Goal: Task Accomplishment & Management: Use online tool/utility

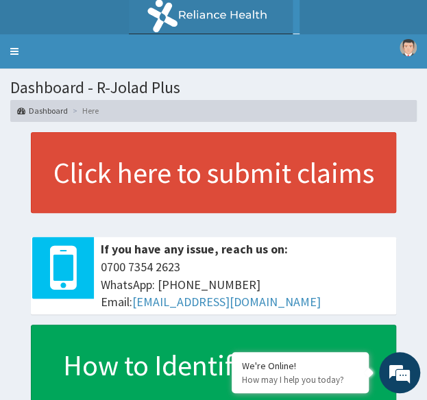
click at [22, 34] on link "R EL" at bounding box center [213, 17] width 427 height 34
click at [18, 57] on link "Toggle navigation" at bounding box center [14, 51] width 29 height 34
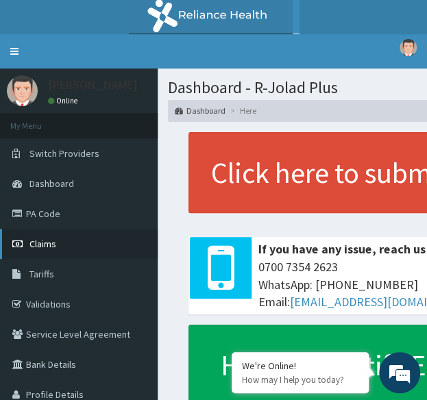
click at [52, 245] on span "Claims" at bounding box center [42, 244] width 27 height 12
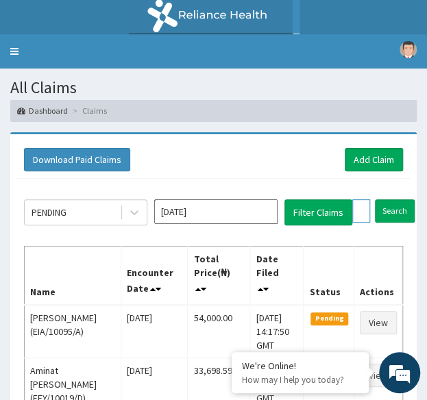
click at [362, 209] on input "text" at bounding box center [361, 210] width 18 height 23
paste input "HAV/10088/A"
type input "HAV/10088/A"
click at [402, 199] on input "Search" at bounding box center [422, 210] width 40 height 23
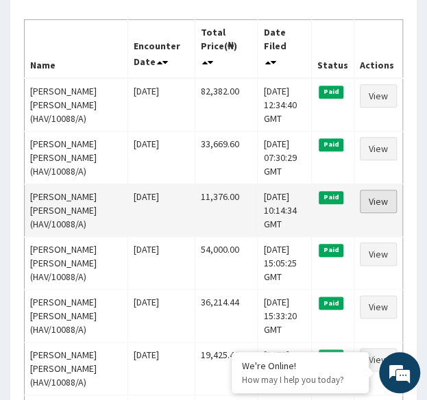
scroll to position [0, 0]
click at [371, 195] on link "View" at bounding box center [378, 201] width 37 height 23
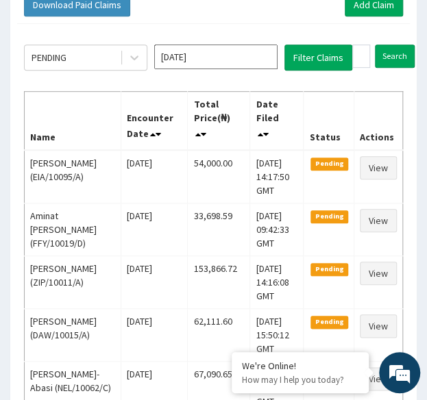
scroll to position [154, 0]
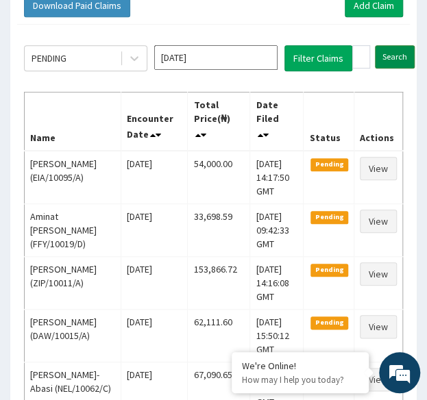
click at [393, 53] on input "Search" at bounding box center [395, 56] width 40 height 23
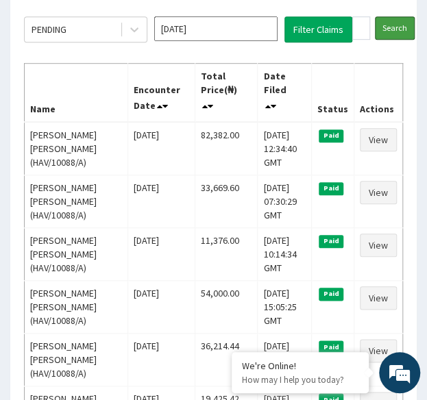
scroll to position [184, 0]
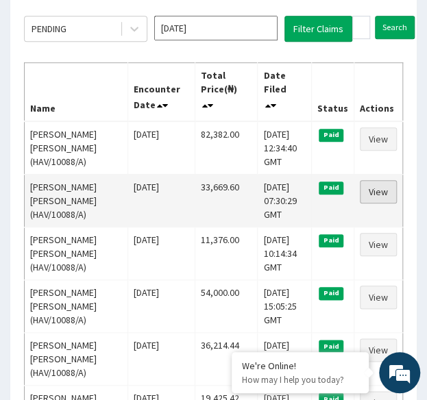
click at [384, 195] on link "View" at bounding box center [378, 191] width 37 height 23
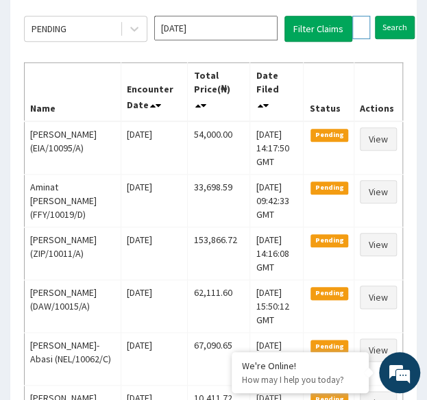
click at [356, 29] on input "HAV/10088/A" at bounding box center [361, 27] width 18 height 23
paste input "XIM/10019"
click at [402, 16] on input "Search" at bounding box center [422, 27] width 40 height 23
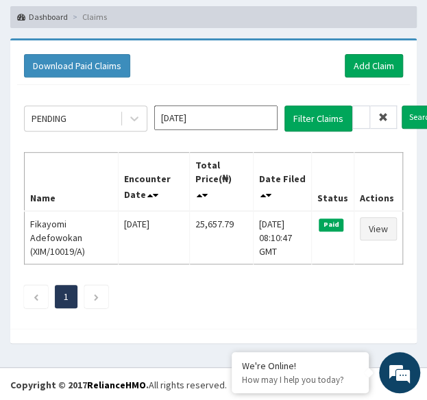
scroll to position [0, 0]
click at [355, 112] on input "XIM/10019/A" at bounding box center [361, 117] width 18 height 23
paste input "SLB/10932"
type input "SLB/10932/A"
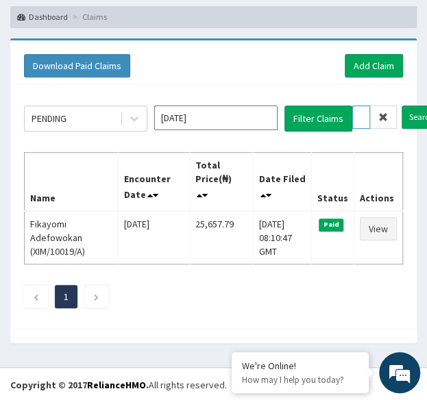
click at [402, 106] on input "Search" at bounding box center [422, 117] width 40 height 23
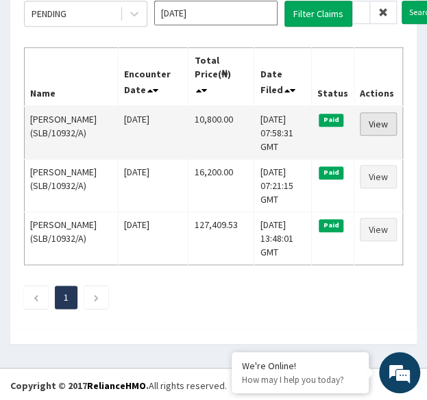
scroll to position [0, 0]
click at [382, 125] on link "View" at bounding box center [378, 123] width 37 height 23
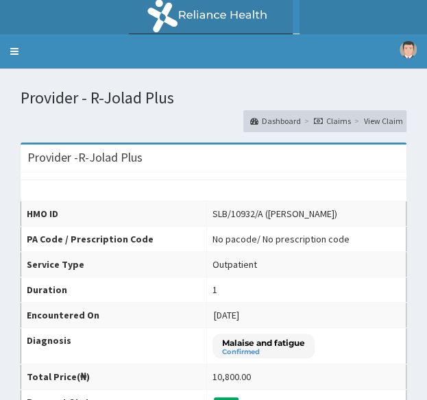
scroll to position [404, 0]
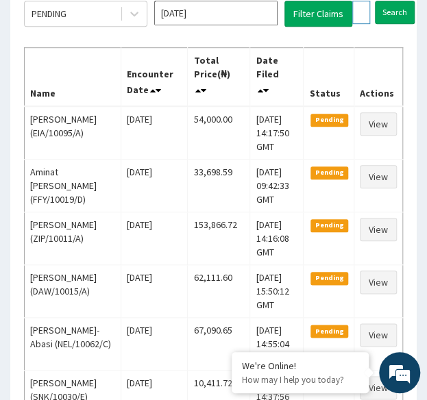
click at [360, 8] on input "SLB/10932/A" at bounding box center [361, 12] width 18 height 23
paste input "NEL/10022/C"
click at [402, 1] on input "Search" at bounding box center [422, 12] width 40 height 23
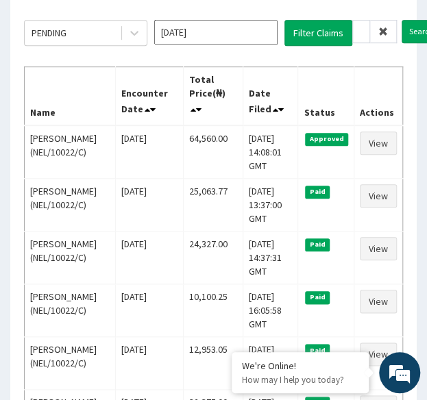
scroll to position [0, 0]
click at [363, 30] on input "NEL/10022/C" at bounding box center [361, 31] width 18 height 23
paste input "E"
type input "NEL/10022/E"
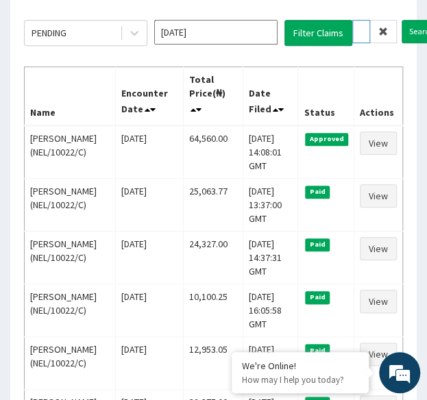
click at [402, 20] on input "Search" at bounding box center [422, 31] width 40 height 23
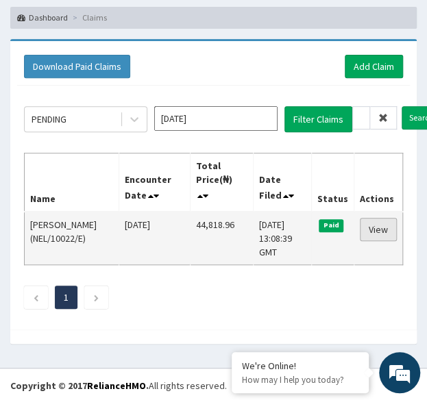
scroll to position [0, 0]
click at [391, 231] on link "View" at bounding box center [378, 229] width 37 height 23
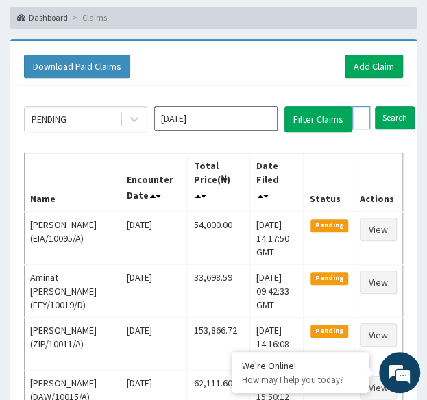
click at [358, 112] on input "NEL/10022/E" at bounding box center [361, 117] width 18 height 23
paste input "F"
type input "NEL/10022/F"
click at [402, 106] on input "Search" at bounding box center [422, 117] width 40 height 23
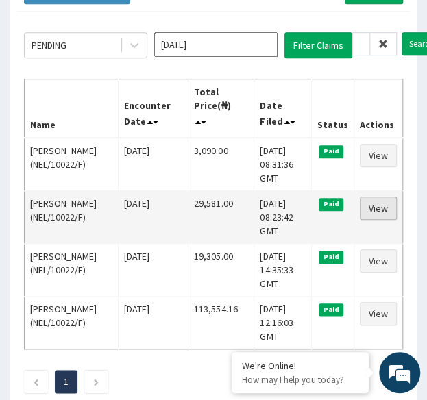
scroll to position [0, 0]
click at [375, 202] on link "View" at bounding box center [378, 208] width 37 height 23
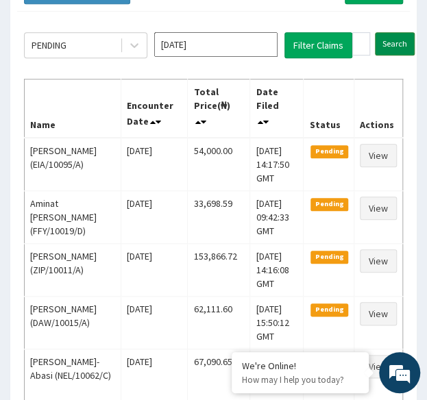
drag, startPoint x: 0, startPoint y: 0, endPoint x: 391, endPoint y: 42, distance: 392.9
click at [391, 42] on input "Search" at bounding box center [395, 43] width 40 height 23
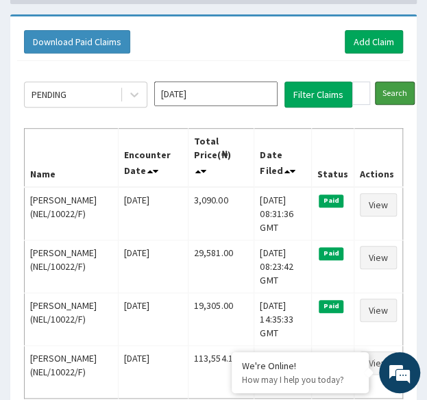
scroll to position [127, 0]
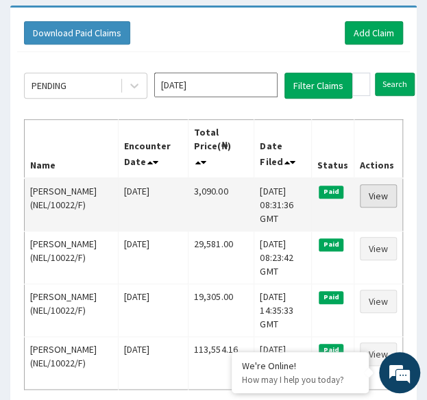
click at [384, 191] on link "View" at bounding box center [378, 195] width 37 height 23
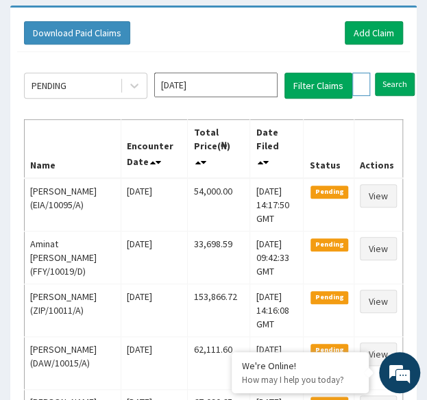
click at [367, 84] on input "NEL/10022/F" at bounding box center [361, 84] width 18 height 23
paste input "D"
type input "NEL/10022/D"
click at [402, 73] on input "Search" at bounding box center [422, 84] width 40 height 23
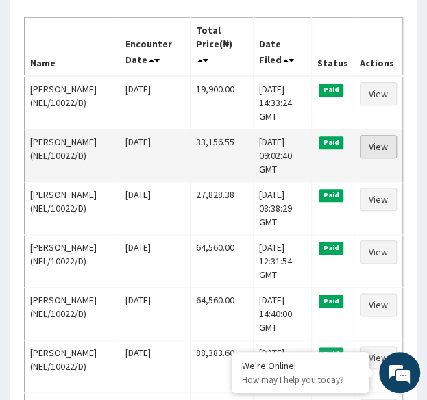
scroll to position [0, 0]
click at [374, 140] on link "View" at bounding box center [378, 146] width 37 height 23
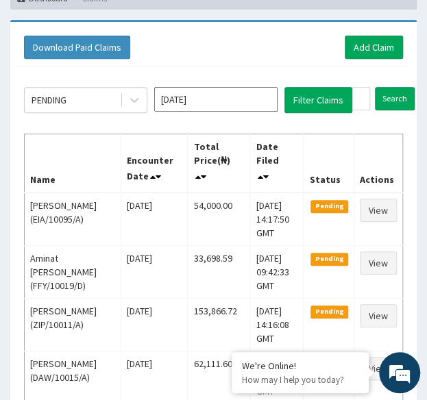
scroll to position [112, 0]
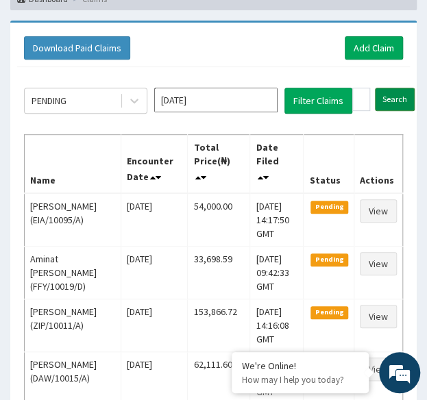
click at [392, 89] on input "Search" at bounding box center [395, 99] width 40 height 23
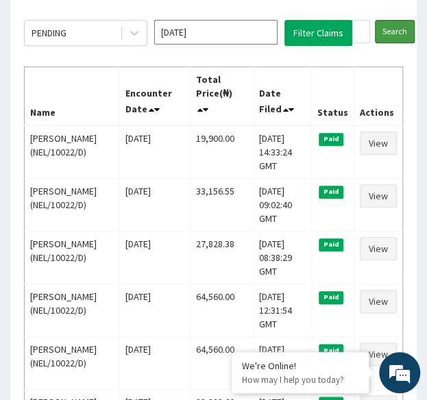
scroll to position [181, 0]
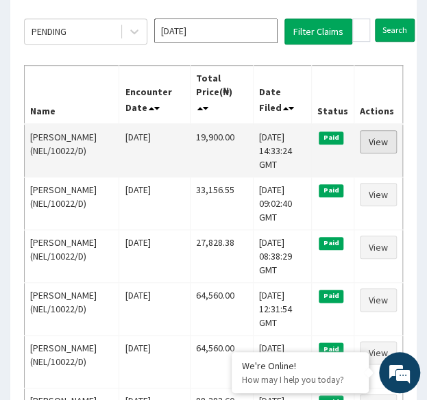
click at [380, 138] on link "View" at bounding box center [378, 141] width 37 height 23
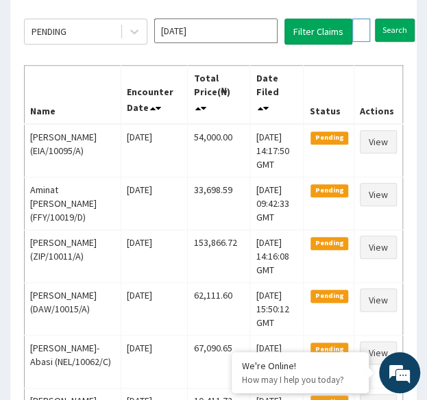
click at [360, 31] on input "NEL/10022/D" at bounding box center [361, 30] width 18 height 23
paste input "SWF/10414/B"
type input "SWF/10414/B"
click at [402, 19] on input "Search" at bounding box center [422, 30] width 40 height 23
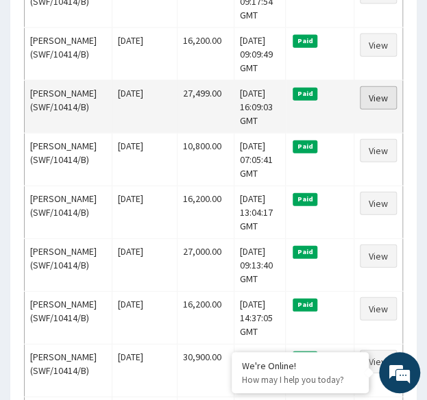
scroll to position [0, 0]
click at [385, 110] on link "View" at bounding box center [378, 97] width 37 height 23
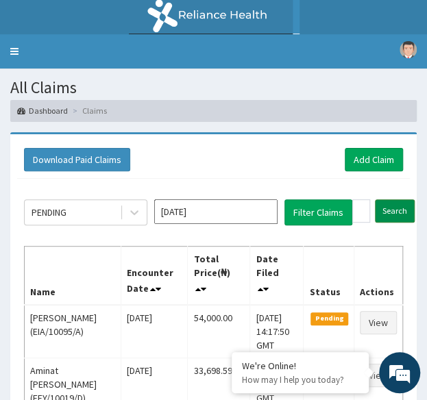
click at [394, 217] on input "Search" at bounding box center [395, 210] width 40 height 23
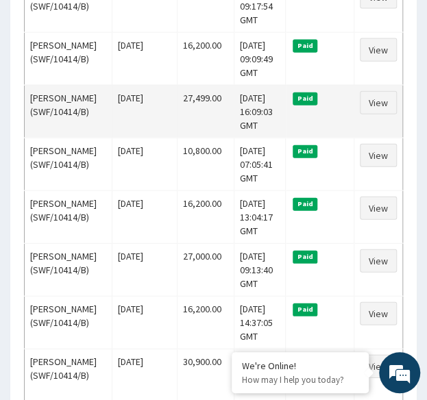
scroll to position [746, 0]
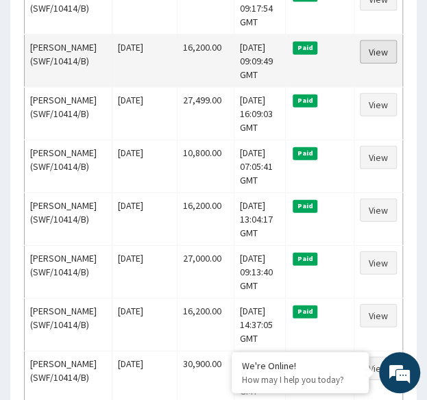
click at [388, 64] on link "View" at bounding box center [378, 51] width 37 height 23
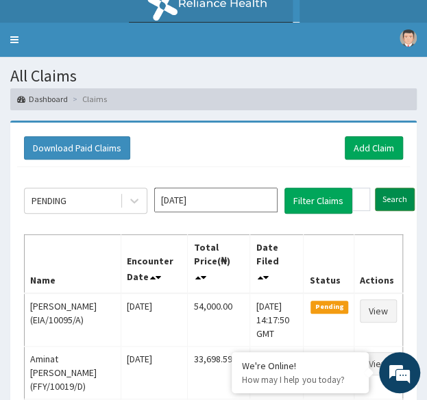
scroll to position [12, 0]
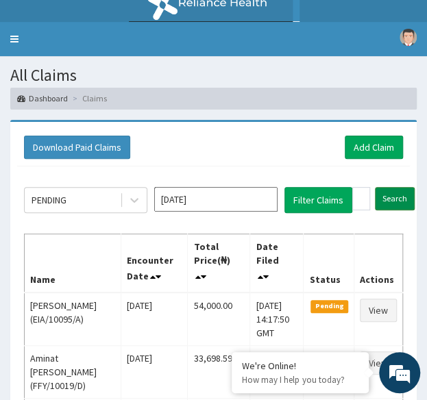
click at [393, 197] on input "Search" at bounding box center [395, 198] width 40 height 23
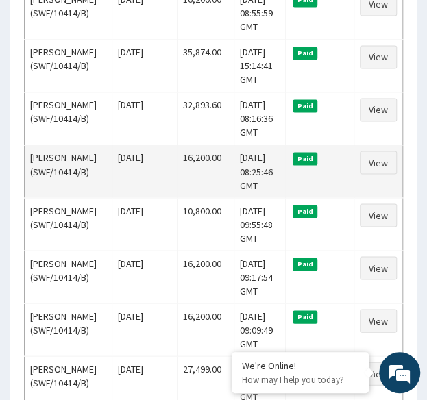
scroll to position [0, 0]
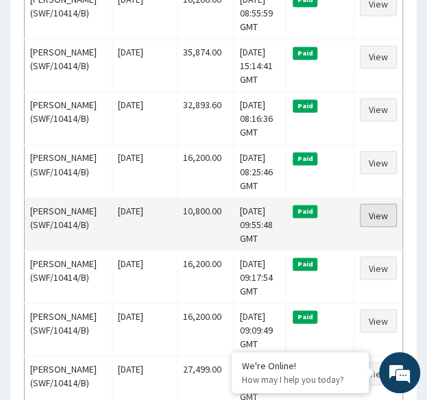
click at [384, 227] on link "View" at bounding box center [378, 215] width 37 height 23
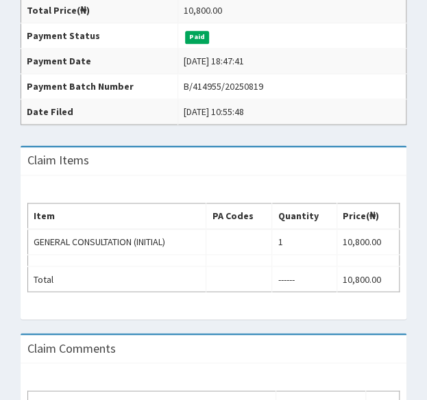
scroll to position [366, 0]
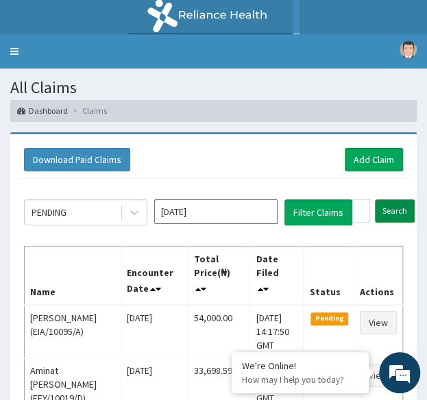
click at [386, 204] on input "Search" at bounding box center [395, 210] width 40 height 23
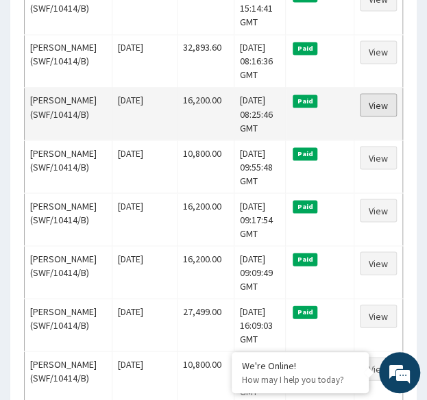
click at [380, 116] on link "View" at bounding box center [378, 104] width 37 height 23
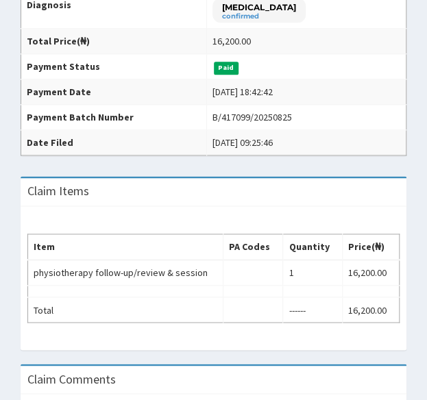
scroll to position [72, 0]
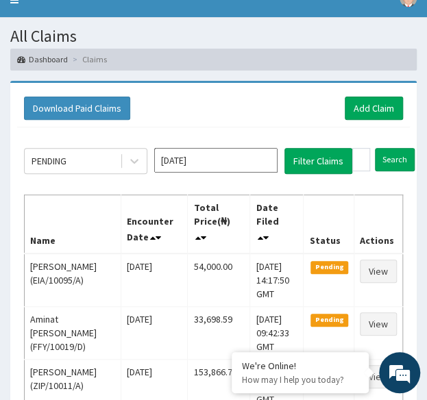
scroll to position [39, 0]
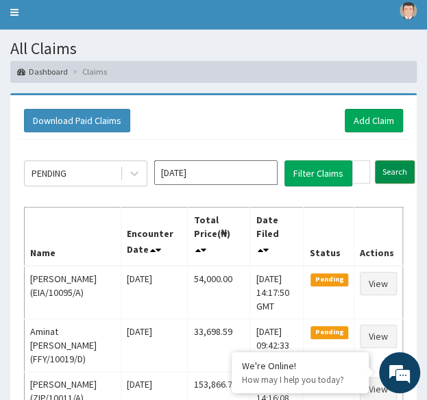
click at [406, 173] on input "Search" at bounding box center [395, 171] width 40 height 23
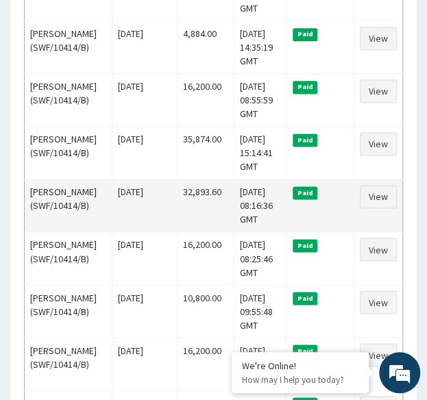
scroll to position [391, 0]
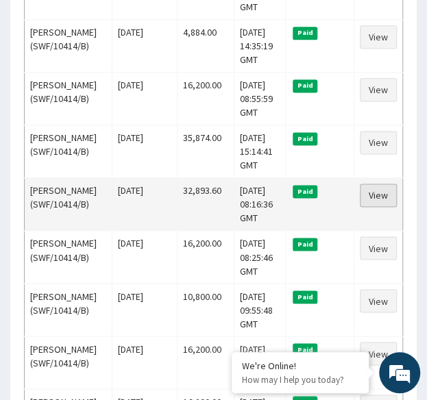
click at [377, 207] on link "View" at bounding box center [378, 195] width 37 height 23
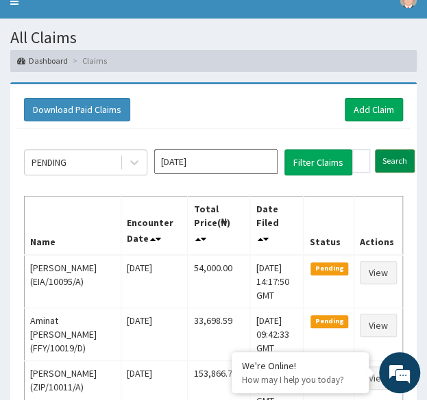
scroll to position [48, 0]
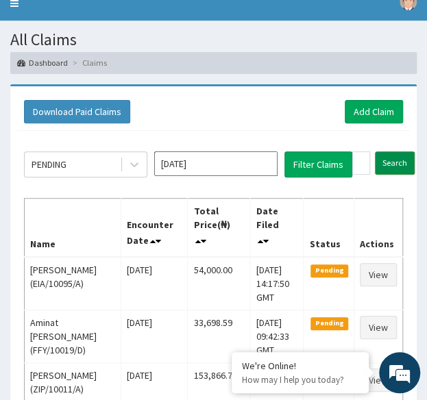
click at [399, 162] on input "Search" at bounding box center [395, 162] width 40 height 23
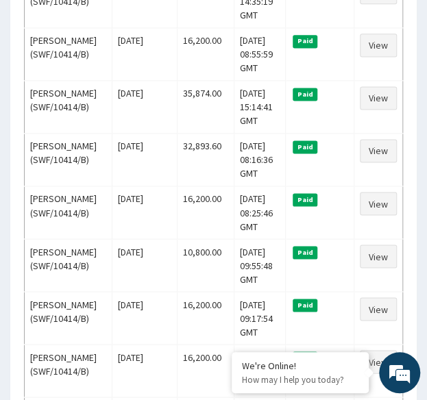
scroll to position [437, 0]
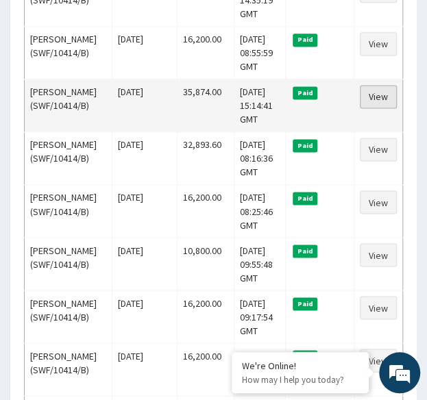
click at [383, 108] on link "View" at bounding box center [378, 96] width 37 height 23
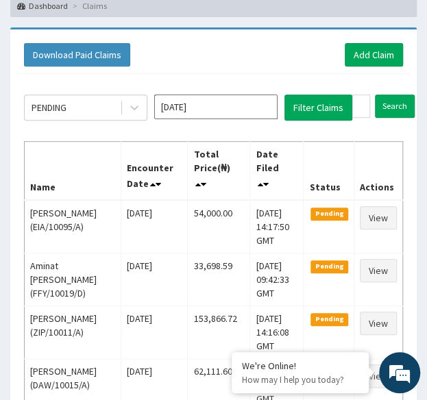
scroll to position [52, 0]
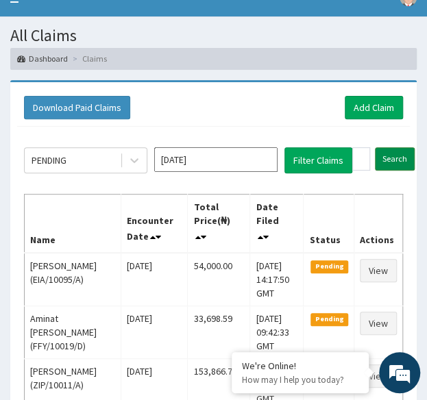
click at [396, 164] on input "Search" at bounding box center [395, 158] width 40 height 23
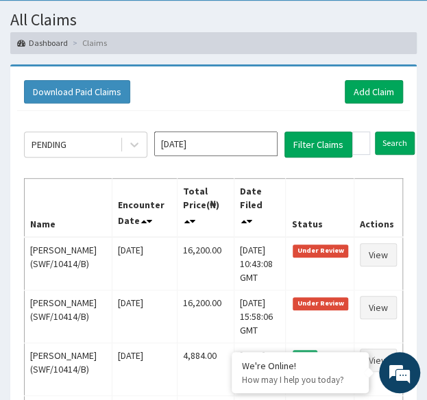
scroll to position [56, 0]
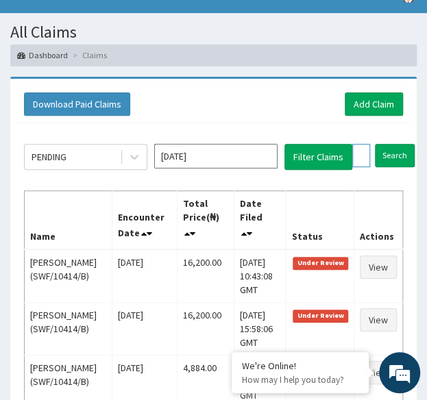
click at [354, 151] on input "SWF/10414/B" at bounding box center [361, 155] width 18 height 23
paste input "83/A"
type input "SWF/10483/A"
click at [402, 144] on input "Search" at bounding box center [422, 155] width 40 height 23
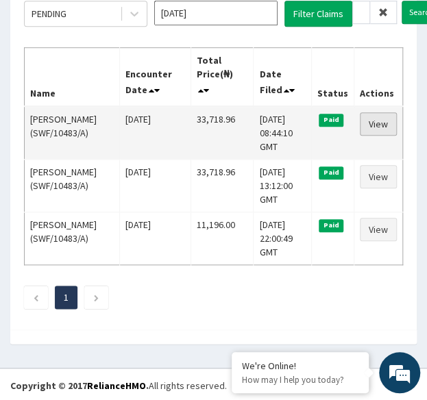
scroll to position [0, 0]
click at [382, 121] on link "View" at bounding box center [378, 123] width 37 height 23
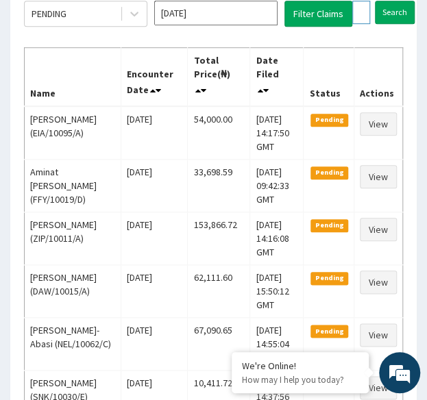
click at [356, 17] on input "SWF/10483/A" at bounding box center [361, 12] width 18 height 23
paste input "BZY/10021/D"
type input "BZY/10021/D"
click at [402, 1] on input "Search" at bounding box center [422, 12] width 40 height 23
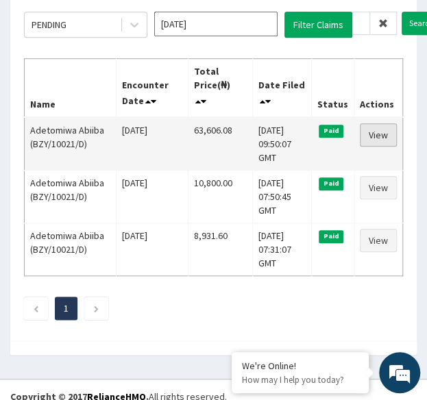
scroll to position [0, 0]
click at [386, 134] on link "View" at bounding box center [378, 134] width 37 height 23
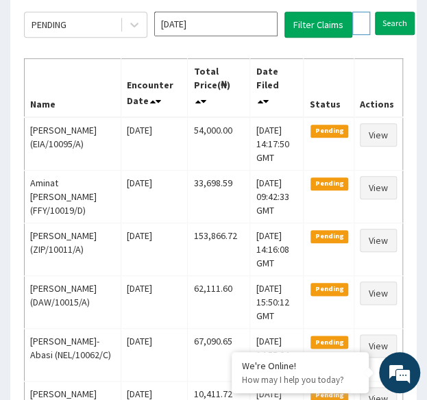
click at [356, 21] on input "BZY/10021/D" at bounding box center [361, 23] width 18 height 23
click at [393, 29] on input "Search" at bounding box center [395, 23] width 40 height 23
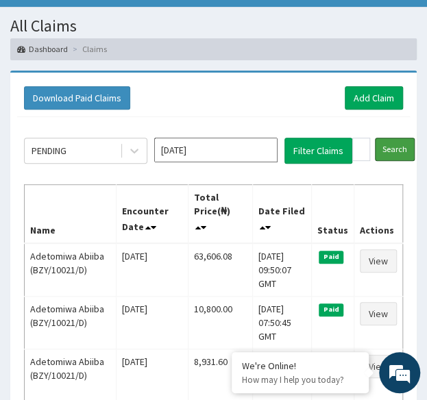
scroll to position [64, 0]
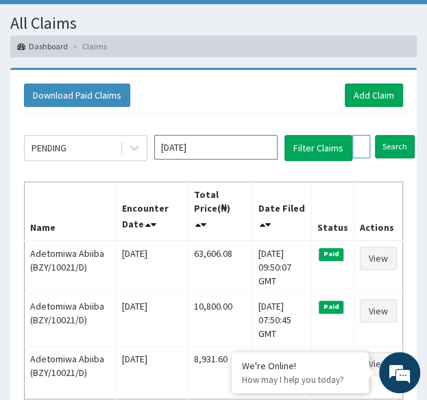
click at [359, 142] on input "BZY/10021/D" at bounding box center [361, 146] width 18 height 23
paste input "text"
click at [375, 135] on input "Search" at bounding box center [395, 146] width 40 height 23
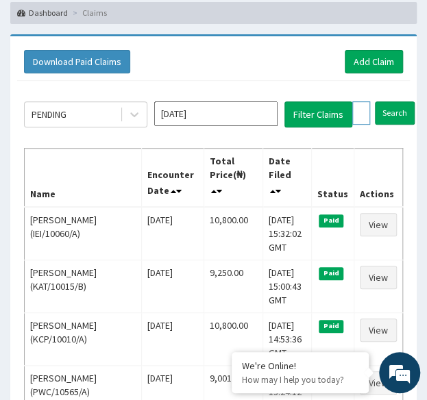
scroll to position [101, 0]
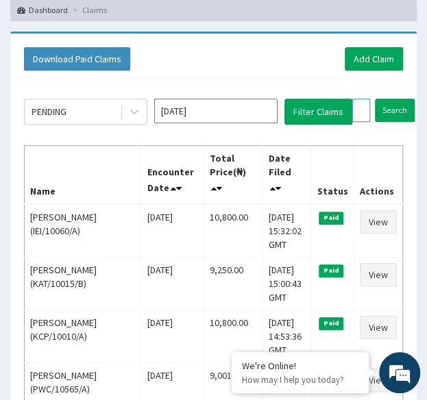
click at [360, 111] on input "text" at bounding box center [361, 110] width 18 height 23
paste input "AIP/10044/C"
type input "AIP/10044/C"
click at [402, 99] on input "Search" at bounding box center [422, 110] width 40 height 23
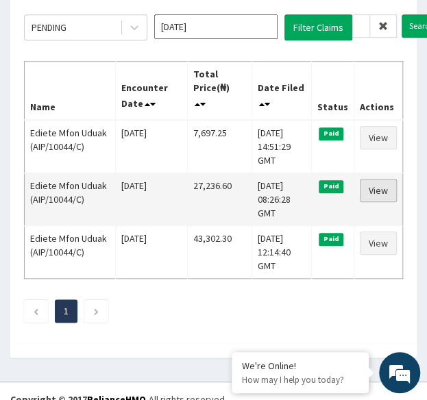
scroll to position [0, 0]
click at [382, 184] on link "View" at bounding box center [378, 190] width 37 height 23
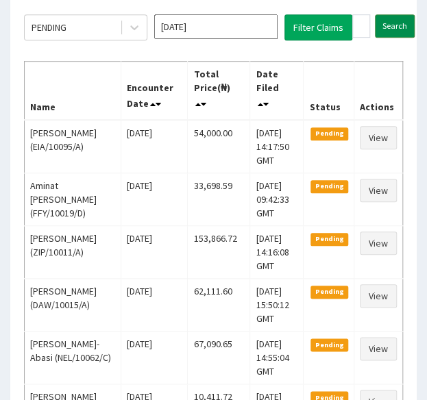
drag, startPoint x: 0, startPoint y: 0, endPoint x: 395, endPoint y: 19, distance: 395.8
click at [395, 19] on input "Search" at bounding box center [395, 25] width 40 height 23
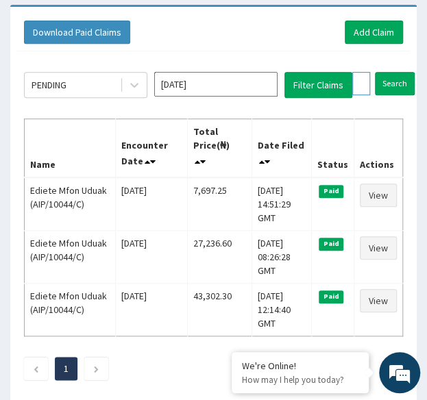
click at [362, 79] on input "AIP/10044/C" at bounding box center [361, 83] width 18 height 23
paste input "B"
type input "AIP/10044/B"
click at [402, 72] on input "Search" at bounding box center [422, 83] width 40 height 23
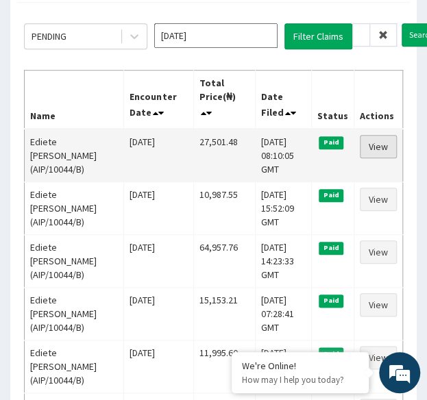
scroll to position [0, 0]
click at [377, 146] on link "View" at bounding box center [378, 146] width 37 height 23
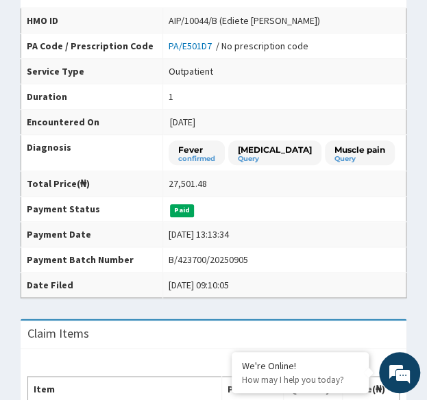
scroll to position [142, 0]
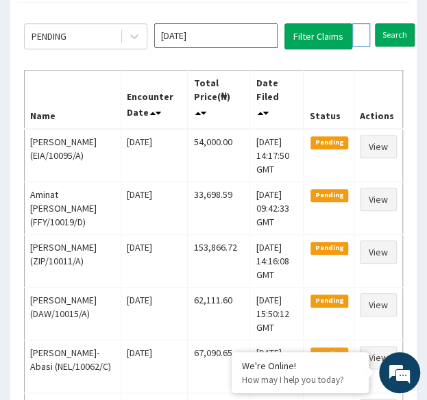
click at [360, 38] on input "AIP/10044/B" at bounding box center [361, 34] width 18 height 23
paste input "D"
type input "AIP/10044/D"
click at [402, 23] on input "Search" at bounding box center [422, 34] width 40 height 23
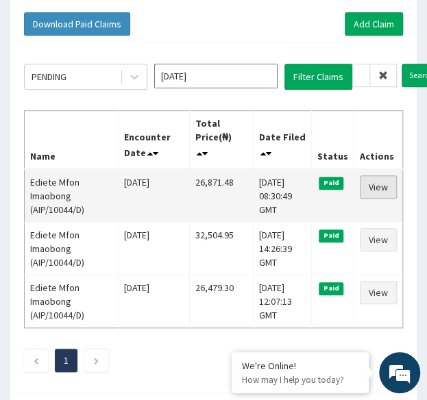
scroll to position [0, 0]
click at [391, 184] on link "View" at bounding box center [378, 186] width 37 height 23
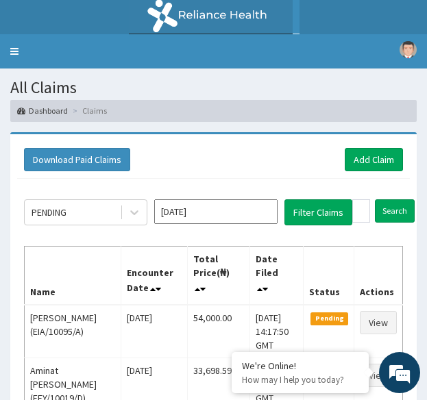
click at [360, 199] on input "AIP/10044/D" at bounding box center [361, 210] width 18 height 23
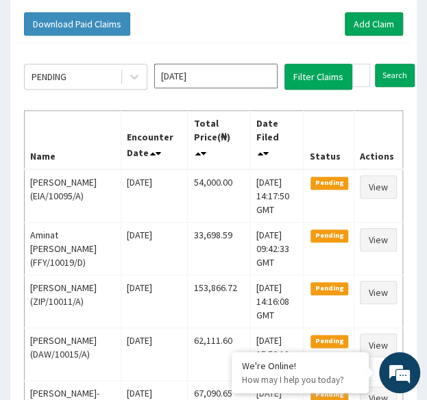
scroll to position [0, 50]
type input "LTM/10006/A"
click at [402, 64] on input "Search" at bounding box center [422, 75] width 40 height 23
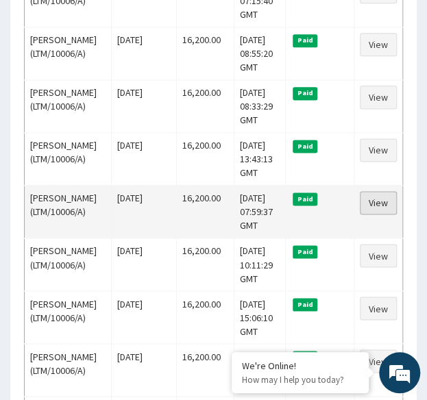
scroll to position [0, 0]
click at [373, 214] on link "View" at bounding box center [378, 202] width 37 height 23
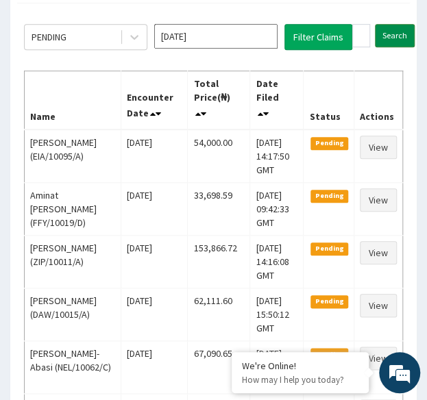
click at [395, 38] on input "Search" at bounding box center [395, 35] width 40 height 23
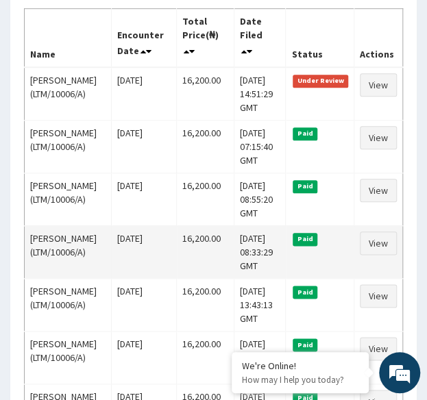
scroll to position [75, 0]
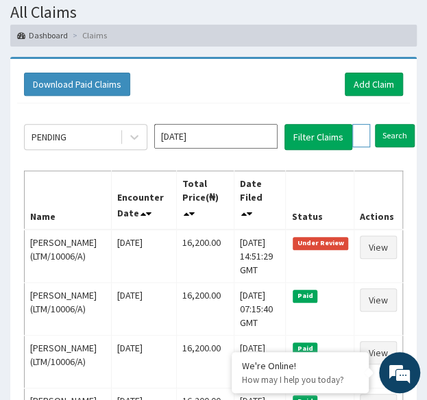
click at [365, 128] on input "LTM/10006/A" at bounding box center [361, 135] width 18 height 23
paste input "ARG/10015"
type input "ARG/10015/A"
click at [402, 124] on input "Search" at bounding box center [422, 135] width 40 height 23
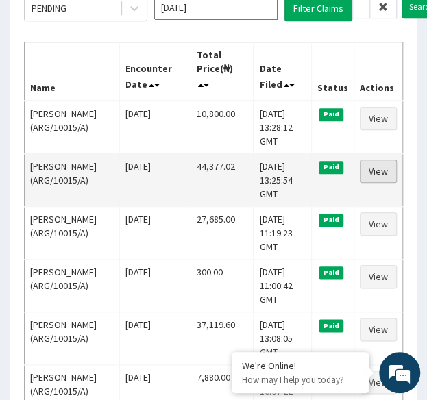
scroll to position [0, 0]
click at [374, 169] on link "View" at bounding box center [378, 171] width 37 height 23
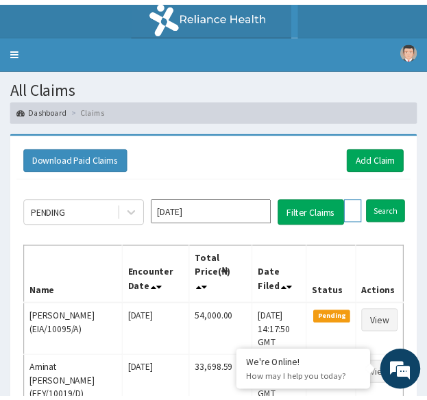
scroll to position [204, 0]
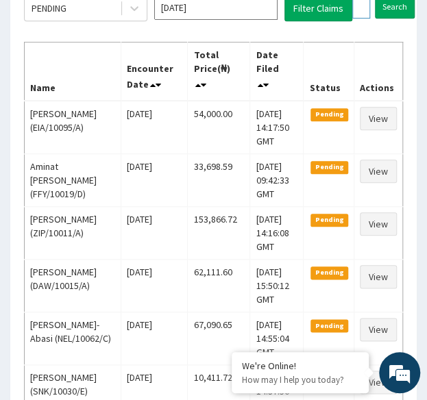
paste input "2/B"
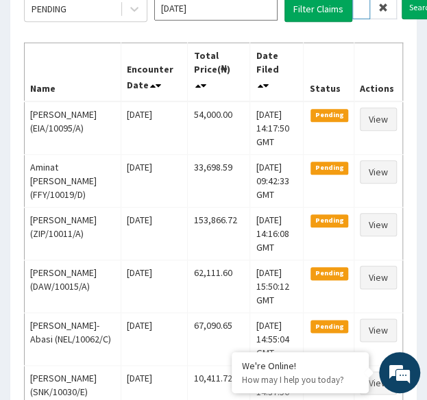
type input "ARG/10012/B"
click at [402, 0] on input "Search" at bounding box center [422, 7] width 40 height 23
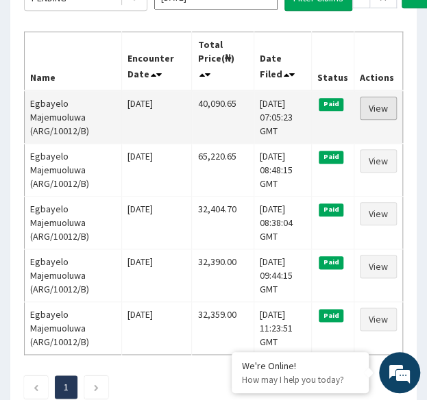
scroll to position [0, 0]
click at [374, 102] on link "View" at bounding box center [378, 108] width 37 height 23
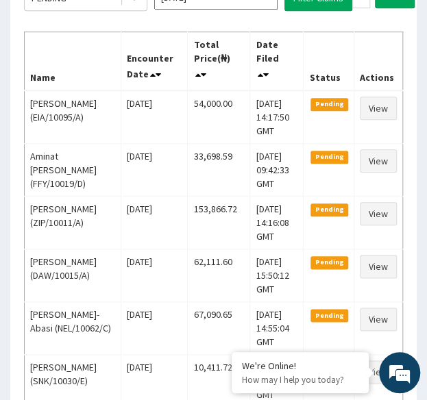
scroll to position [214, 0]
paste input "1/A"
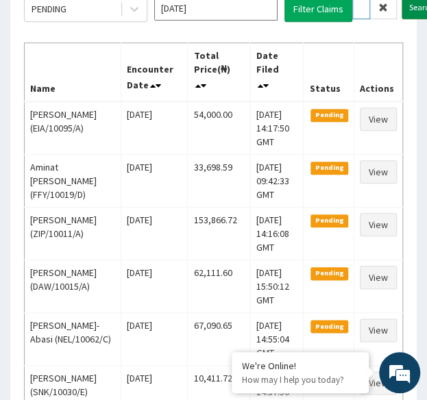
type input "ARG/10011/A"
click at [418, 8] on input "Search" at bounding box center [422, 7] width 40 height 23
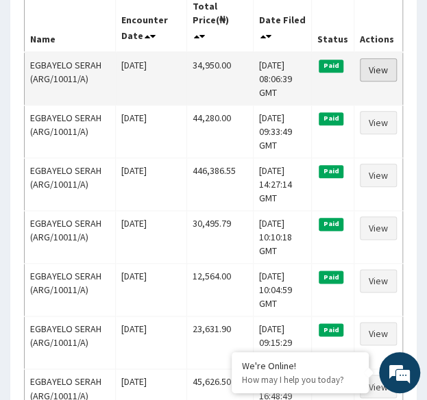
click at [375, 62] on link "View" at bounding box center [378, 69] width 37 height 23
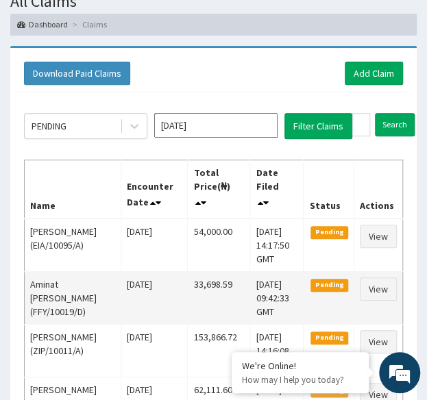
scroll to position [84, 0]
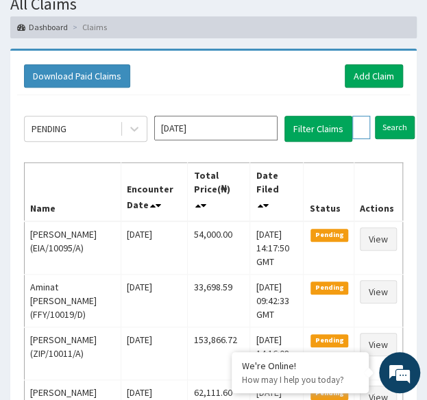
click at [364, 130] on input "ARG/10011/A" at bounding box center [361, 127] width 18 height 23
paste input "SSN/10017"
click at [402, 116] on input "Search" at bounding box center [422, 127] width 40 height 23
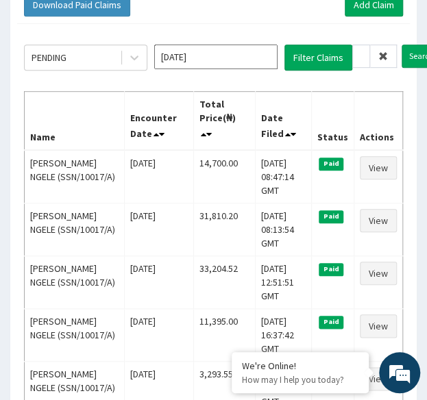
scroll to position [0, 0]
click at [364, 55] on input "SSN/10017/A" at bounding box center [361, 56] width 18 height 23
paste input "LTM/10006/B"
type input "LTM/10006/B"
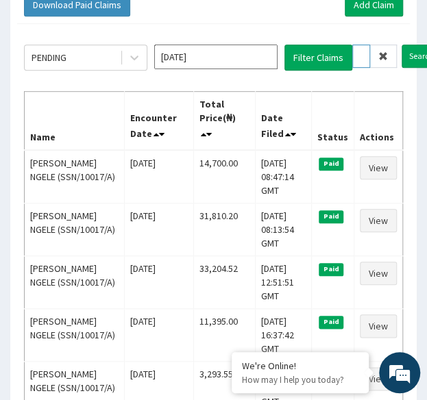
click at [402, 45] on input "Search" at bounding box center [422, 56] width 40 height 23
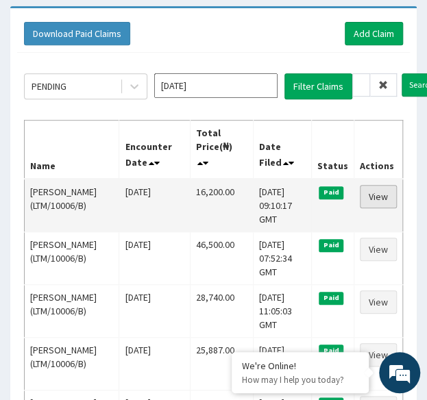
scroll to position [0, 0]
click at [372, 194] on link "View" at bounding box center [378, 196] width 37 height 23
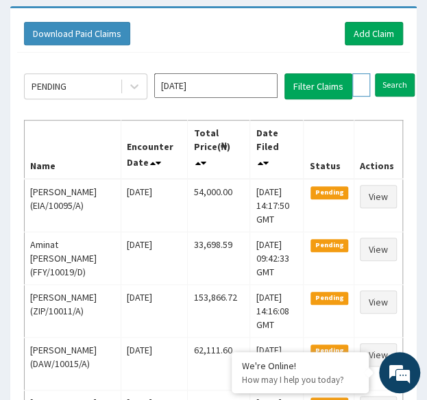
click at [360, 84] on input "LTM/10006/B" at bounding box center [361, 84] width 18 height 23
paste input "CPW/10027/C"
type input "CPW/10027/C"
click at [402, 73] on input "Search" at bounding box center [422, 84] width 40 height 23
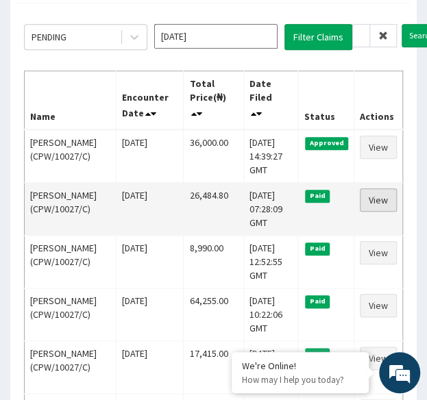
scroll to position [0, 0]
click at [377, 198] on link "View" at bounding box center [378, 199] width 37 height 23
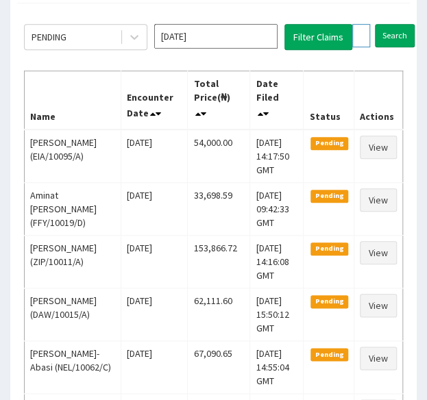
click at [358, 34] on input "CPW/10027/C" at bounding box center [361, 35] width 18 height 23
paste input "B"
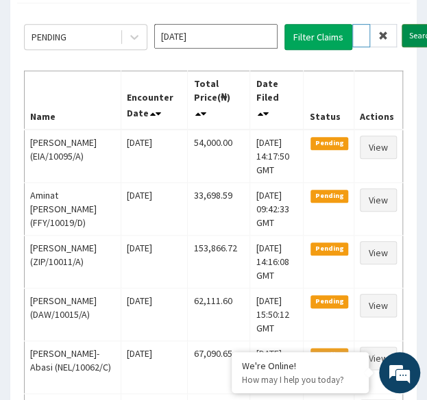
type input "CPW/10027/B"
click at [415, 33] on input "Search" at bounding box center [422, 35] width 40 height 23
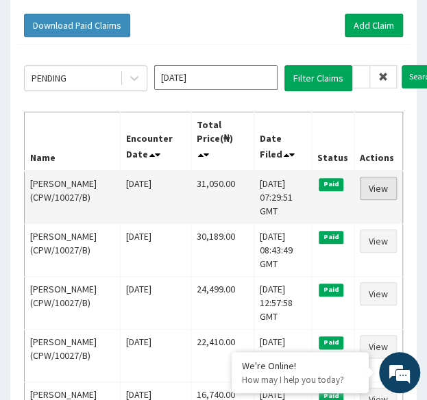
click at [377, 189] on link "View" at bounding box center [378, 188] width 37 height 23
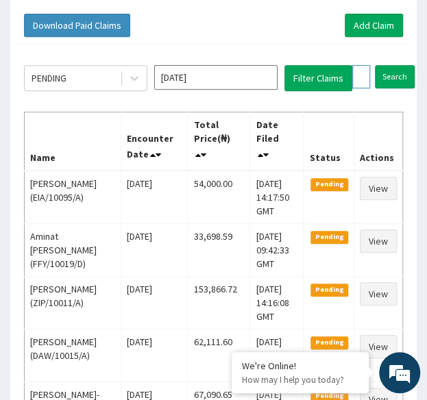
click at [362, 74] on input "CPW/10027/B" at bounding box center [361, 76] width 18 height 23
paste input "SBL/10179/A"
type input "SBL/10179/A"
click at [402, 65] on input "Search" at bounding box center [422, 76] width 40 height 23
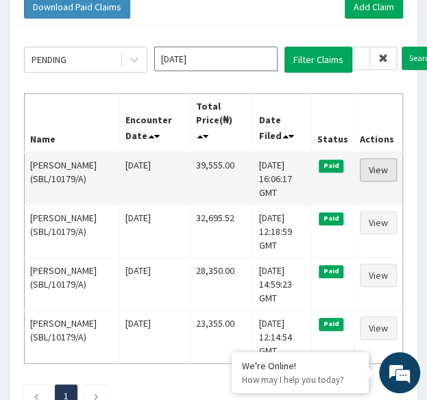
scroll to position [0, 0]
click at [382, 166] on link "View" at bounding box center [378, 169] width 37 height 23
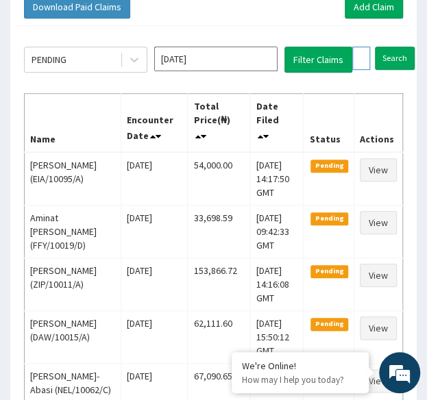
click at [364, 54] on input "SBL/10179/A" at bounding box center [361, 58] width 18 height 23
paste input "REL/10050"
type input "REL/10050/A"
click at [402, 47] on input "Search" at bounding box center [422, 58] width 40 height 23
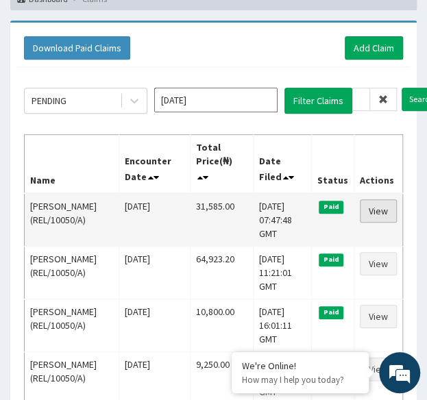
scroll to position [0, 0]
click at [388, 209] on link "View" at bounding box center [378, 210] width 37 height 23
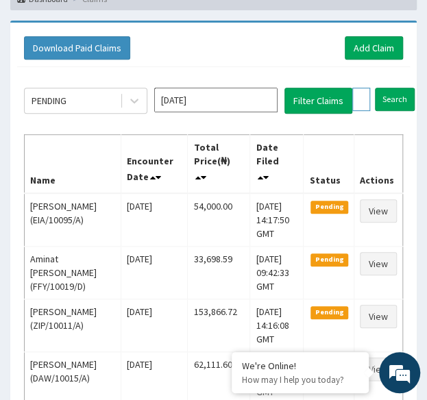
click at [362, 105] on input "REL/10050/A" at bounding box center [361, 99] width 18 height 23
paste input "AUT/10005"
type input "AUT/10005/A"
click at [402, 88] on input "Search" at bounding box center [422, 99] width 40 height 23
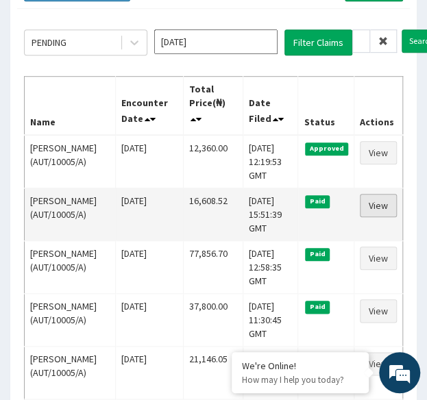
scroll to position [0, 0]
click at [382, 204] on link "View" at bounding box center [378, 205] width 37 height 23
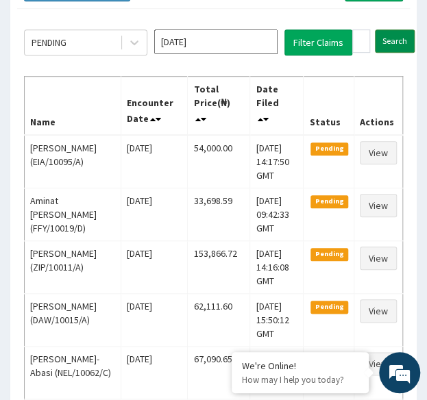
click at [388, 36] on input "Search" at bounding box center [395, 40] width 40 height 23
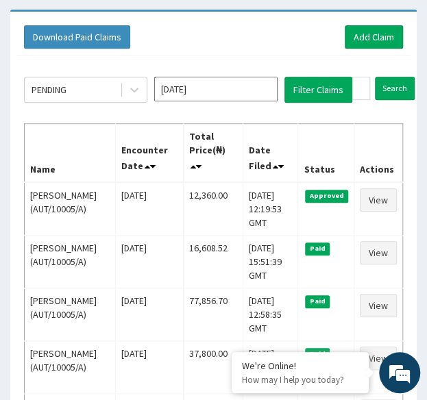
scroll to position [122, 0]
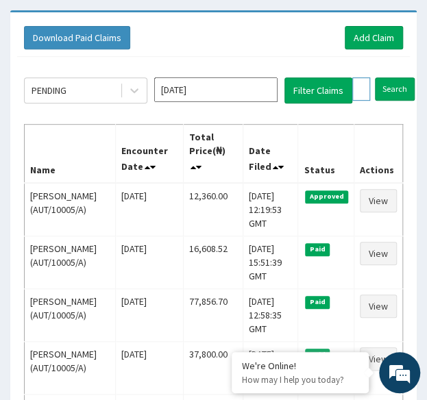
click at [365, 90] on input "AUT/10005/A" at bounding box center [361, 88] width 18 height 23
paste input "LAI/10020"
type input "LAI/10020/A"
click at [402, 77] on input "Search" at bounding box center [422, 88] width 40 height 23
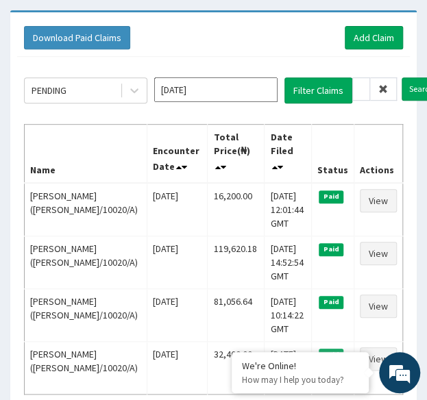
scroll to position [0, 0]
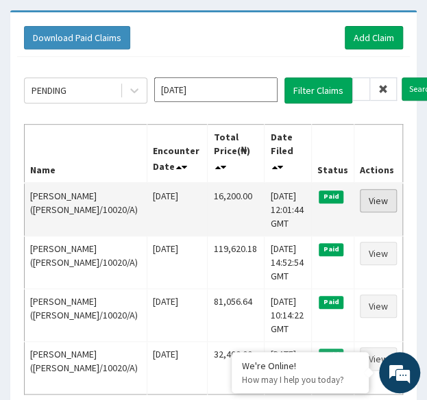
click at [381, 189] on link "View" at bounding box center [378, 200] width 37 height 23
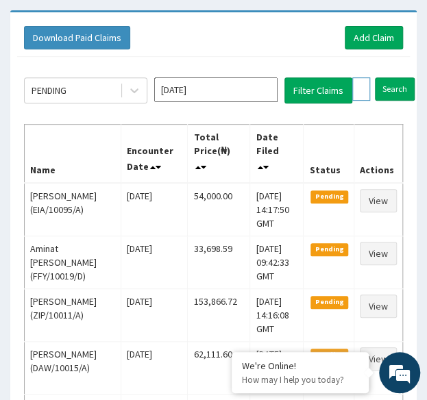
click at [358, 93] on input "LAI/10020/A" at bounding box center [361, 88] width 18 height 23
click at [402, 77] on input "Search" at bounding box center [422, 88] width 40 height 23
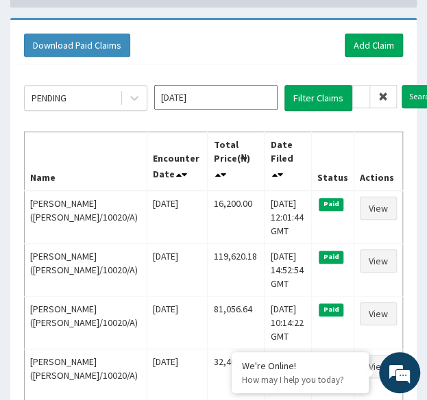
scroll to position [0, 0]
click at [358, 91] on input "LAI/10020/A" at bounding box center [361, 96] width 18 height 23
paste input "4"
type input "LAI/10024/A"
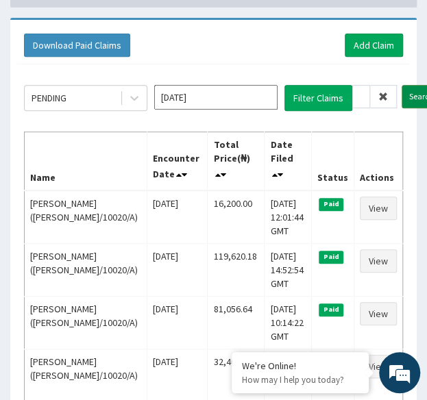
scroll to position [0, 0]
click at [414, 94] on input "Search" at bounding box center [422, 96] width 40 height 23
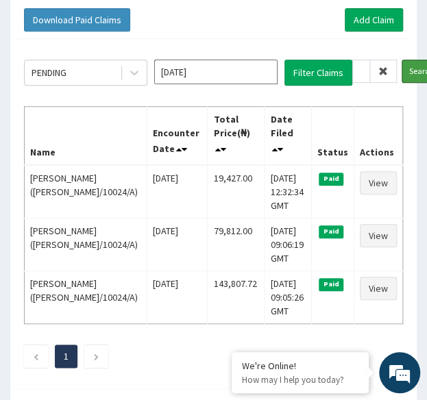
scroll to position [141, 0]
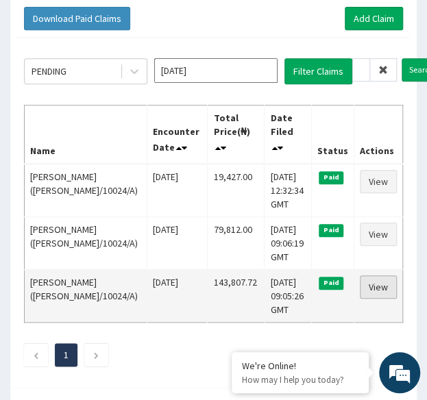
click at [378, 287] on link "View" at bounding box center [378, 286] width 37 height 23
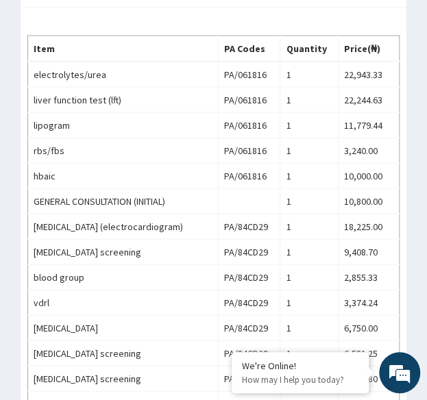
scroll to position [620, 0]
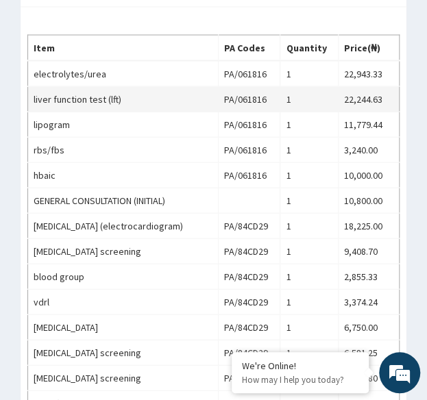
click at [85, 86] on td "liver function test (lft)" at bounding box center [123, 98] width 190 height 25
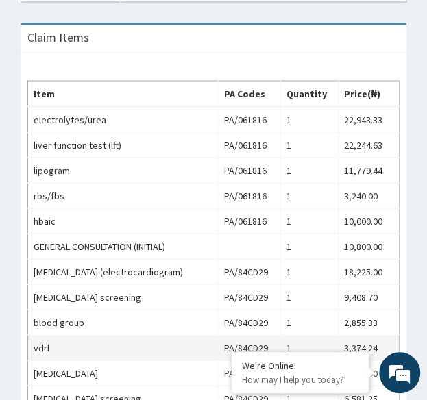
scroll to position [574, 0]
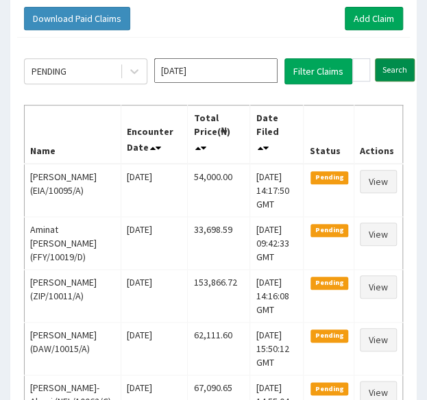
click at [396, 72] on input "Search" at bounding box center [395, 69] width 40 height 23
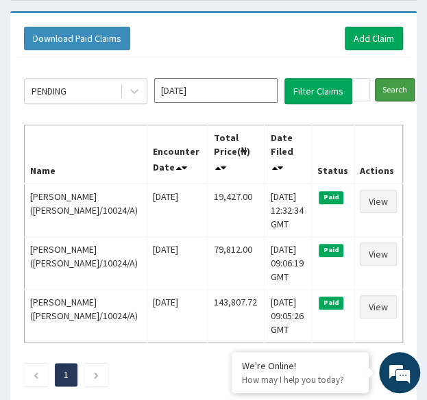
scroll to position [123, 0]
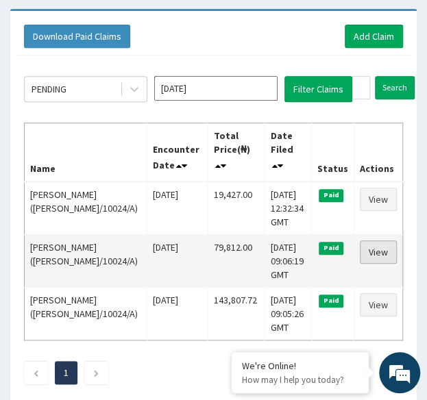
click at [375, 253] on link "View" at bounding box center [378, 252] width 37 height 23
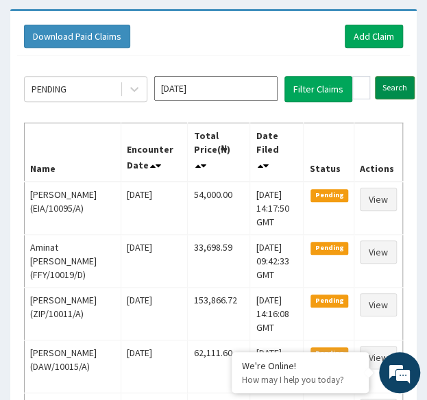
click at [394, 80] on input "Search" at bounding box center [395, 87] width 40 height 23
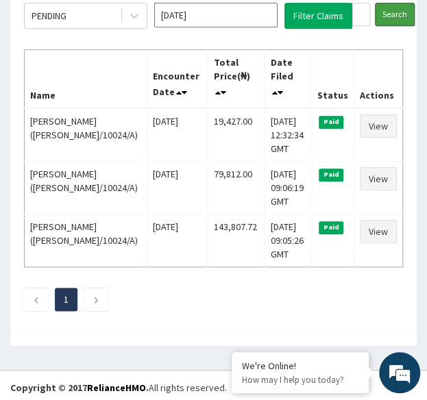
scroll to position [197, 0]
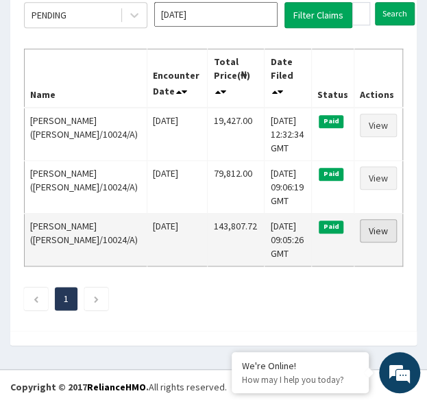
click at [374, 234] on link "View" at bounding box center [378, 230] width 37 height 23
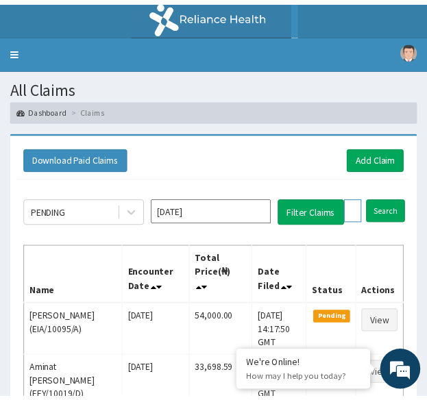
scroll to position [197, 0]
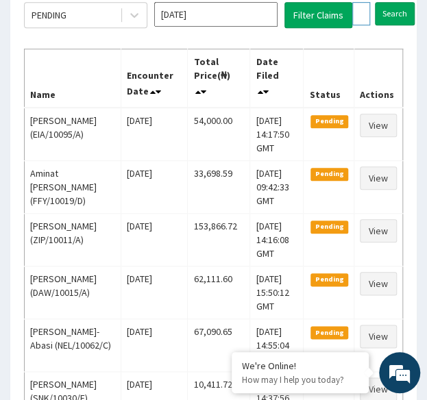
drag, startPoint x: 0, startPoint y: 0, endPoint x: 357, endPoint y: 11, distance: 357.2
click at [357, 11] on input "LAI/10024/A" at bounding box center [361, 13] width 18 height 23
paste input "ENP/10610/B"
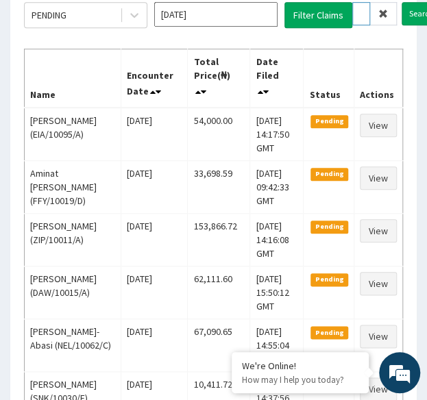
type input "ENP/10610/B"
click at [402, 2] on input "Search" at bounding box center [422, 13] width 40 height 23
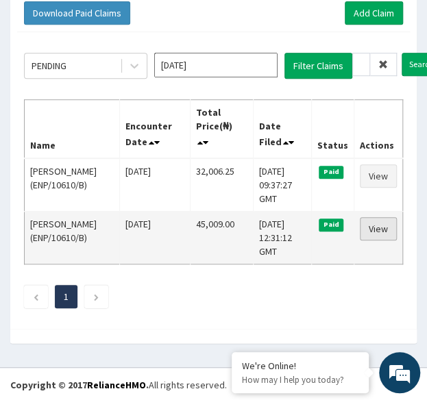
scroll to position [0, 0]
click at [377, 225] on link "View" at bounding box center [378, 228] width 37 height 23
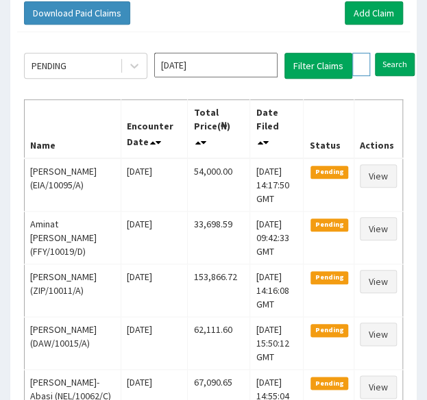
click at [358, 62] on input "ENP/10610/B" at bounding box center [361, 64] width 18 height 23
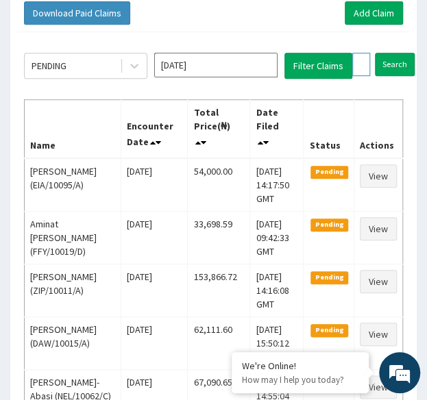
paste input "A"
type input "ENP/10610/A"
click at [402, 53] on input "Search" at bounding box center [422, 64] width 40 height 23
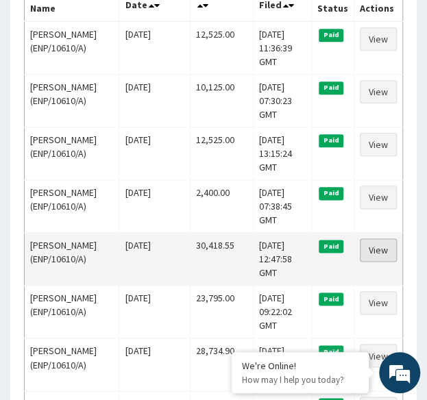
scroll to position [0, 0]
click at [373, 243] on link "View" at bounding box center [378, 249] width 37 height 23
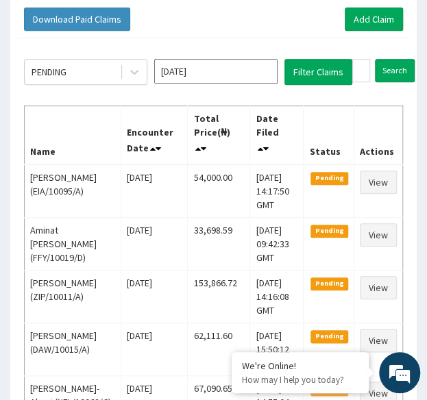
scroll to position [138, 0]
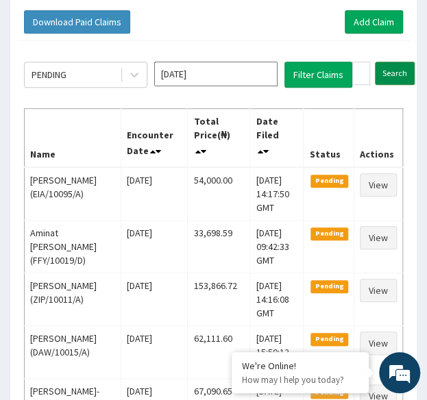
click at [406, 69] on input "Search" at bounding box center [395, 73] width 40 height 23
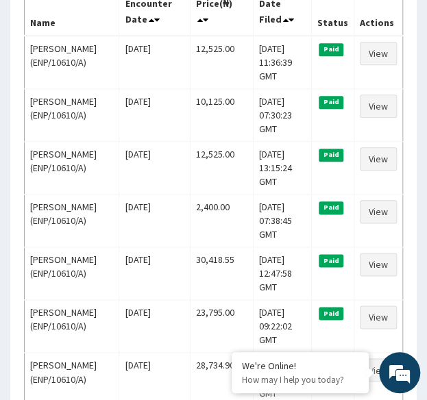
scroll to position [293, 0]
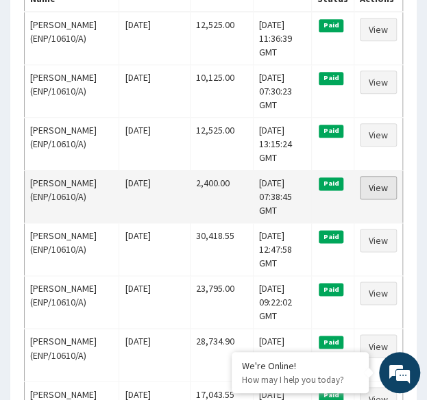
click at [382, 184] on link "View" at bounding box center [378, 187] width 37 height 23
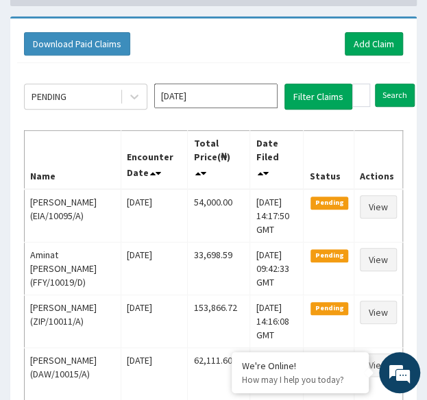
scroll to position [115, 0]
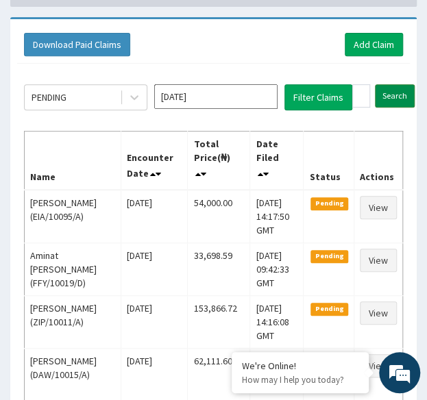
click at [386, 97] on input "Search" at bounding box center [395, 95] width 40 height 23
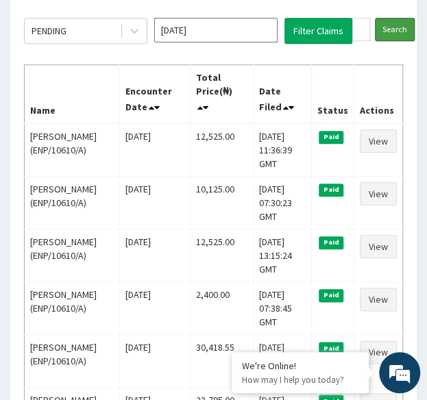
scroll to position [184, 0]
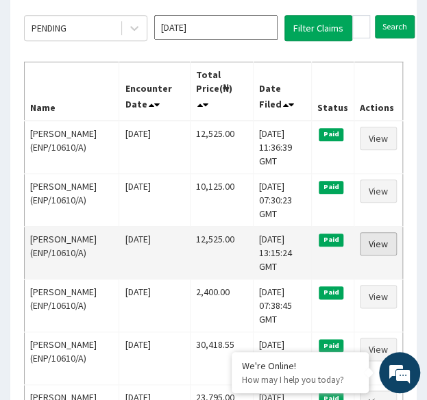
click at [375, 234] on link "View" at bounding box center [378, 243] width 37 height 23
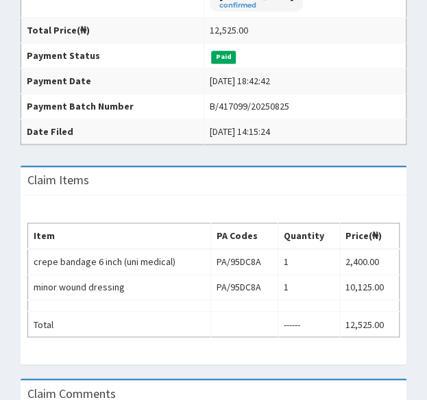
scroll to position [349, 0]
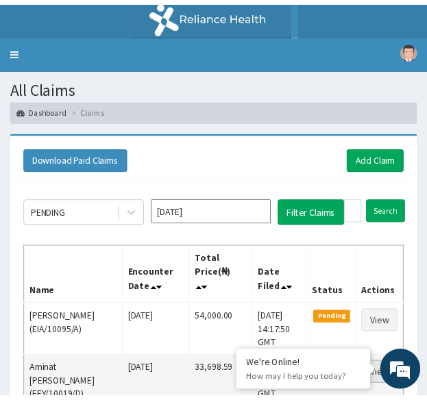
scroll to position [184, 0]
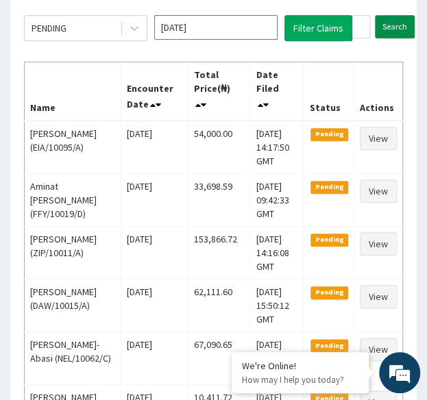
click at [387, 29] on input "Search" at bounding box center [395, 26] width 40 height 23
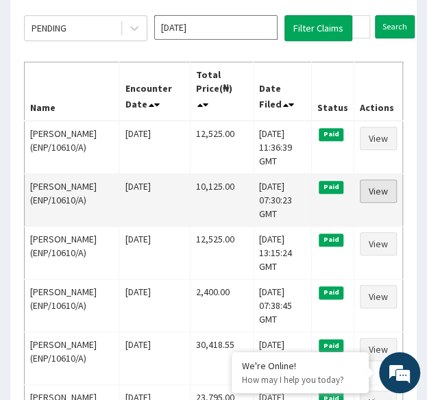
click at [381, 195] on link "View" at bounding box center [378, 191] width 37 height 23
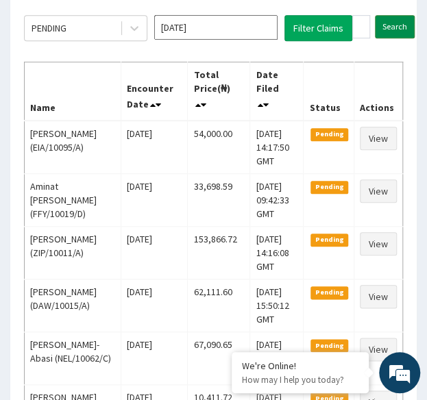
click at [405, 20] on input "Search" at bounding box center [395, 26] width 40 height 23
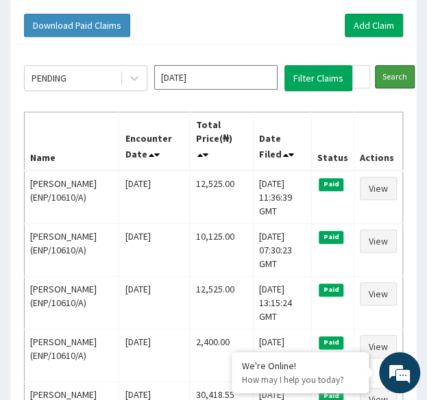
scroll to position [138, 0]
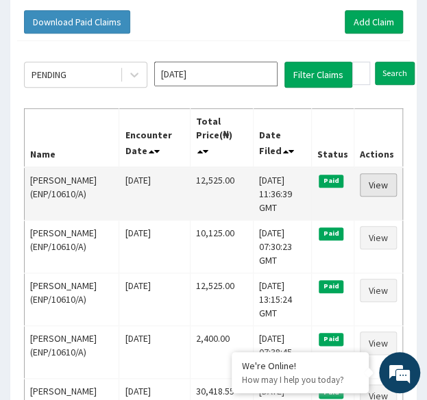
click at [378, 180] on link "View" at bounding box center [378, 184] width 37 height 23
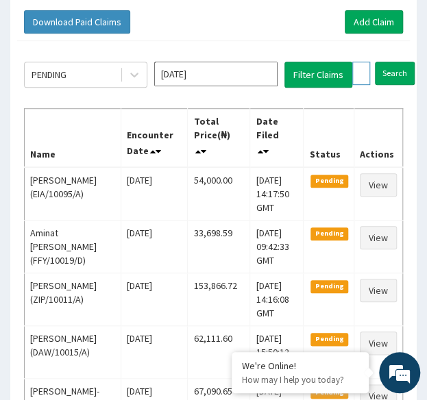
click at [362, 75] on input "ENP/10610/A" at bounding box center [361, 73] width 18 height 23
paste input "RET/28141"
type input "RET/28141/A"
click at [402, 62] on input "Search" at bounding box center [422, 73] width 40 height 23
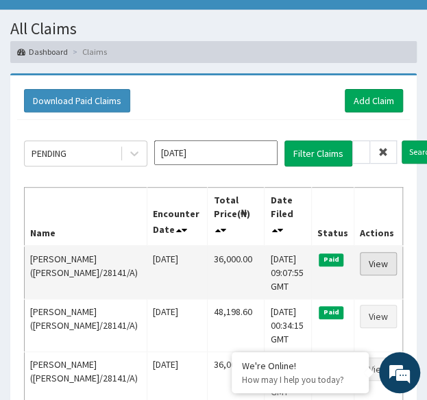
scroll to position [0, 0]
click at [377, 253] on link "View" at bounding box center [378, 263] width 37 height 23
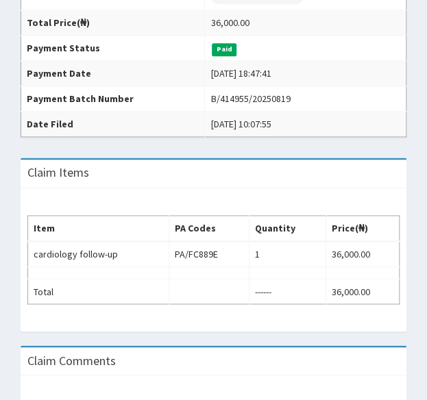
scroll to position [355, 0]
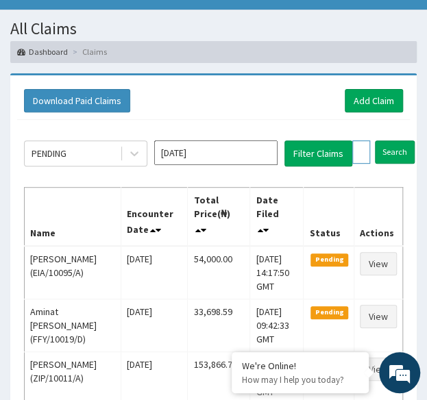
drag, startPoint x: 0, startPoint y: 0, endPoint x: 356, endPoint y: 150, distance: 386.6
click at [356, 150] on input "RET/28141/A" at bounding box center [361, 151] width 18 height 23
paste input "MGG/10004/B"
type input "MGG/10004/B"
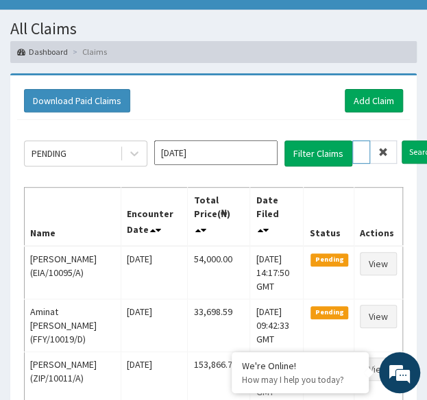
click at [402, 140] on input "Search" at bounding box center [422, 151] width 40 height 23
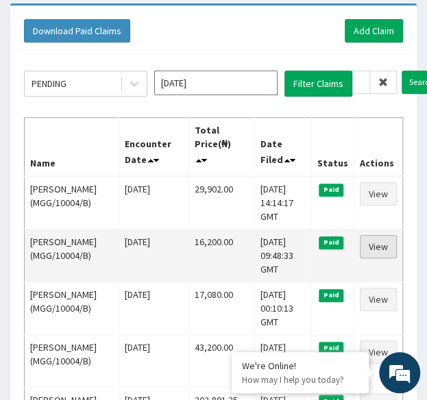
scroll to position [0, 0]
click at [376, 246] on link "View" at bounding box center [378, 246] width 37 height 23
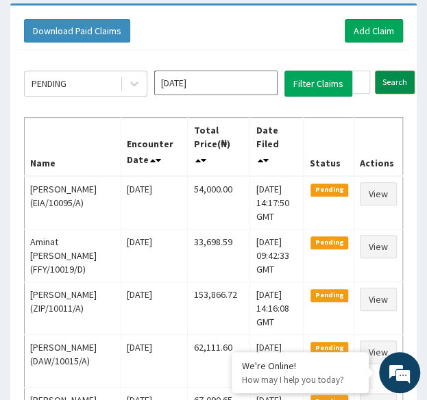
click at [397, 88] on input "Search" at bounding box center [395, 82] width 40 height 23
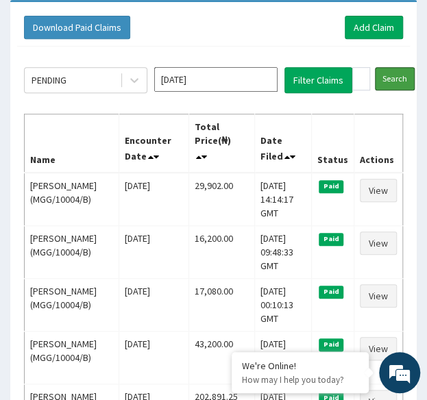
scroll to position [139, 0]
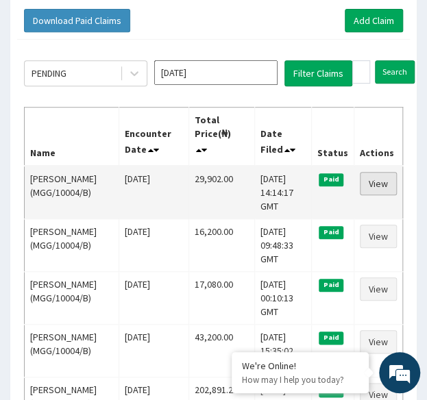
click at [374, 179] on link "View" at bounding box center [378, 183] width 37 height 23
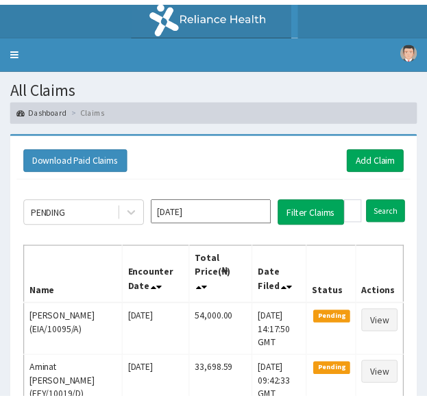
scroll to position [139, 0]
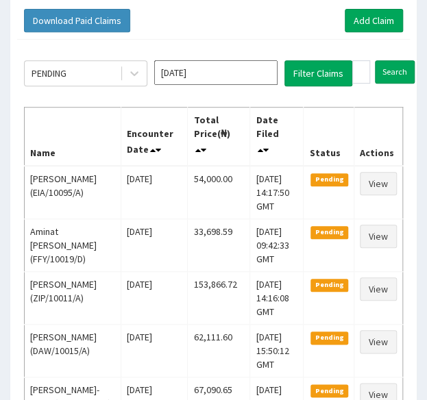
click at [355, 199] on td "View" at bounding box center [378, 192] width 49 height 53
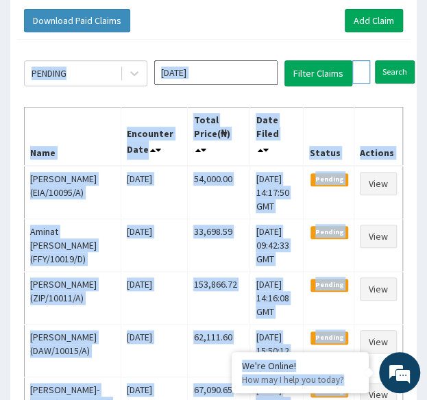
click at [356, 68] on input "MGG/10004/B" at bounding box center [361, 71] width 18 height 23
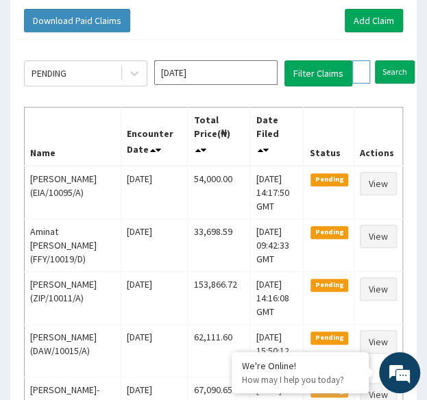
paste input "DPC/10042/A"
type input "DPC/10042/A"
click at [402, 60] on input "Search" at bounding box center [422, 71] width 40 height 23
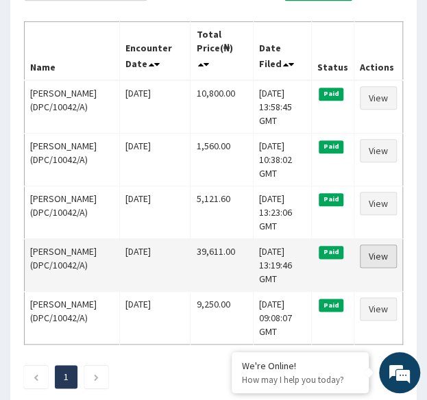
scroll to position [0, 0]
click at [385, 257] on link "View" at bounding box center [378, 256] width 37 height 23
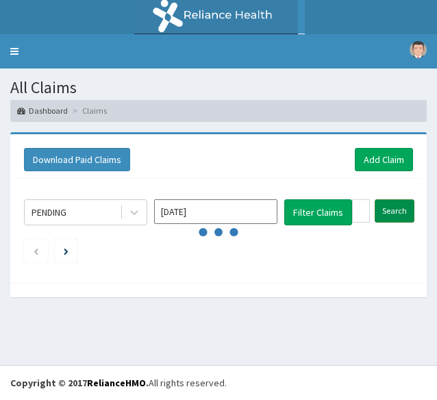
click at [396, 207] on input "Search" at bounding box center [395, 210] width 40 height 23
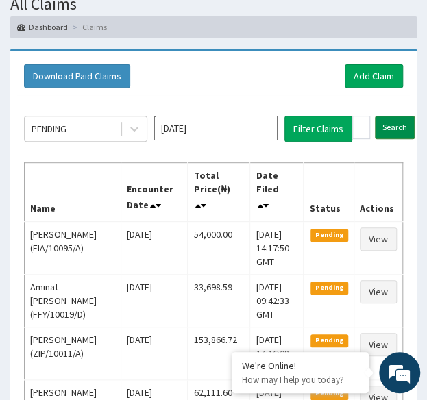
scroll to position [82, 0]
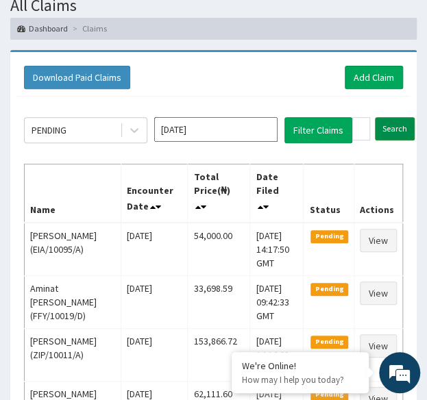
click at [393, 129] on input "Search" at bounding box center [395, 128] width 40 height 23
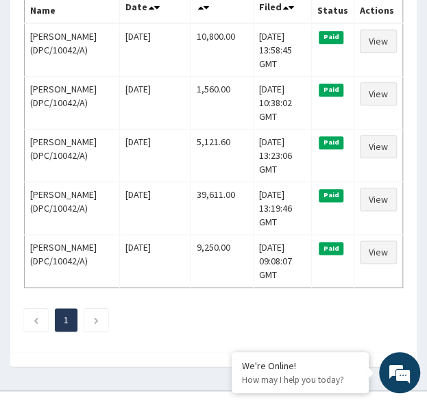
scroll to position [304, 0]
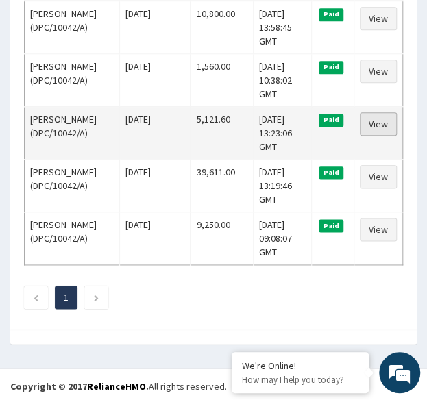
click at [389, 123] on link "View" at bounding box center [378, 123] width 37 height 23
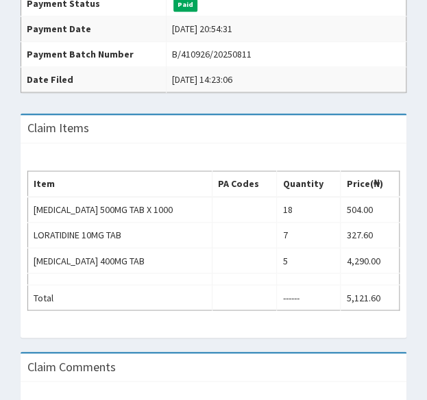
scroll to position [402, 0]
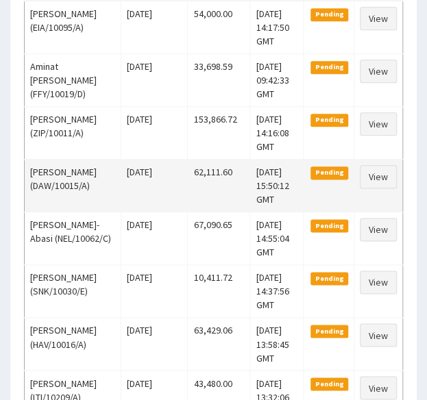
click at [402, 204] on td "View" at bounding box center [378, 185] width 49 height 53
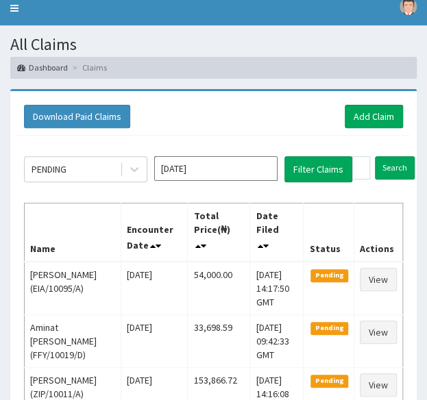
scroll to position [33, 0]
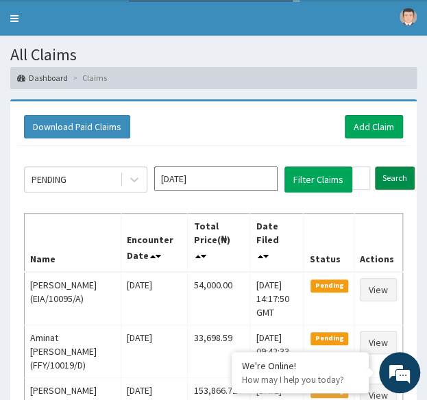
click at [397, 175] on input "Search" at bounding box center [395, 178] width 40 height 23
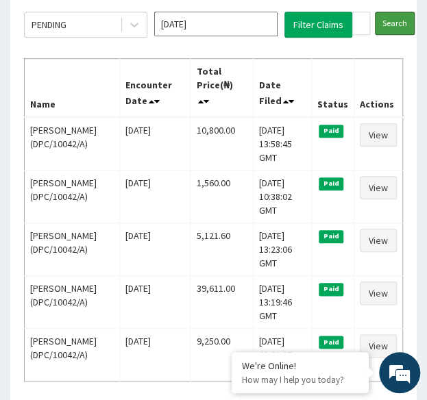
scroll to position [188, 0]
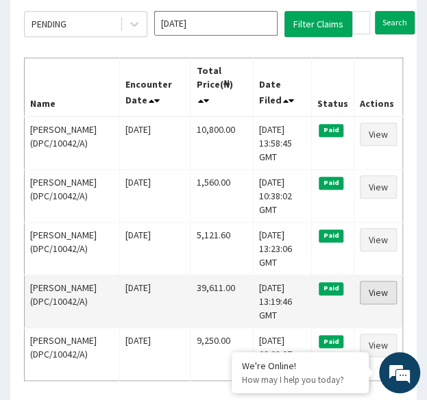
click at [389, 289] on link "View" at bounding box center [378, 292] width 37 height 23
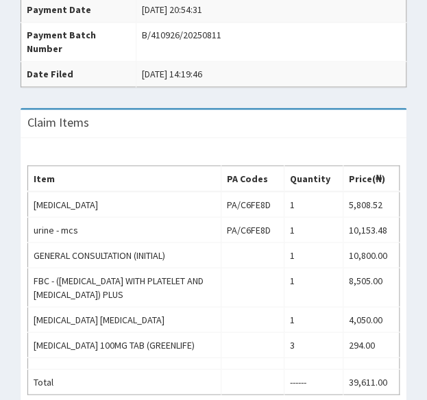
scroll to position [462, 0]
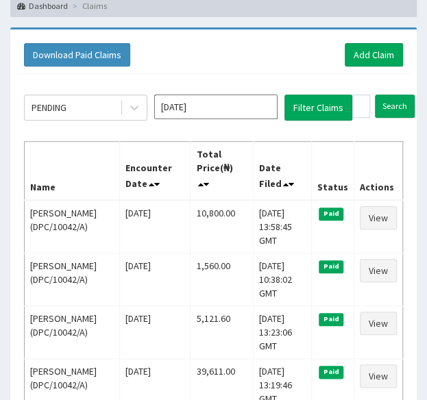
scroll to position [107, 0]
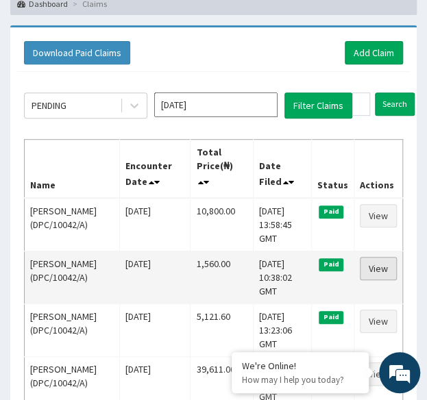
click at [378, 264] on link "View" at bounding box center [378, 268] width 37 height 23
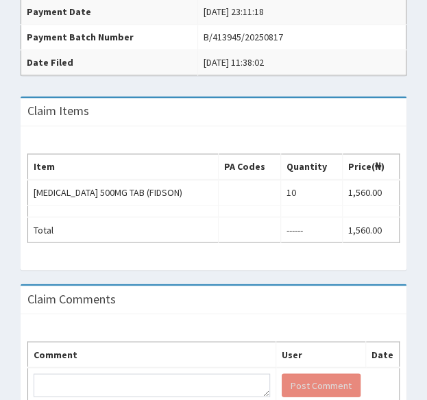
scroll to position [417, 0]
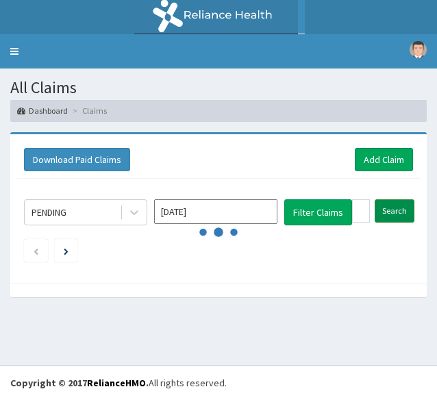
click at [395, 199] on div "PENDING [DATE] Filter Claims DPC/10042/A Search" at bounding box center [218, 227] width 403 height 97
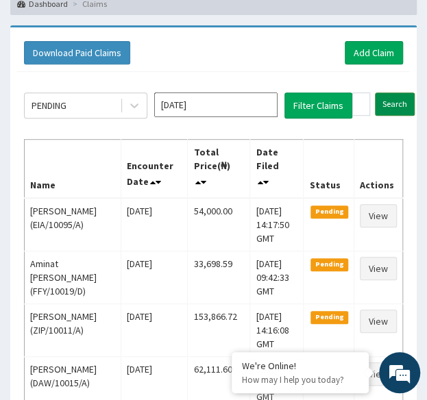
click at [400, 105] on input "Search" at bounding box center [395, 104] width 40 height 23
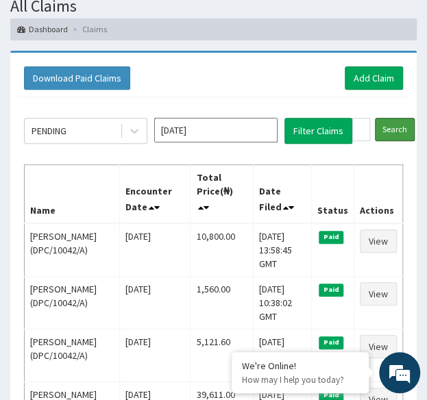
scroll to position [85, 0]
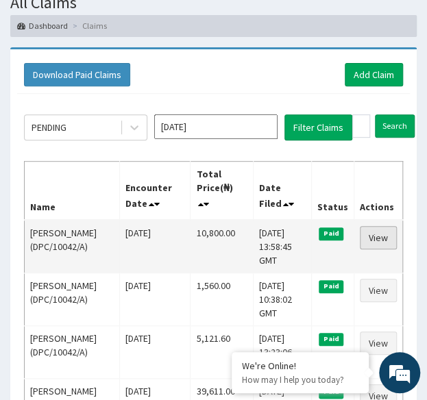
click at [377, 235] on link "View" at bounding box center [378, 237] width 37 height 23
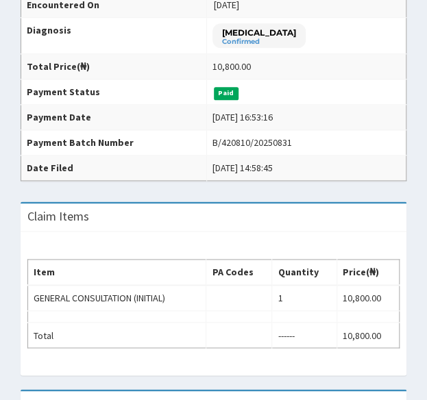
scroll to position [310, 0]
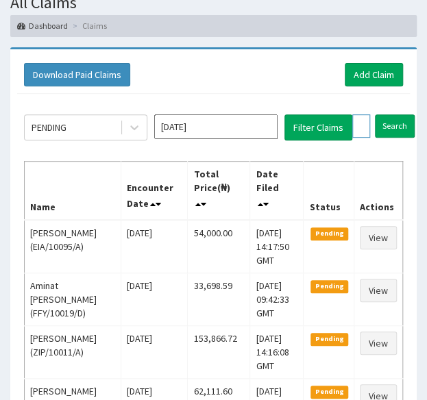
click at [359, 121] on input "DPC/10042/A" at bounding box center [361, 125] width 18 height 23
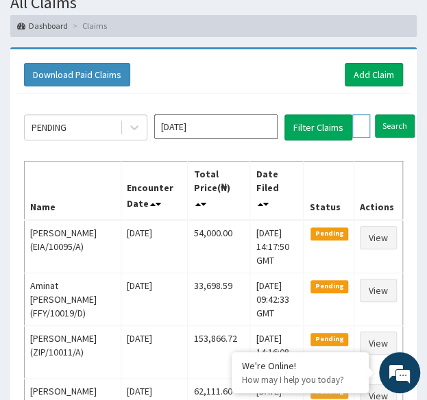
paste input "WAN/10095/C"
type input "WAN/10095/C"
click at [402, 114] on input "Search" at bounding box center [422, 125] width 40 height 23
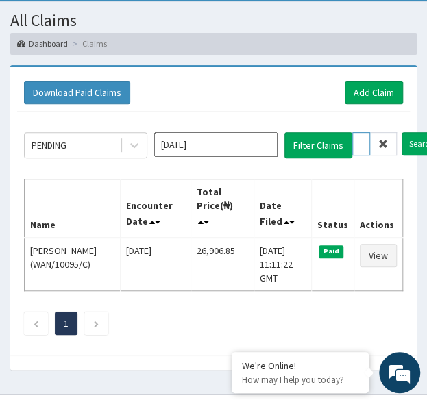
scroll to position [68, 0]
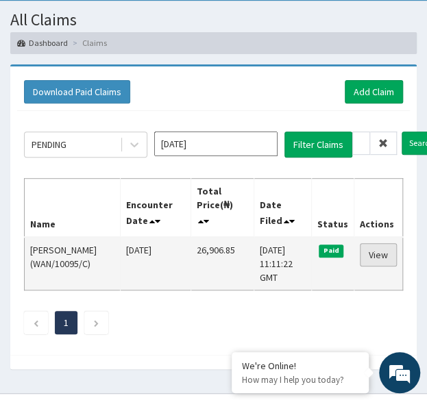
click at [374, 257] on link "View" at bounding box center [378, 254] width 37 height 23
click at [389, 260] on link "View" at bounding box center [378, 254] width 37 height 23
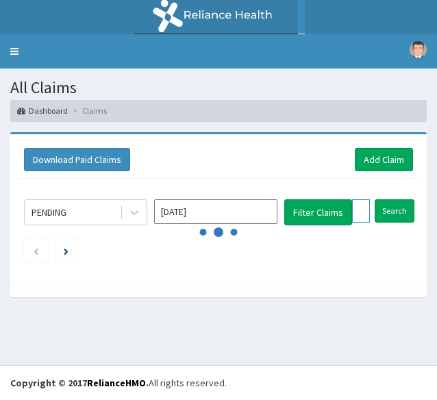
click at [365, 206] on input "WAN/10095/C" at bounding box center [361, 210] width 18 height 23
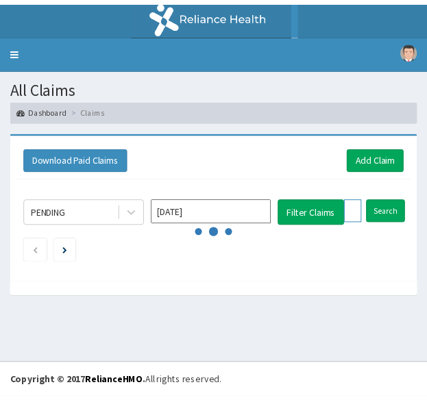
scroll to position [68, 0]
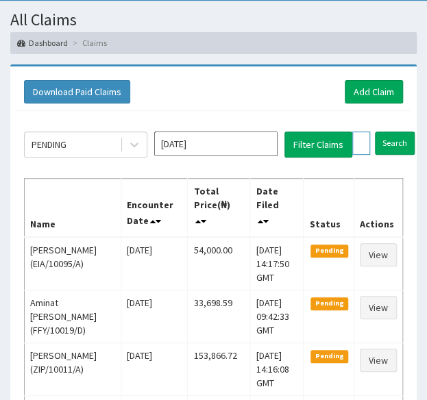
paste input "B"
type input "WAN/10095/B"
click at [402, 132] on input "Search" at bounding box center [422, 143] width 40 height 23
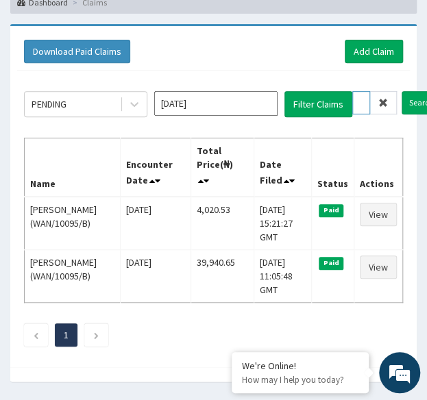
scroll to position [115, 0]
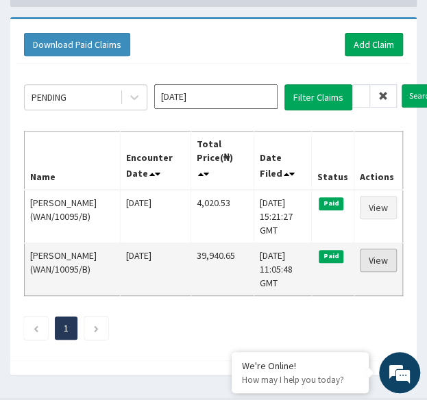
click at [373, 262] on link "View" at bounding box center [378, 260] width 37 height 23
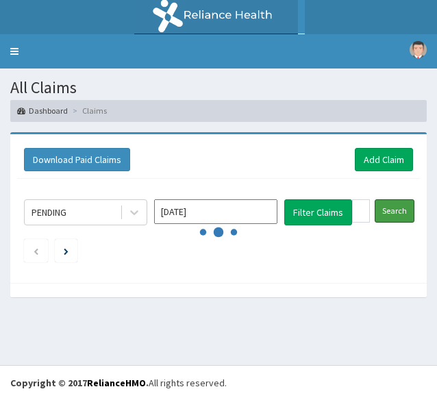
click at [402, 213] on input "Search" at bounding box center [395, 210] width 40 height 23
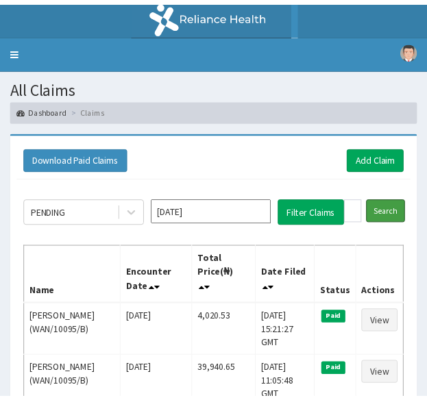
scroll to position [115, 0]
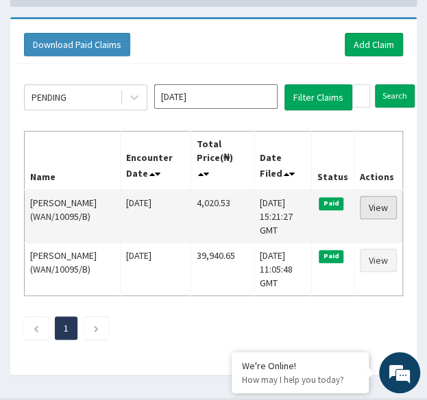
click at [380, 205] on link "View" at bounding box center [378, 207] width 37 height 23
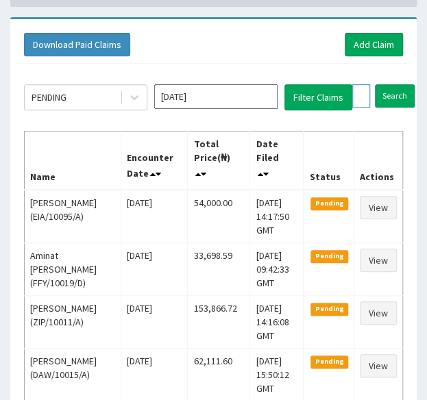
click at [364, 87] on input "WAN/10095/B" at bounding box center [361, 95] width 18 height 23
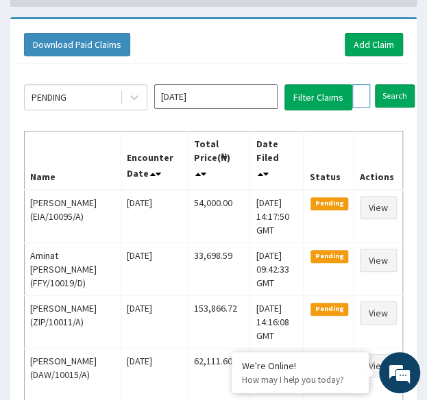
paste input "ETL/10004/A"
type input "ETL/10004/A"
click at [402, 84] on input "Search" at bounding box center [422, 95] width 40 height 23
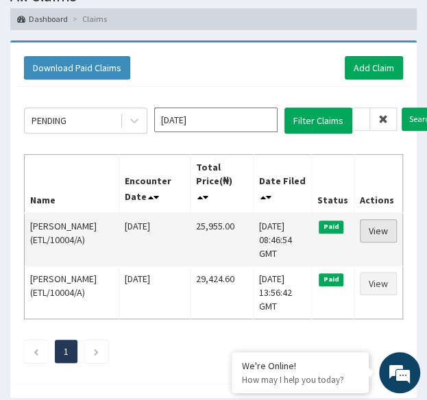
scroll to position [0, 0]
click at [379, 232] on link "View" at bounding box center [378, 230] width 37 height 23
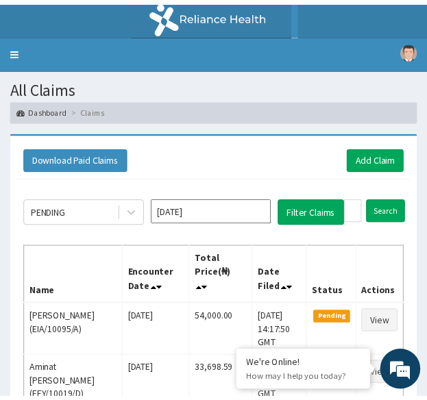
scroll to position [92, 0]
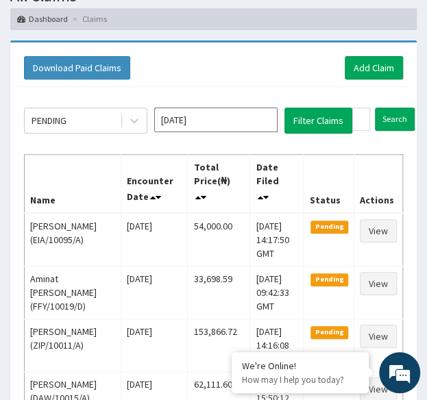
click at [363, 206] on th "Actions" at bounding box center [378, 183] width 49 height 59
click at [359, 114] on input "ETL/10004/A" at bounding box center [361, 119] width 18 height 23
paste input "LGQ/10029"
type input "LGQ/10029/A"
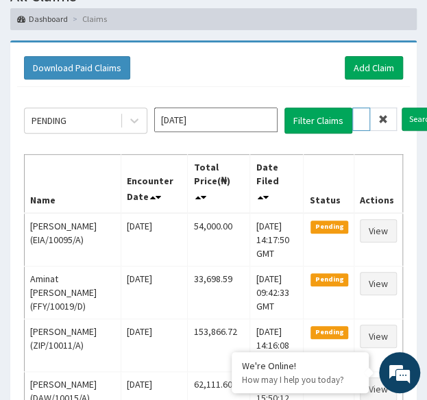
click at [402, 108] on input "Search" at bounding box center [422, 119] width 40 height 23
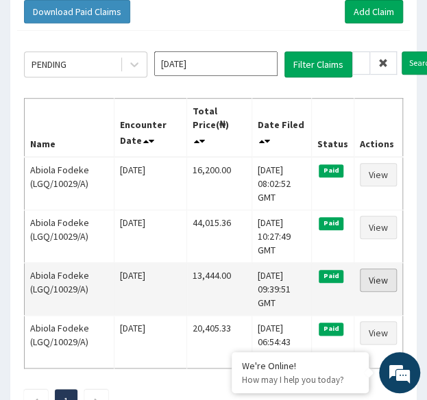
scroll to position [0, 0]
click at [374, 279] on link "View" at bounding box center [378, 280] width 37 height 23
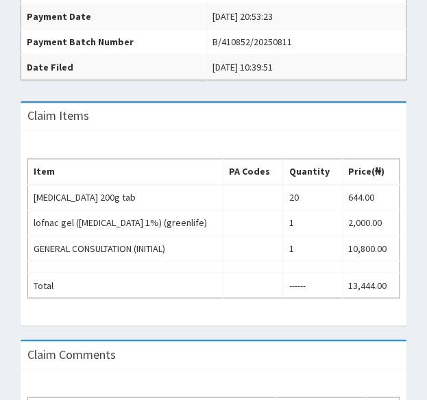
scroll to position [419, 0]
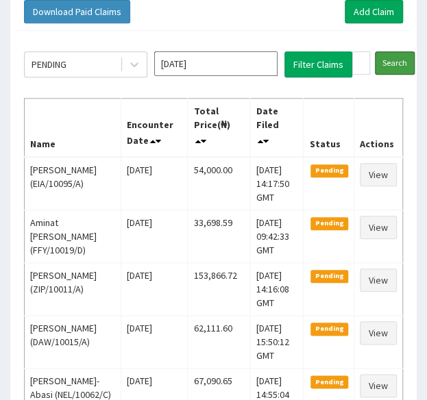
click at [391, 61] on input "Search" at bounding box center [395, 62] width 40 height 23
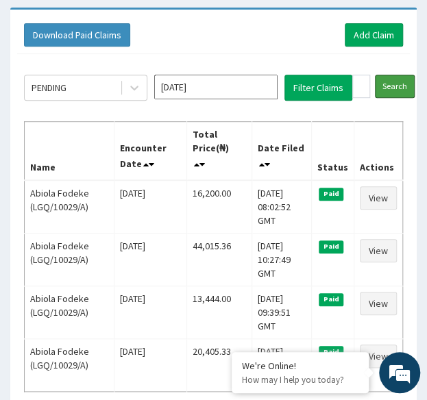
scroll to position [127, 0]
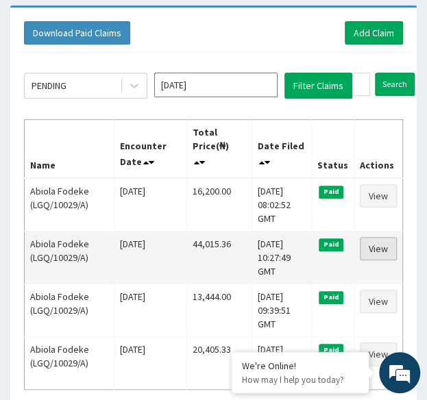
click at [386, 249] on link "View" at bounding box center [378, 248] width 37 height 23
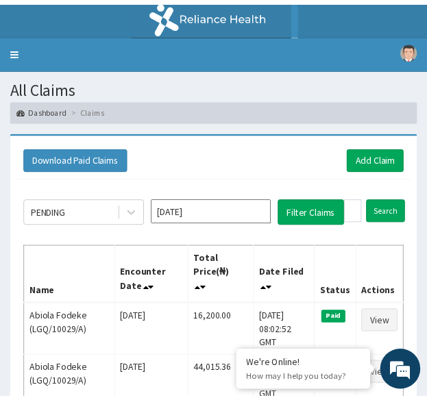
scroll to position [127, 0]
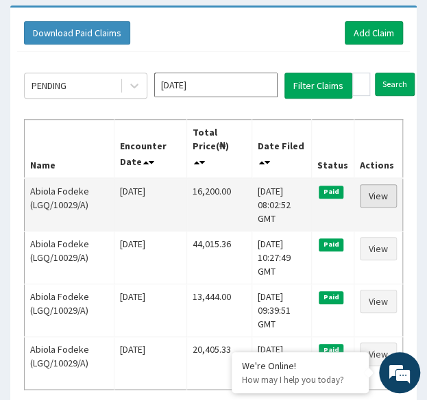
click at [381, 193] on link "View" at bounding box center [378, 195] width 37 height 23
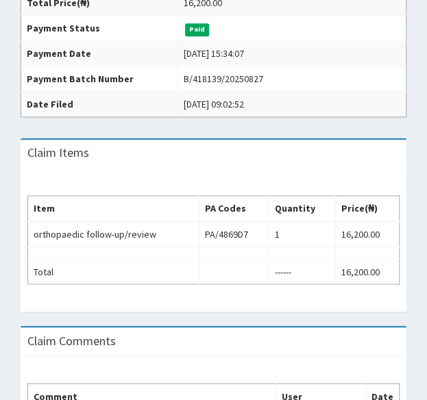
scroll to position [397, 0]
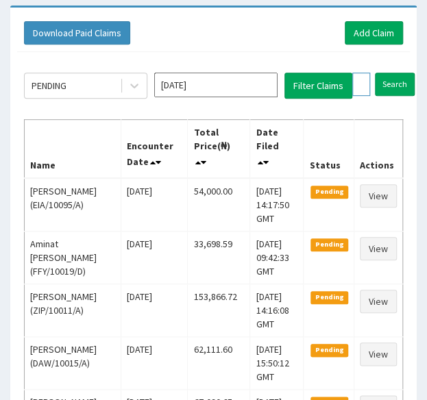
click at [360, 77] on input "LGQ/10029/A" at bounding box center [361, 84] width 18 height 23
paste input "ISW/10232"
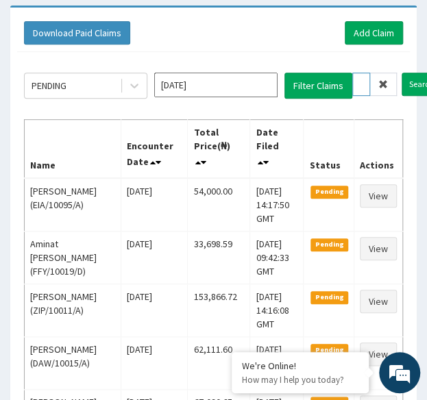
type input "ISW/10232/A"
click at [402, 73] on input "Search" at bounding box center [422, 84] width 40 height 23
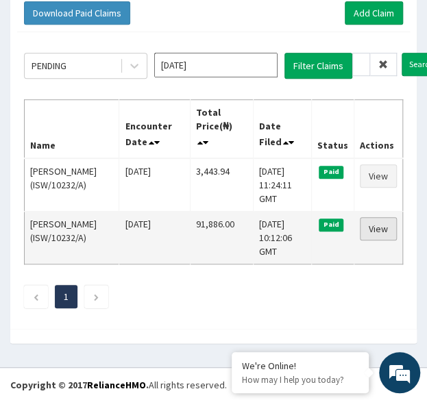
scroll to position [0, 0]
click at [383, 227] on link "View" at bounding box center [378, 228] width 37 height 23
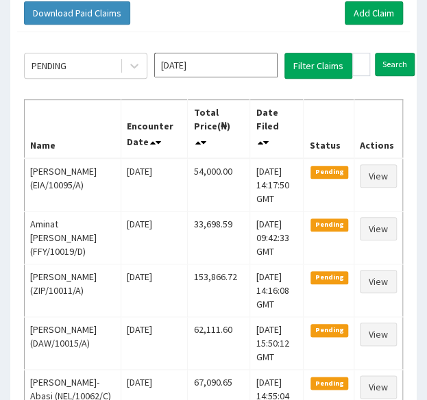
click at [404, 217] on div "PENDING Sep 2025 Filter Claims ISW/10232/A Search Name Encounter Date Total Pri…" at bounding box center [213, 361] width 393 height 659
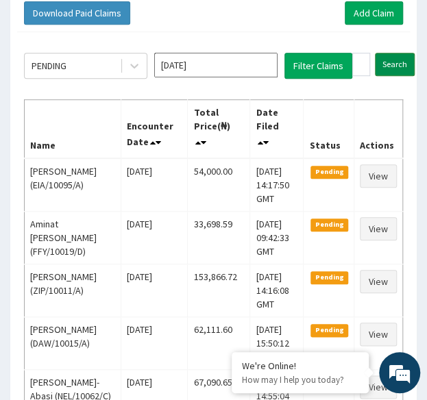
click at [399, 62] on input "Search" at bounding box center [395, 64] width 40 height 23
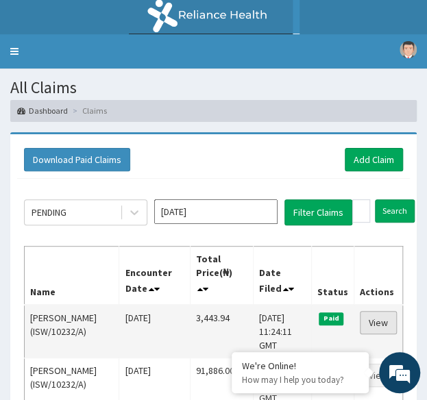
click at [373, 327] on link "View" at bounding box center [378, 322] width 37 height 23
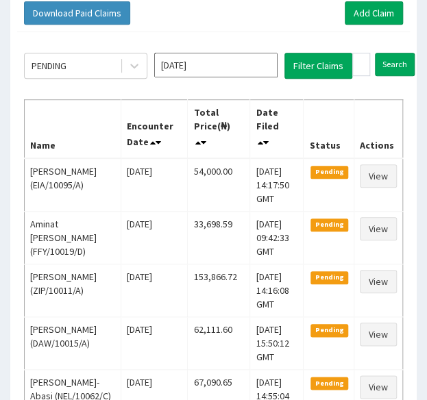
scroll to position [0, 52]
click at [402, 53] on input "Search" at bounding box center [422, 64] width 40 height 23
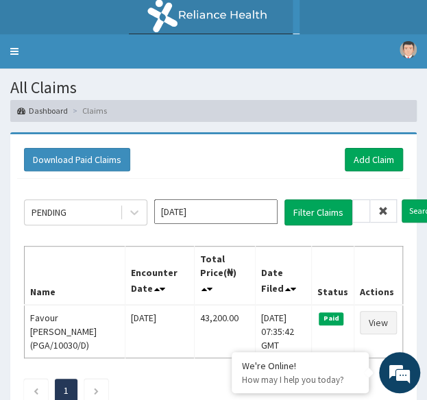
scroll to position [0, 0]
click at [363, 207] on input "PGA/10030/D" at bounding box center [361, 210] width 18 height 23
paste input "CPW/10027/A"
type input "CPW/10027/A"
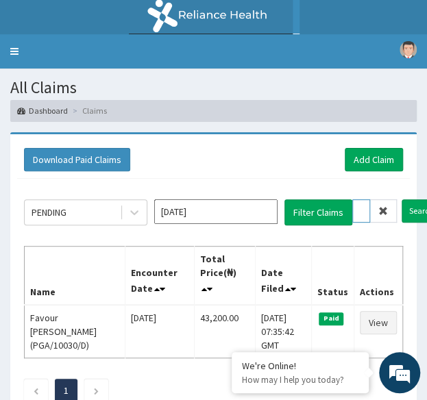
click at [402, 199] on input "Search" at bounding box center [422, 210] width 40 height 23
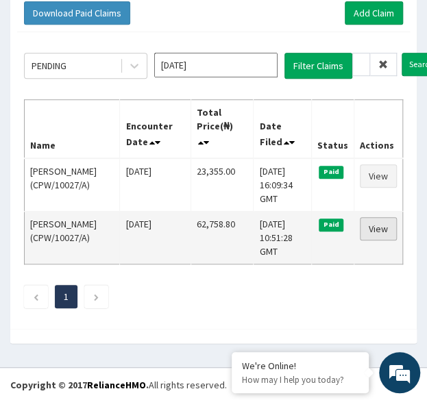
scroll to position [0, 0]
click at [383, 225] on link "View" at bounding box center [378, 228] width 37 height 23
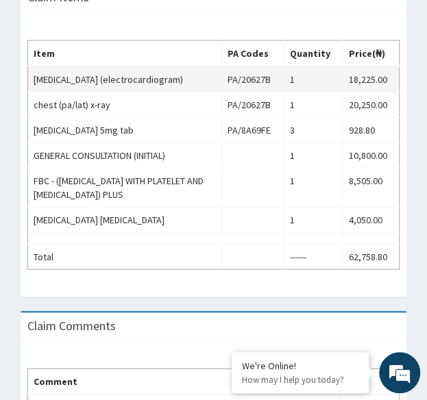
scroll to position [615, 0]
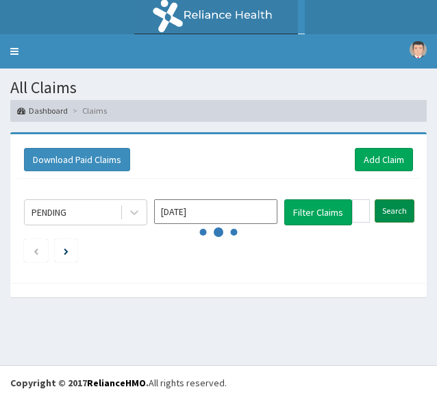
click at [399, 212] on input "Search" at bounding box center [395, 210] width 40 height 23
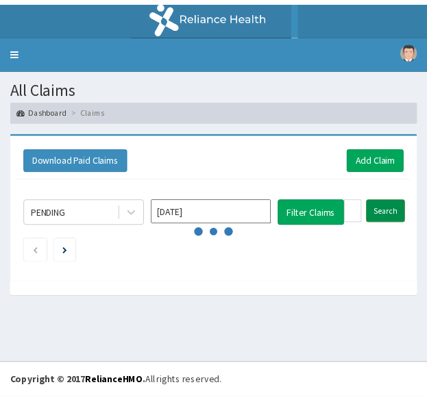
scroll to position [147, 0]
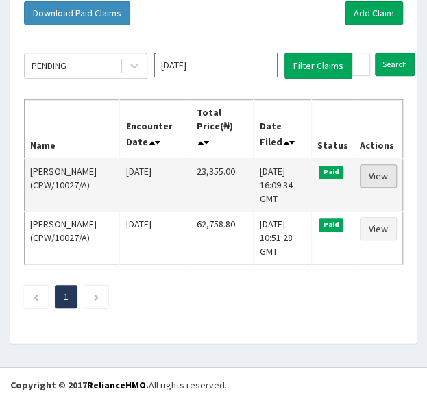
click at [375, 180] on link "View" at bounding box center [378, 175] width 37 height 23
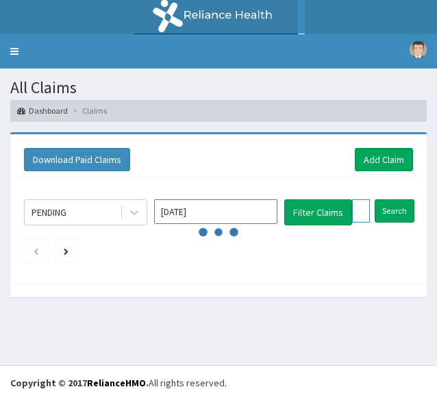
click at [360, 202] on input "CPW/10027/A" at bounding box center [361, 210] width 18 height 23
paste input "AAJ/10086/A"
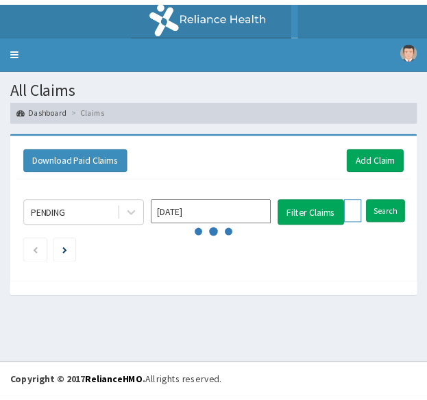
scroll to position [0, 49]
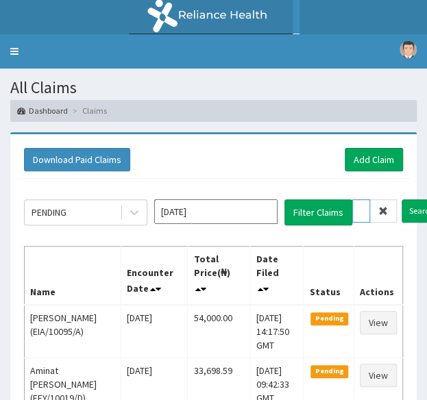
type input "AAJ/10086/A"
click at [402, 199] on input "Search" at bounding box center [422, 210] width 40 height 23
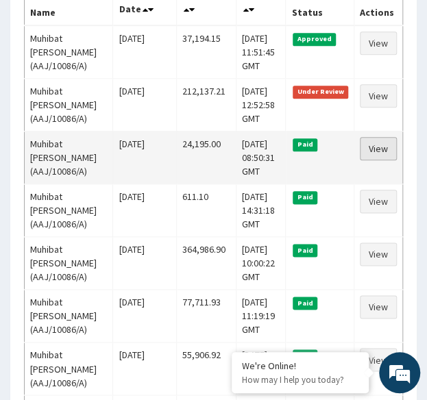
scroll to position [0, 0]
click at [377, 160] on link "View" at bounding box center [378, 148] width 37 height 23
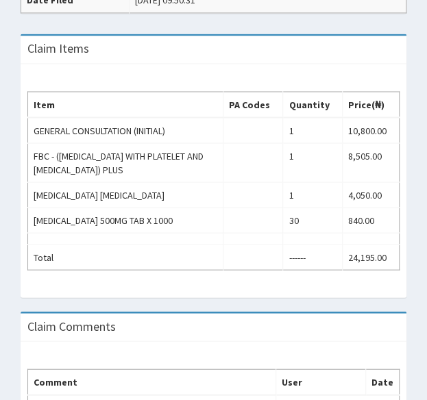
scroll to position [530, 0]
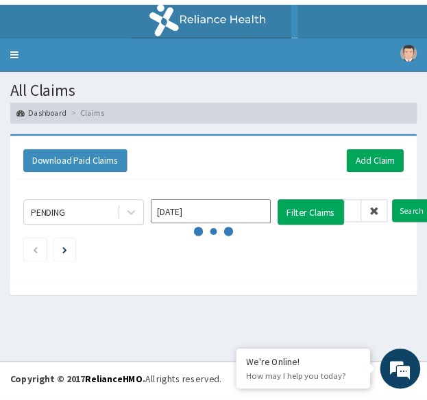
scroll to position [0, 49]
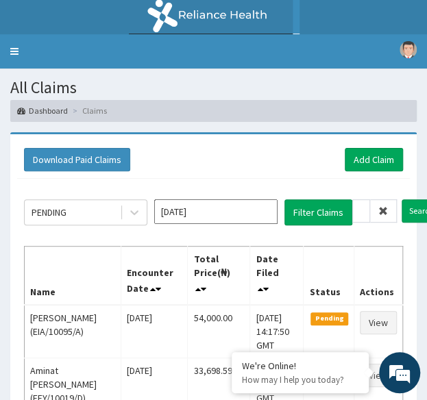
type input "AAJ/10082/A"
click at [402, 199] on input "Search" at bounding box center [422, 210] width 40 height 23
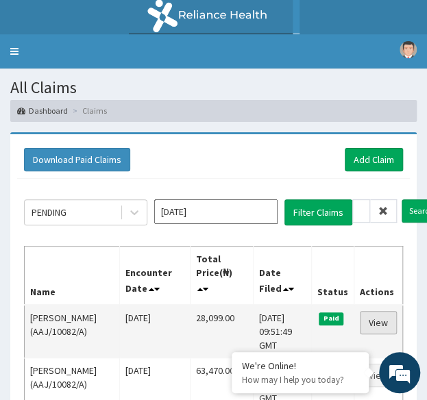
scroll to position [0, 0]
click at [382, 325] on link "View" at bounding box center [378, 322] width 37 height 23
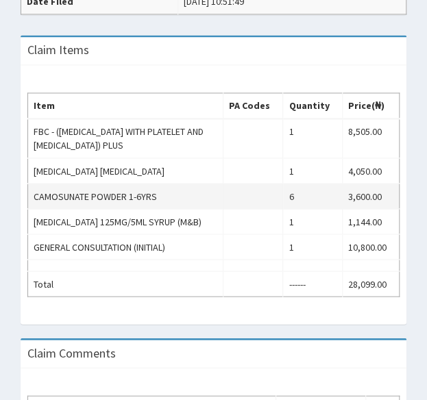
scroll to position [478, 0]
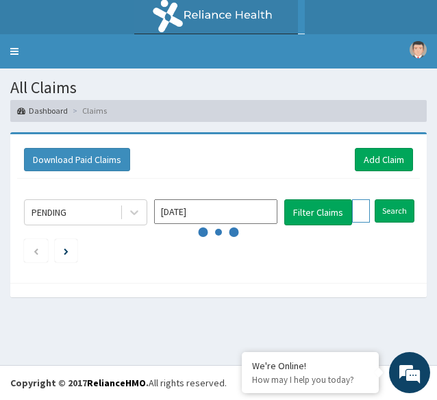
click at [363, 208] on input "AAJ/10082/A" at bounding box center [361, 210] width 18 height 23
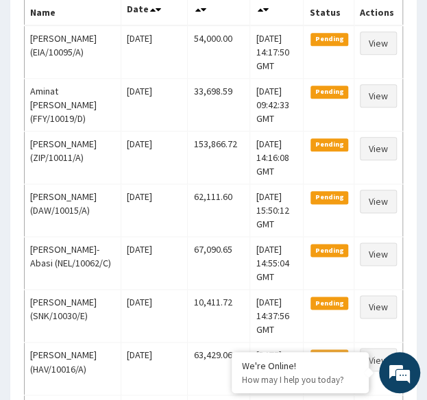
paste input "RSJ/10229"
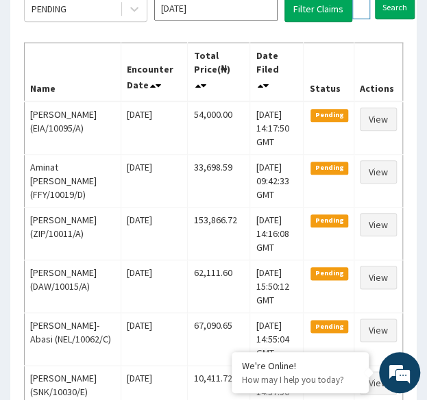
scroll to position [0, 49]
click at [402, 0] on input "Search" at bounding box center [422, 7] width 40 height 23
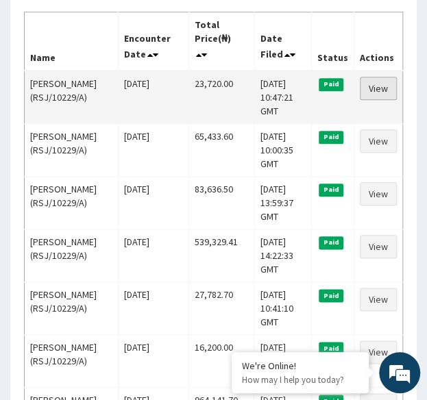
scroll to position [0, 0]
click at [385, 86] on link "View" at bounding box center [378, 88] width 37 height 23
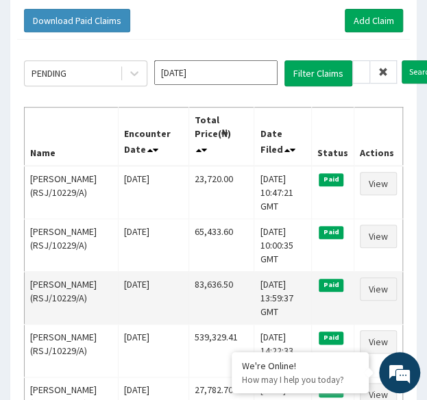
scroll to position [135, 0]
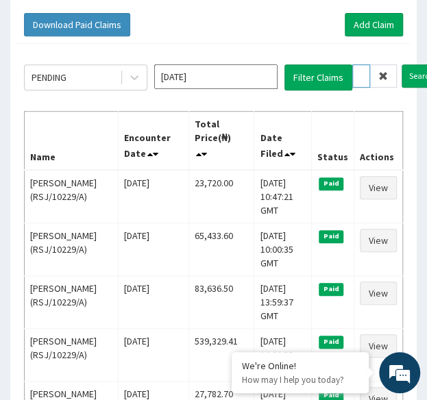
click at [363, 75] on input "RSJ/10229/A" at bounding box center [361, 75] width 18 height 23
paste input "GI/10034/B"
click at [402, 64] on input "Search" at bounding box center [422, 75] width 40 height 23
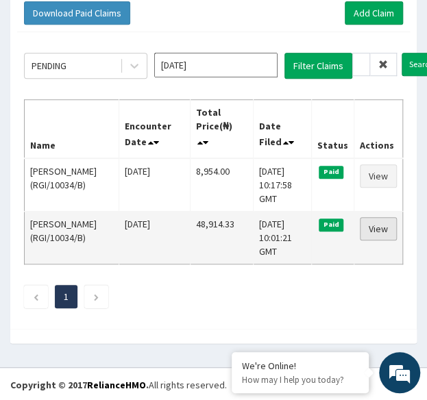
scroll to position [0, 0]
click at [382, 228] on link "View" at bounding box center [378, 228] width 37 height 23
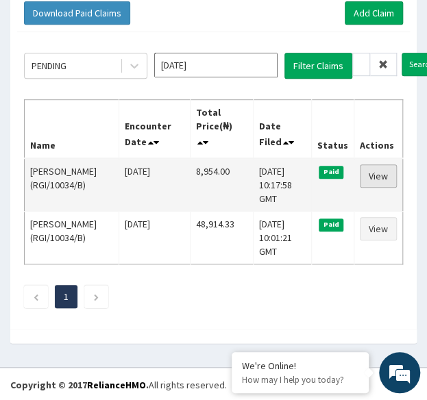
click at [381, 173] on link "View" at bounding box center [378, 175] width 37 height 23
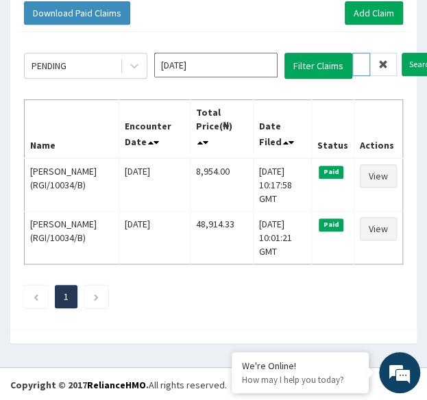
click at [360, 61] on input "RGI/10034/B" at bounding box center [361, 64] width 18 height 23
paste input "D"
click at [402, 53] on input "Search" at bounding box center [422, 64] width 40 height 23
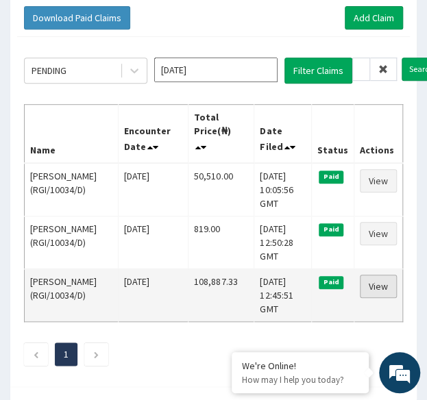
scroll to position [0, 0]
click at [383, 290] on link "View" at bounding box center [378, 286] width 37 height 23
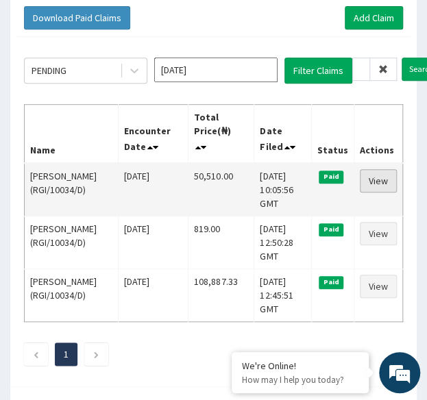
click at [378, 184] on link "View" at bounding box center [378, 180] width 37 height 23
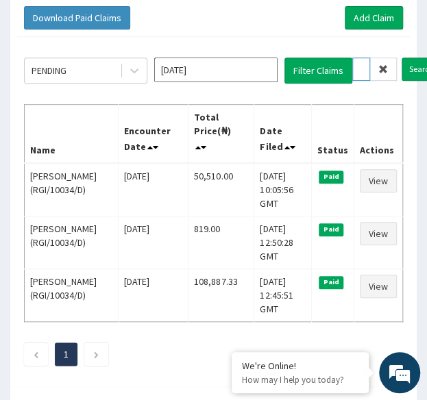
click at [364, 62] on input "RGI/10034/D" at bounding box center [361, 69] width 18 height 23
paste input "C"
type input "RGI/10034/C"
click at [402, 58] on input "Search" at bounding box center [422, 69] width 40 height 23
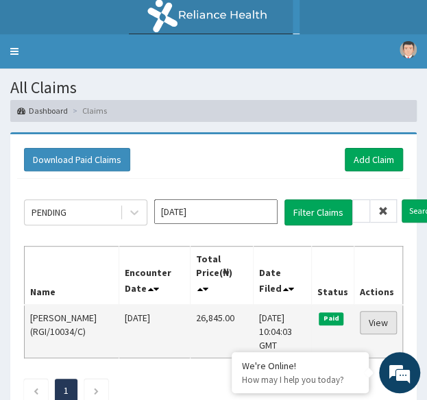
scroll to position [0, 0]
click at [384, 320] on link "View" at bounding box center [378, 322] width 37 height 23
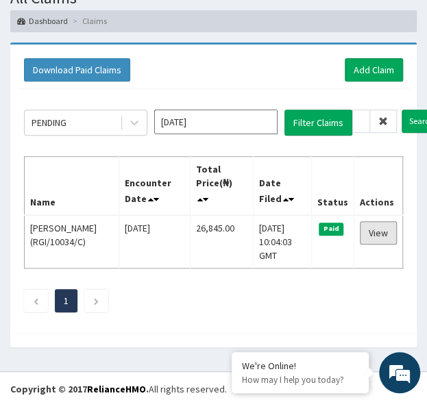
scroll to position [94, 0]
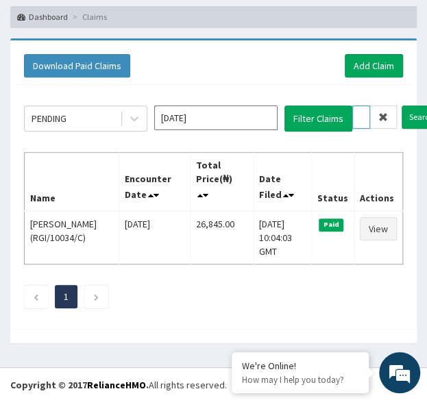
click at [363, 108] on input "RGI/10034/C" at bounding box center [361, 117] width 18 height 23
paste input "text"
click at [375, 106] on input "Search" at bounding box center [395, 117] width 40 height 23
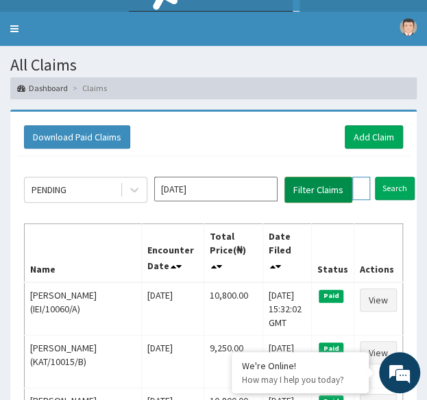
scroll to position [0, 0]
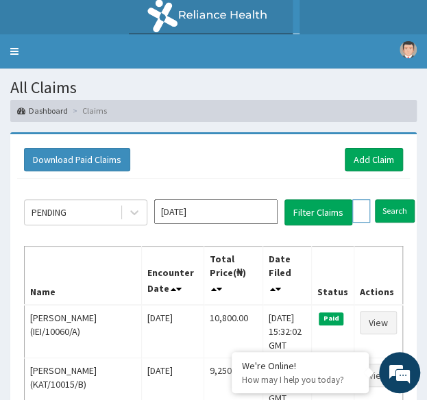
click at [358, 205] on input "text" at bounding box center [361, 210] width 18 height 23
click at [356, 215] on input "text" at bounding box center [361, 210] width 18 height 23
paste input "RGI/10034/A"
type input "RGI/10034/A"
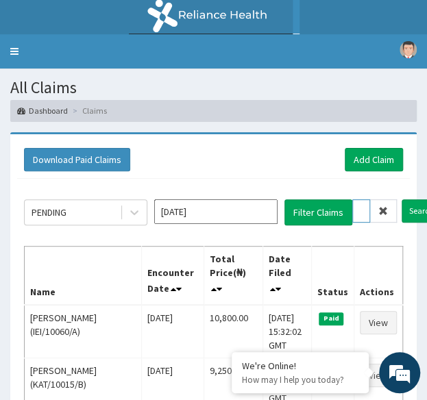
click at [402, 199] on input "Search" at bounding box center [422, 210] width 40 height 23
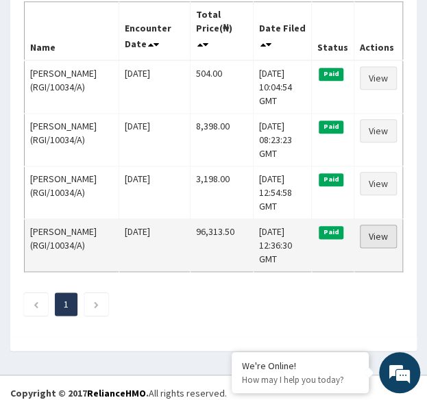
scroll to position [0, 0]
click at [391, 234] on link "View" at bounding box center [378, 236] width 37 height 23
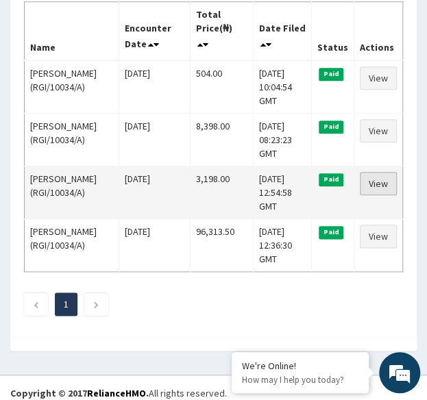
click at [384, 183] on link "View" at bounding box center [378, 183] width 37 height 23
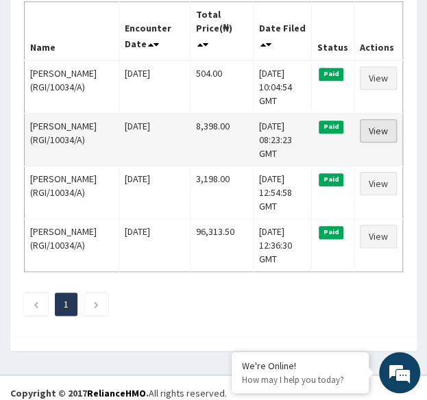
click at [371, 125] on link "View" at bounding box center [378, 130] width 37 height 23
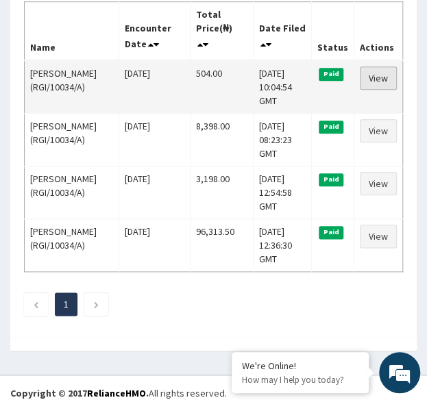
click at [384, 75] on link "View" at bounding box center [378, 77] width 37 height 23
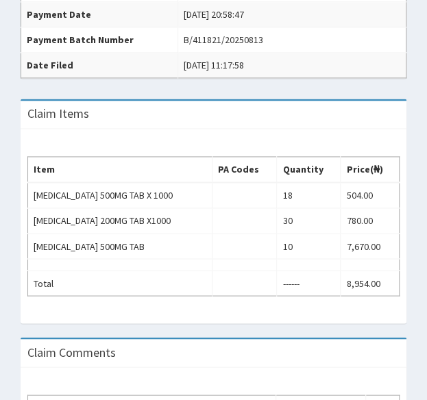
scroll to position [417, 0]
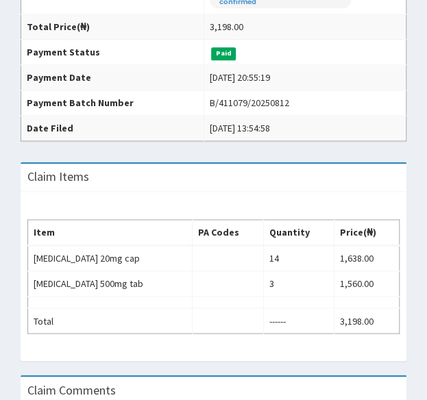
scroll to position [367, 0]
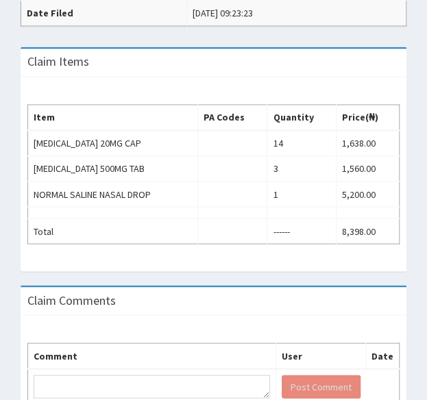
scroll to position [466, 0]
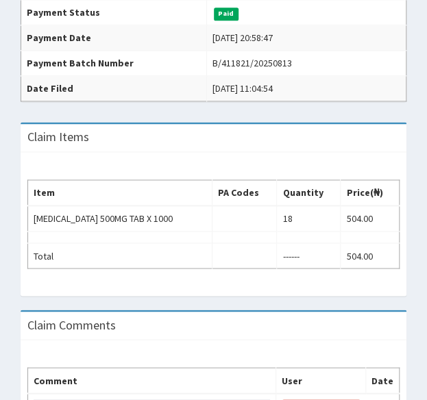
scroll to position [395, 0]
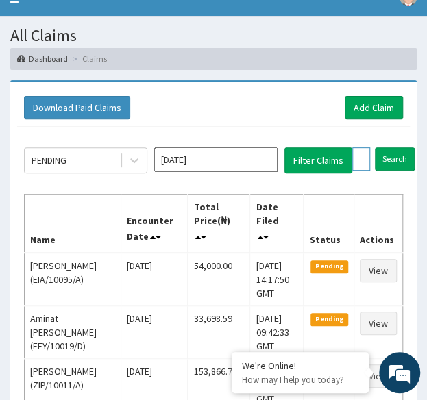
click at [360, 154] on input "RGI/10034/A" at bounding box center [361, 158] width 18 height 23
paste input "ISW/10429/E"
type input "ISW/10429/E"
click at [402, 147] on input "Search" at bounding box center [422, 158] width 40 height 23
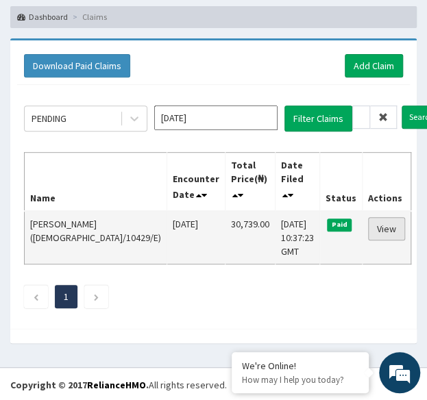
scroll to position [0, 0]
click at [386, 233] on link "View" at bounding box center [386, 228] width 37 height 23
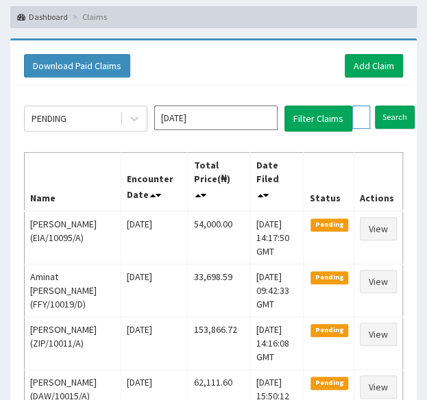
click at [365, 120] on input "ISW/10429/E" at bounding box center [361, 117] width 18 height 23
paste input "A"
click at [402, 106] on input "Search" at bounding box center [422, 117] width 40 height 23
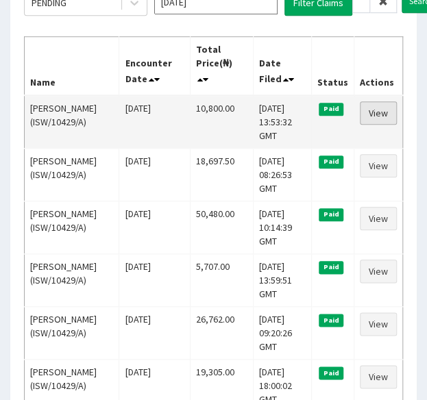
scroll to position [0, 0]
click at [388, 107] on link "View" at bounding box center [378, 112] width 37 height 23
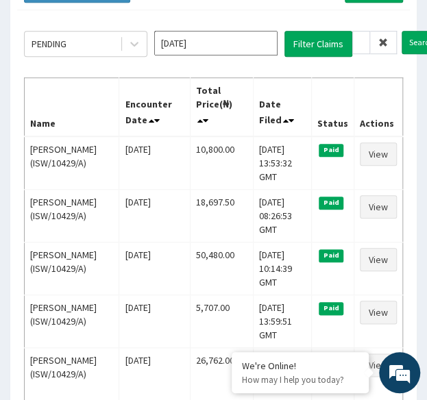
scroll to position [167, 0]
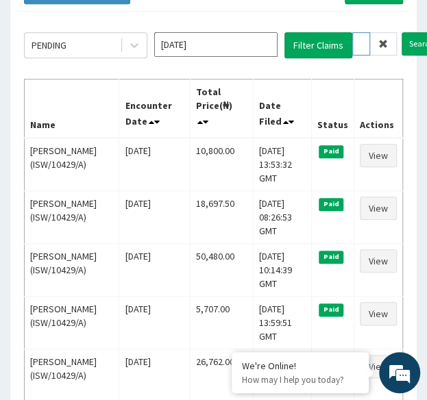
click at [367, 44] on input "ISW/10429/A" at bounding box center [361, 43] width 18 height 23
paste input "TLG/10015"
type input "TLG/10015/A"
click at [402, 32] on input "Search" at bounding box center [422, 43] width 40 height 23
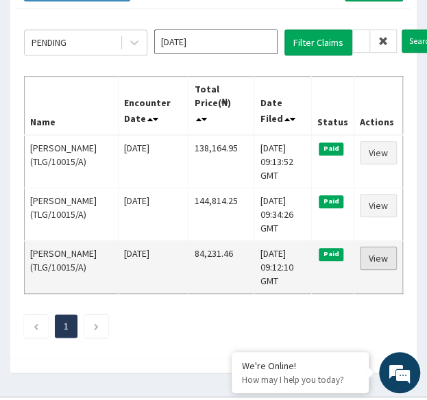
scroll to position [0, 0]
click at [378, 253] on link "View" at bounding box center [378, 258] width 37 height 23
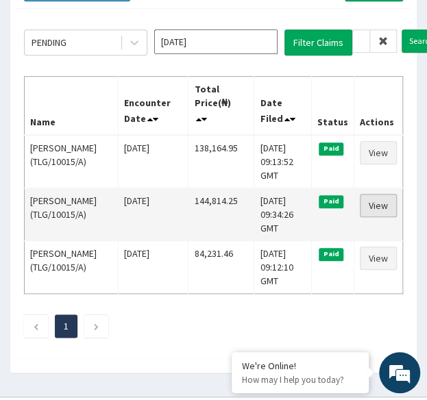
click at [377, 202] on link "View" at bounding box center [378, 205] width 37 height 23
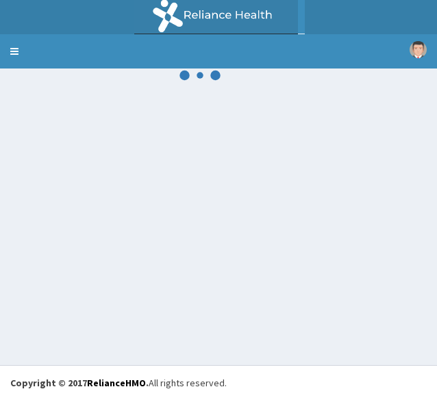
click at [97, 221] on div at bounding box center [218, 217] width 437 height 297
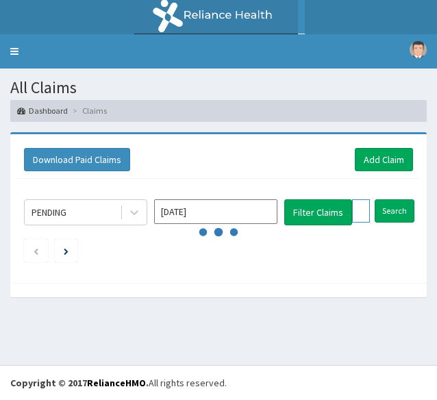
click at [362, 208] on input "text" at bounding box center [361, 210] width 18 height 23
paste input "TLG/10015/A"
type input "TLG/10015/A"
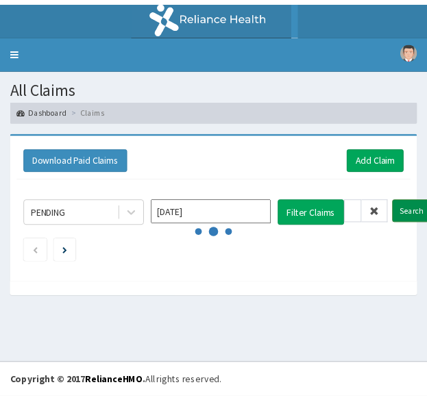
scroll to position [0, 0]
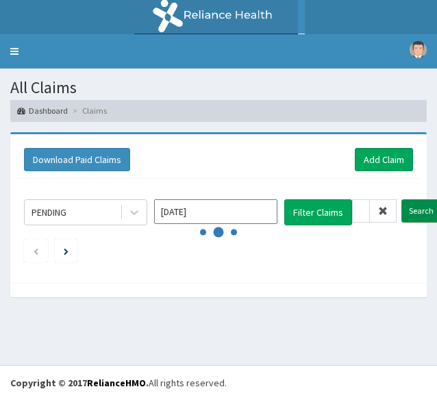
click at [428, 212] on input "Search" at bounding box center [422, 210] width 40 height 23
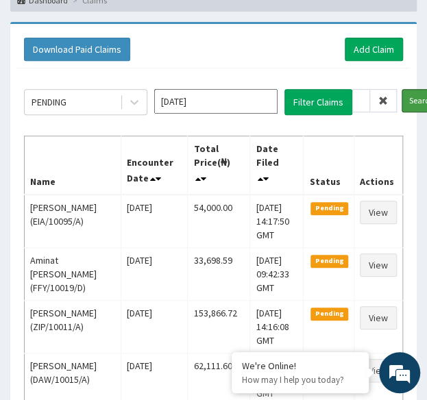
scroll to position [110, 0]
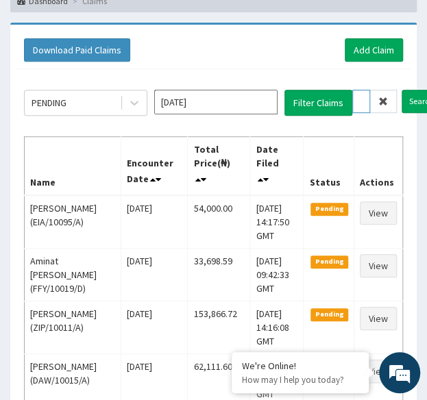
click at [363, 103] on input "TLG/10015/A" at bounding box center [361, 101] width 18 height 23
click at [402, 90] on input "Search" at bounding box center [422, 101] width 40 height 23
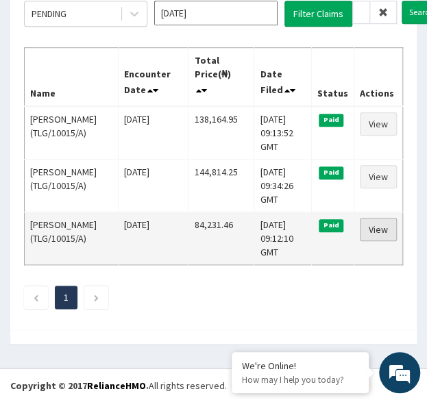
scroll to position [0, 0]
click at [371, 229] on link "View" at bounding box center [378, 229] width 37 height 23
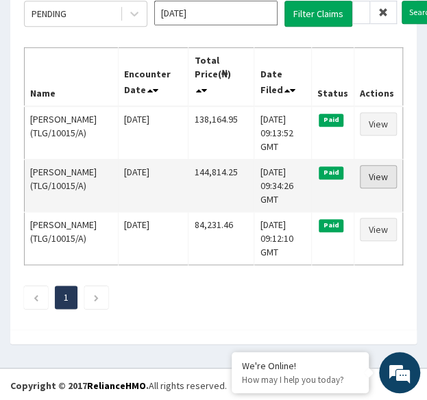
click at [377, 175] on link "View" at bounding box center [378, 176] width 37 height 23
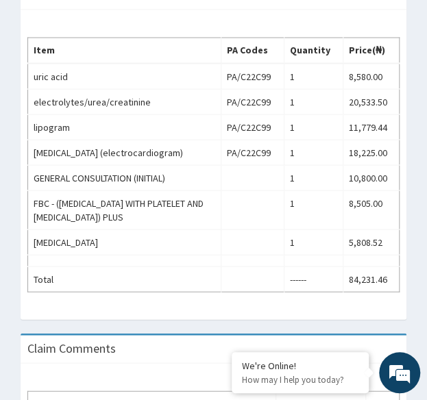
scroll to position [576, 0]
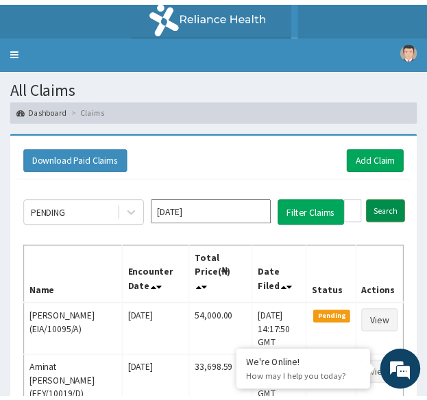
scroll to position [199, 0]
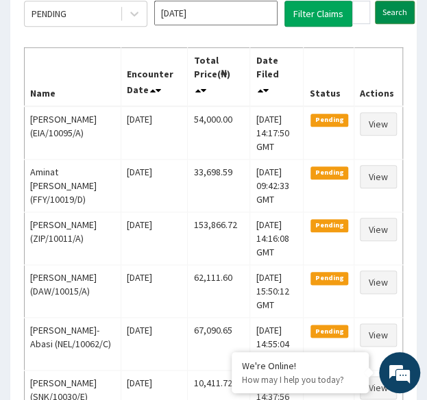
drag, startPoint x: 0, startPoint y: 0, endPoint x: 402, endPoint y: 213, distance: 454.6
click at [402, 213] on div "PENDING Sep 2025 Filter Claims TLG/10015/A Search Name Encounter Date Total Pri…" at bounding box center [213, 309] width 393 height 659
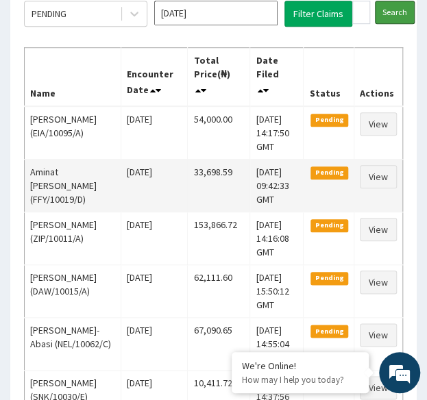
scroll to position [0, 0]
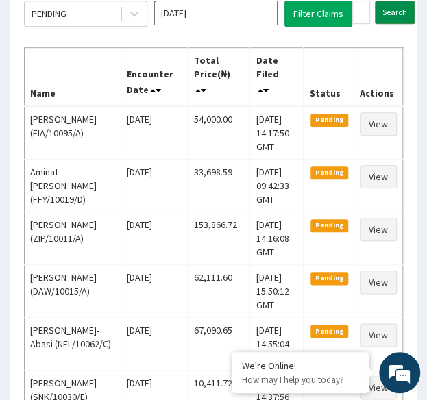
click at [389, 16] on input "Search" at bounding box center [395, 12] width 40 height 23
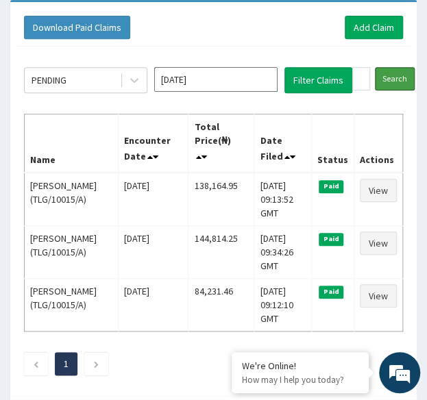
scroll to position [133, 0]
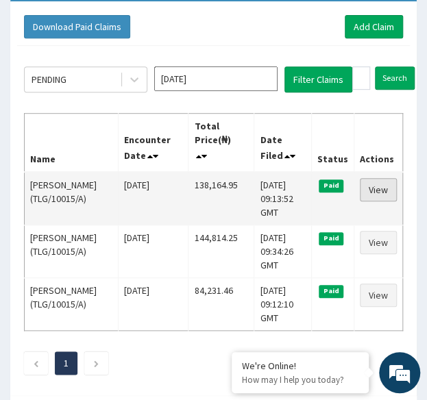
click at [378, 188] on link "View" at bounding box center [378, 189] width 37 height 23
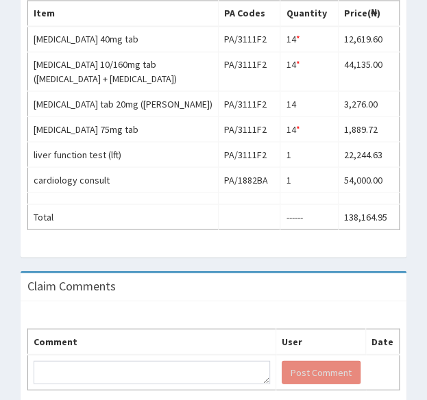
scroll to position [569, 0]
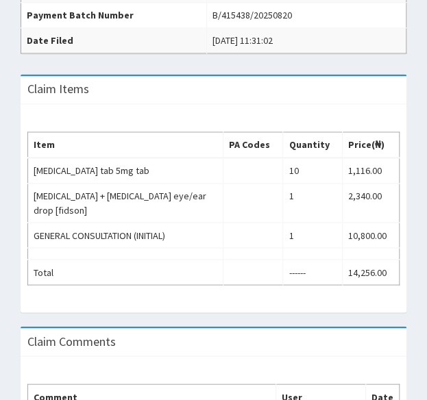
scroll to position [439, 0]
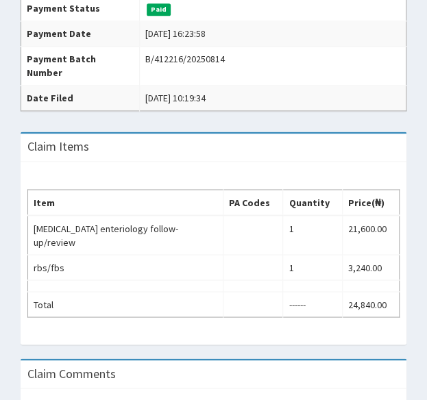
scroll to position [449, 0]
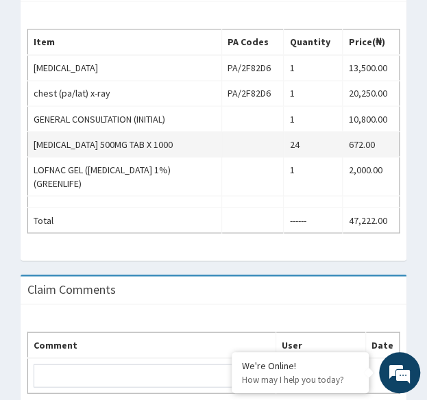
scroll to position [542, 0]
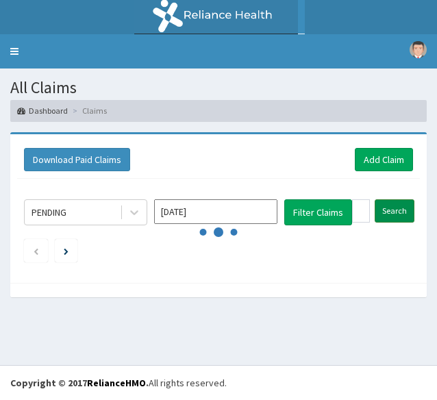
click at [391, 208] on input "Search" at bounding box center [395, 210] width 40 height 23
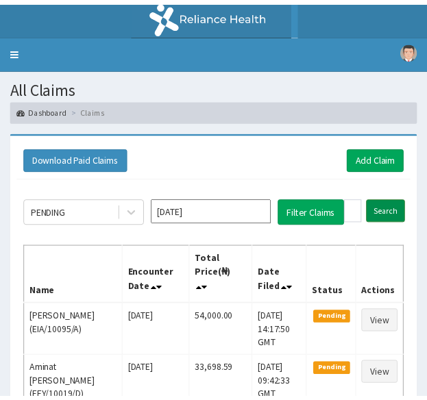
scroll to position [193, 0]
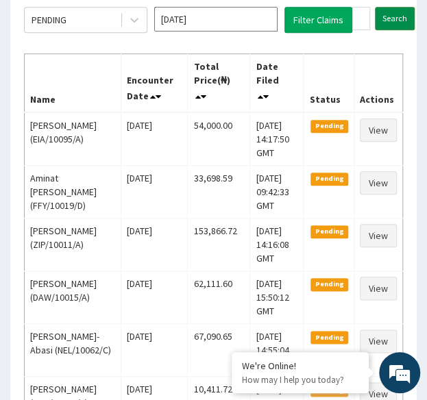
click at [386, 21] on input "Search" at bounding box center [395, 18] width 40 height 23
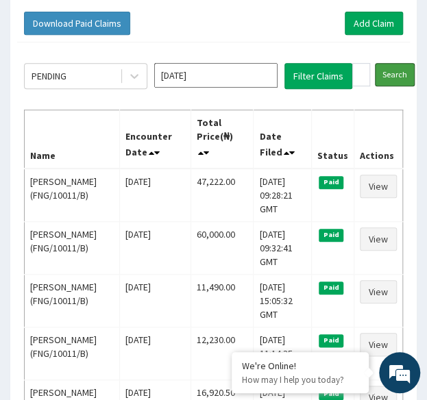
scroll to position [0, 0]
click at [358, 71] on input "FNG/10011/B" at bounding box center [361, 74] width 18 height 23
paste input "PED/10022/A"
type input "PED/10022/A"
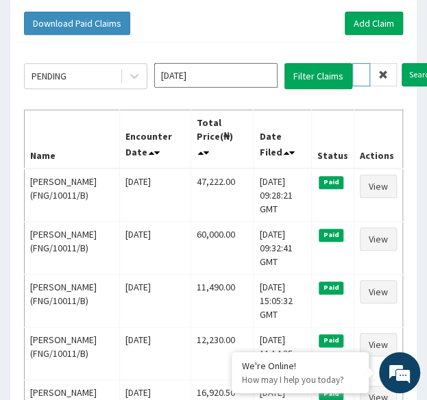
click at [402, 63] on input "Search" at bounding box center [422, 74] width 40 height 23
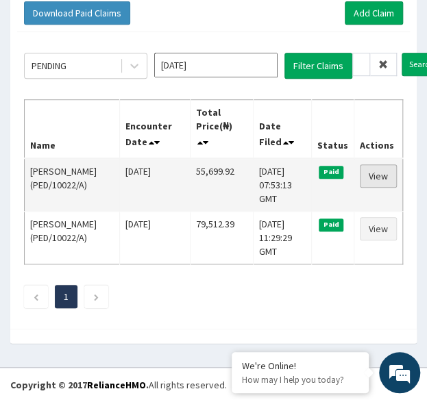
scroll to position [0, 0]
click at [378, 174] on link "View" at bounding box center [378, 175] width 37 height 23
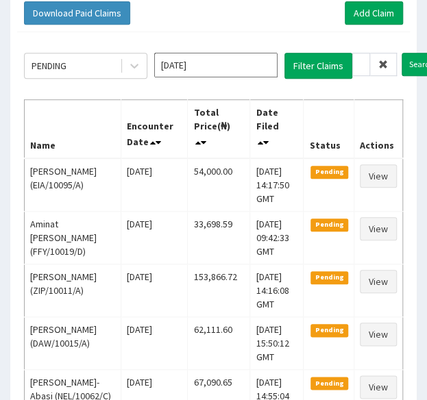
scroll to position [0, 49]
type input "SEP/10033/A"
click at [402, 53] on input "Search" at bounding box center [422, 64] width 40 height 23
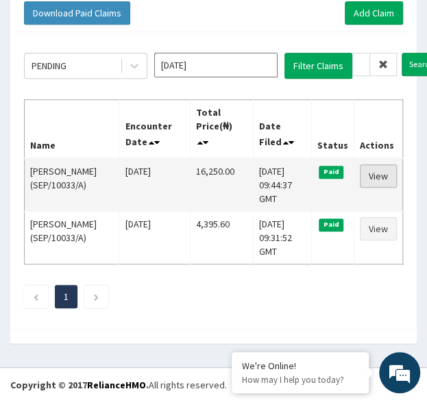
scroll to position [0, 0]
click at [374, 175] on link "View" at bounding box center [378, 175] width 37 height 23
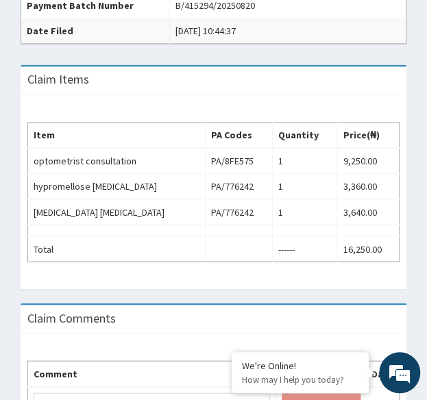
scroll to position [449, 0]
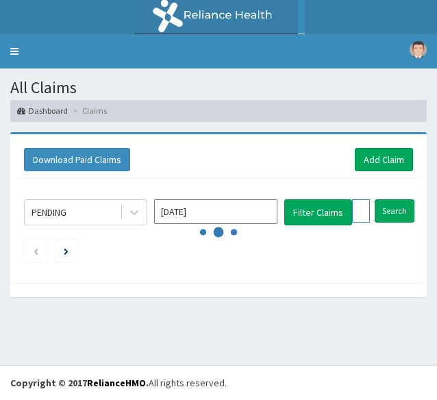
click at [360, 213] on input "SEP/10033/A" at bounding box center [361, 210] width 18 height 23
paste input "WAN/10095"
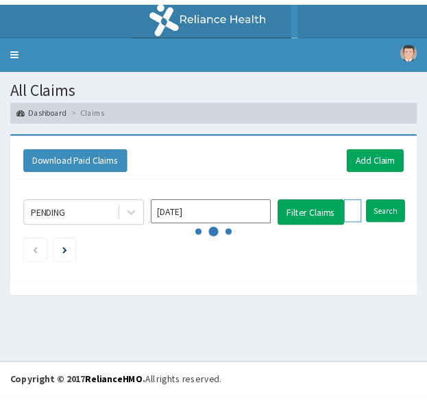
scroll to position [0, 53]
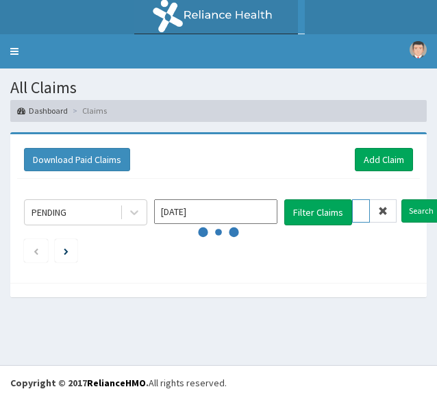
type input "WAN/10095/A"
click at [402, 199] on input "Search" at bounding box center [422, 210] width 40 height 23
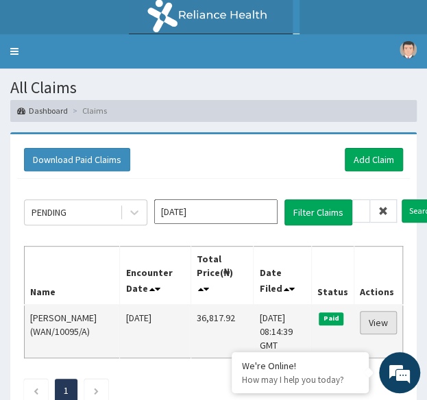
scroll to position [0, 0]
click at [378, 318] on link "View" at bounding box center [378, 322] width 37 height 23
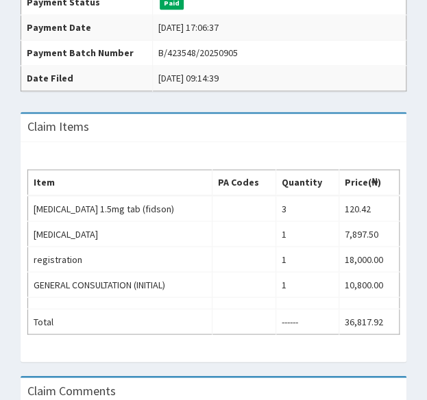
scroll to position [443, 0]
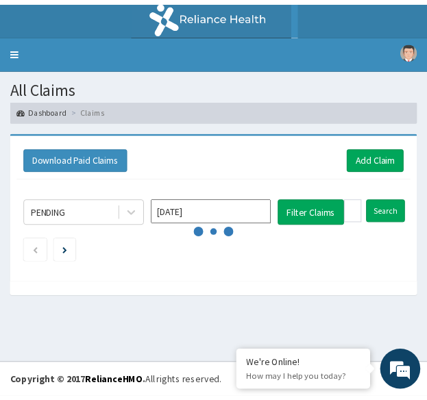
scroll to position [147, 0]
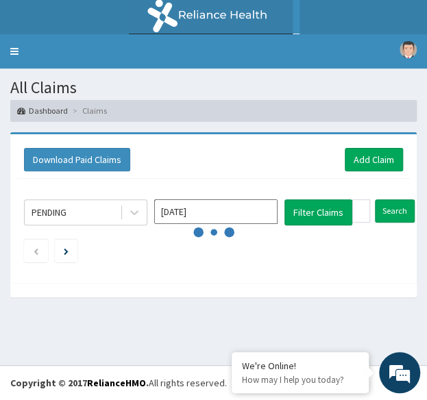
click at [357, 206] on div "PENDING [DATE] Filter Claims WAN/10095/A Search" at bounding box center [213, 227] width 393 height 97
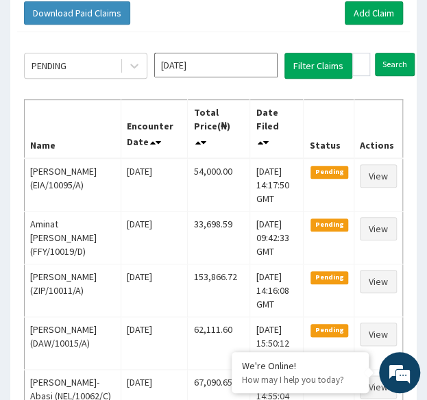
scroll to position [0, 52]
type input "TKW/10002/A"
click at [402, 53] on input "Search" at bounding box center [422, 64] width 40 height 23
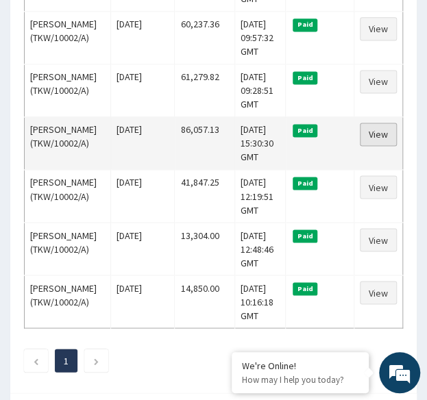
scroll to position [0, 0]
click at [375, 146] on link "View" at bounding box center [378, 134] width 37 height 23
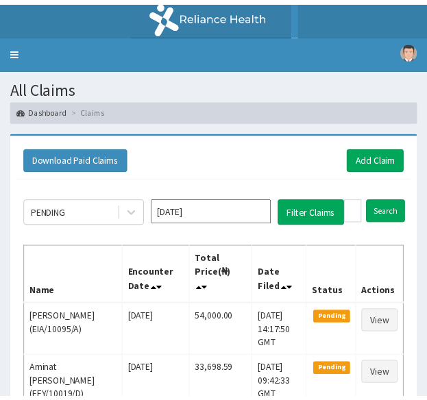
scroll to position [452, 0]
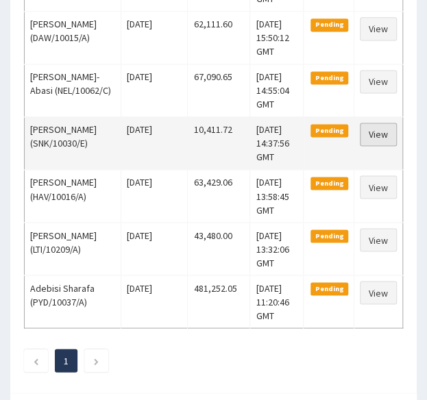
click at [361, 146] on link "View" at bounding box center [378, 134] width 37 height 23
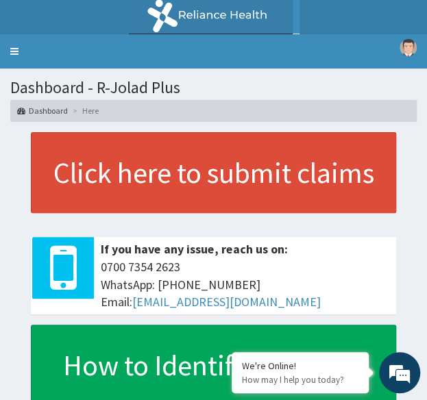
click at [16, 50] on link "Toggle navigation" at bounding box center [14, 51] width 29 height 34
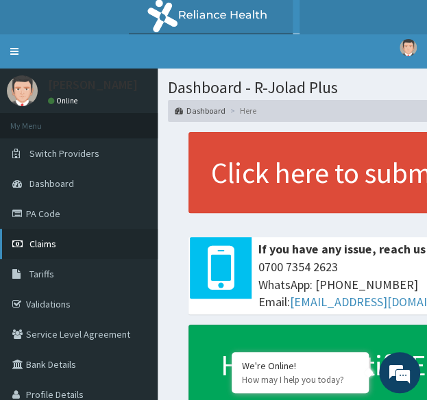
click at [56, 242] on link "Claims" at bounding box center [79, 244] width 158 height 30
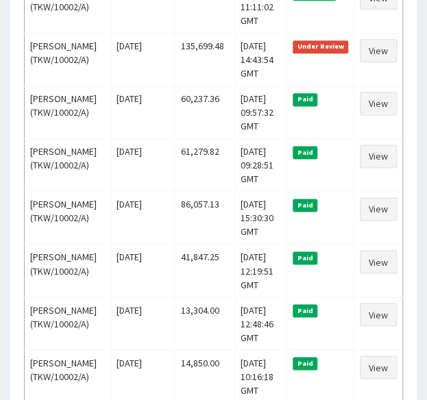
scroll to position [377, 0]
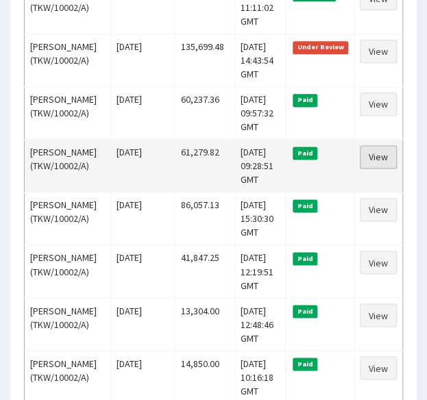
click at [378, 169] on link "View" at bounding box center [378, 156] width 37 height 23
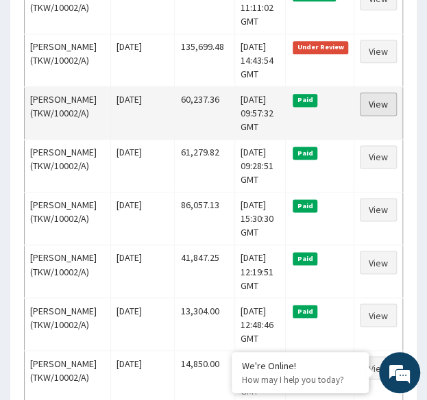
click at [377, 116] on link "View" at bounding box center [378, 104] width 37 height 23
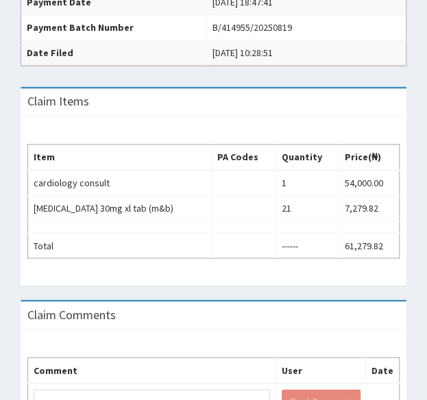
scroll to position [426, 0]
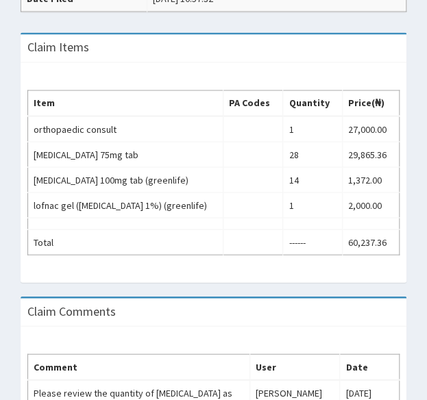
scroll to position [523, 0]
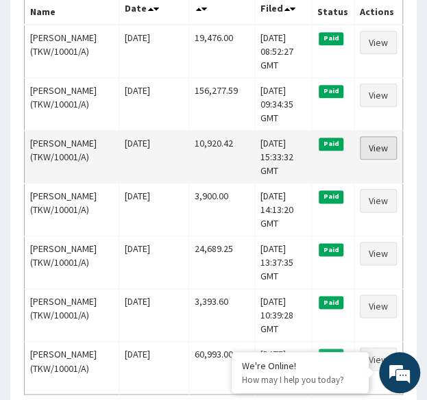
click at [380, 145] on link "View" at bounding box center [378, 147] width 37 height 23
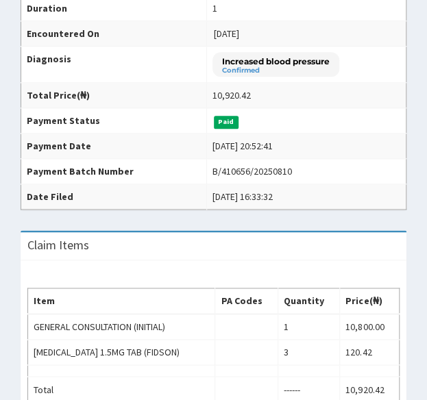
scroll to position [394, 0]
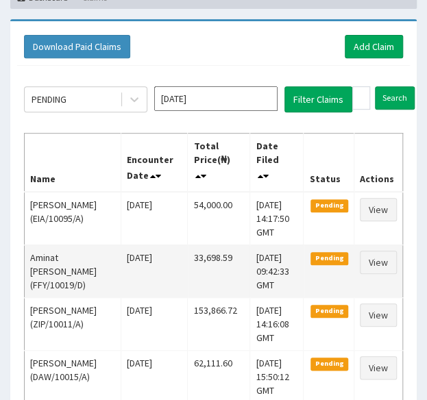
scroll to position [111, 0]
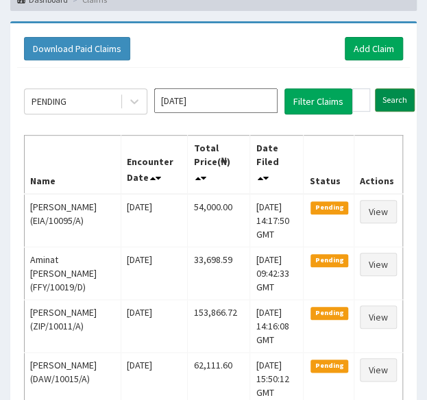
click at [389, 97] on input "Search" at bounding box center [395, 99] width 40 height 23
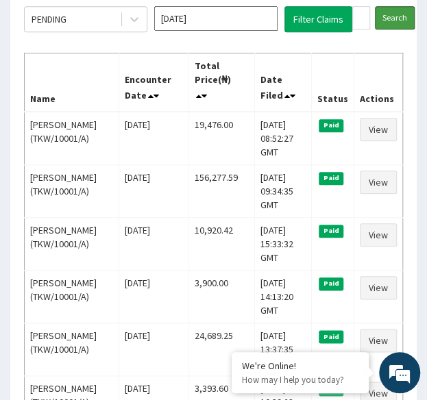
scroll to position [197, 0]
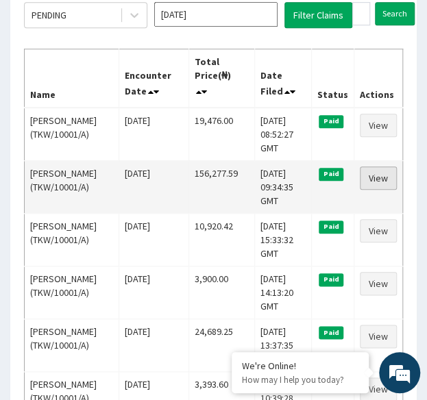
click at [381, 179] on link "View" at bounding box center [378, 178] width 37 height 23
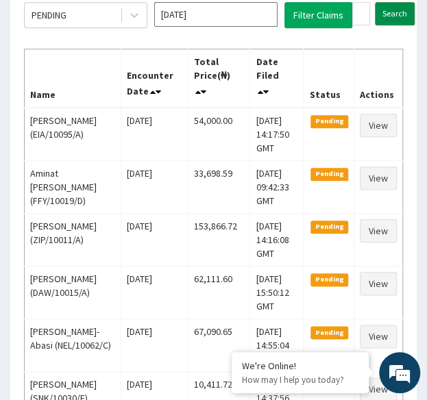
click at [402, 8] on input "Search" at bounding box center [395, 13] width 40 height 23
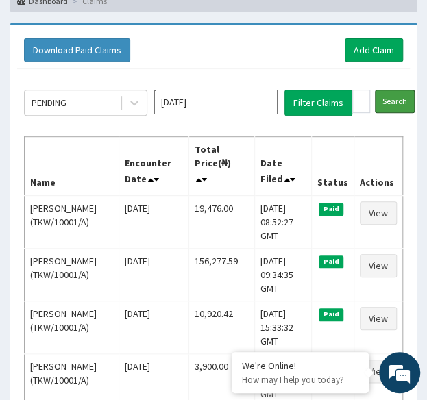
scroll to position [110, 0]
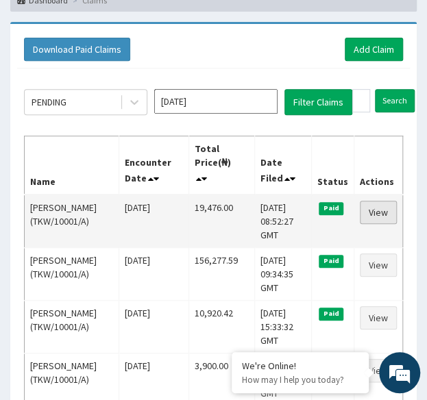
click at [375, 211] on link "View" at bounding box center [378, 212] width 37 height 23
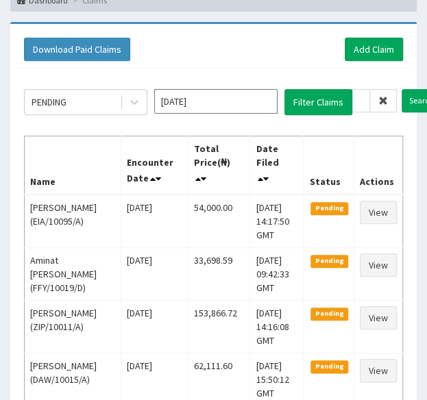
scroll to position [0, 51]
type input "XPO/10001/B"
click at [402, 89] on input "Search" at bounding box center [422, 100] width 40 height 23
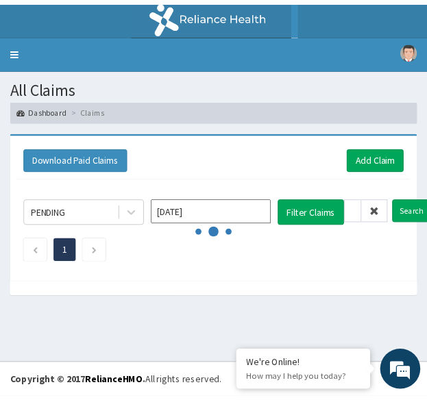
scroll to position [0, 0]
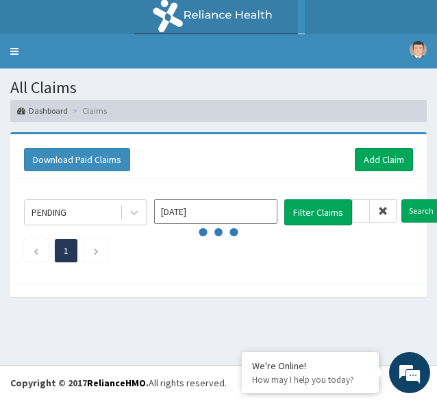
click at [364, 208] on input "XPO/10001/B" at bounding box center [361, 210] width 18 height 23
click at [402, 199] on input "Search" at bounding box center [422, 210] width 40 height 23
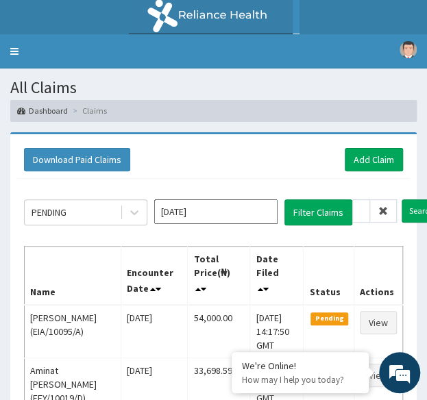
click at [359, 210] on input "XPO/10001/B" at bounding box center [361, 210] width 18 height 23
click at [410, 207] on input "Search" at bounding box center [422, 210] width 40 height 23
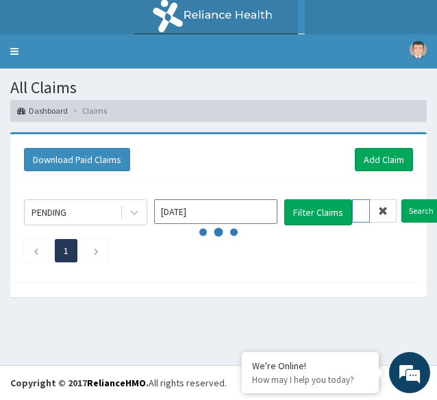
click at [360, 210] on input "XPO/10001/B" at bounding box center [361, 210] width 18 height 23
click at [411, 214] on input "Search" at bounding box center [422, 210] width 40 height 23
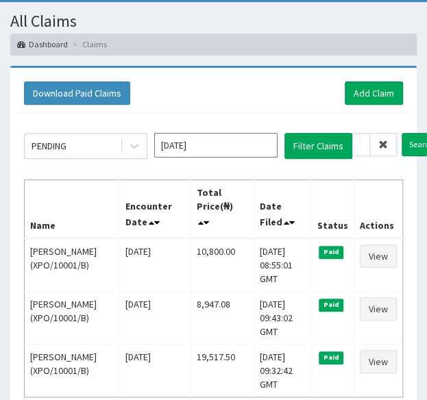
scroll to position [0, 50]
click at [402, 133] on input "Search" at bounding box center [422, 144] width 40 height 23
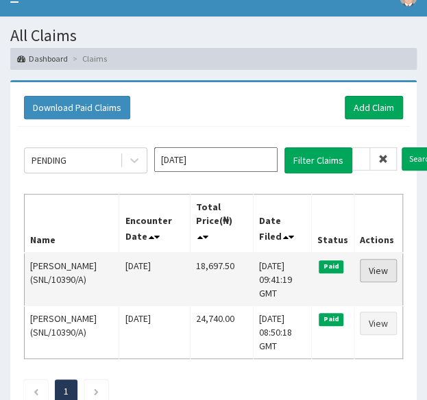
scroll to position [0, 0]
click at [382, 268] on link "View" at bounding box center [378, 270] width 37 height 23
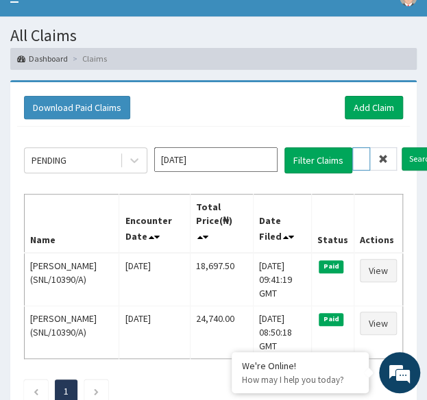
click at [360, 156] on input "SNL/10390/A" at bounding box center [361, 158] width 18 height 23
paste input "B"
type input "SNL/10390/B"
click at [402, 147] on input "Search" at bounding box center [422, 158] width 40 height 23
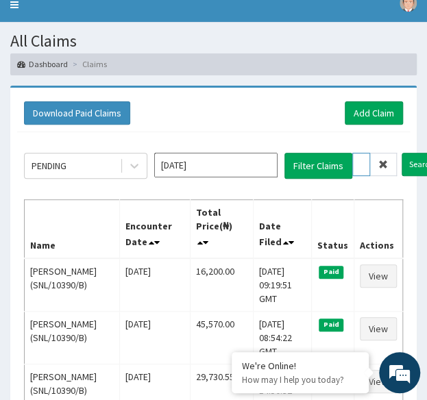
scroll to position [47, 0]
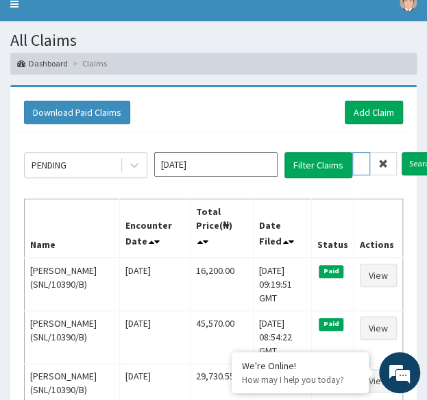
click at [363, 165] on input "SNL/10390/B" at bounding box center [361, 163] width 18 height 23
click at [407, 165] on input "Search" at bounding box center [422, 163] width 40 height 23
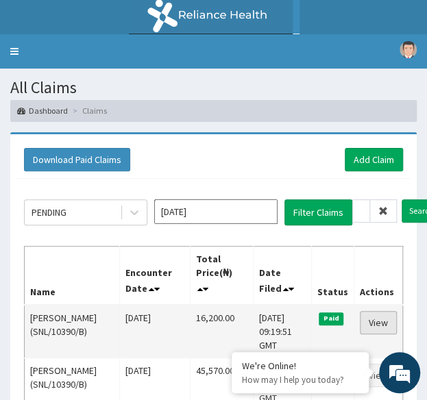
click at [373, 325] on link "View" at bounding box center [378, 322] width 37 height 23
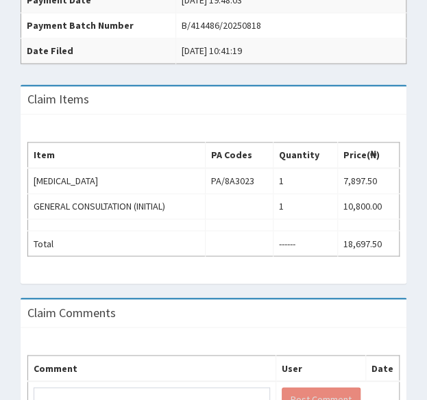
scroll to position [445, 0]
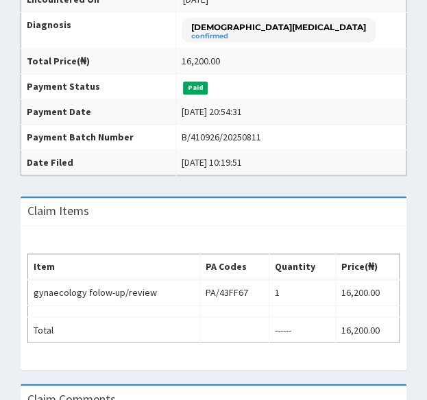
scroll to position [319, 0]
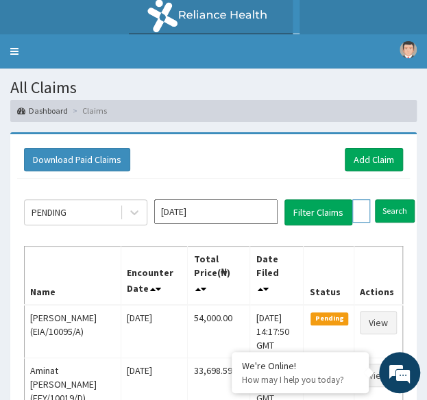
click at [362, 202] on input "SNL/10390/B" at bounding box center [361, 210] width 18 height 23
paste input "ISW/10501/A"
type input "ISW/10501/A"
click at [402, 199] on input "Search" at bounding box center [422, 210] width 40 height 23
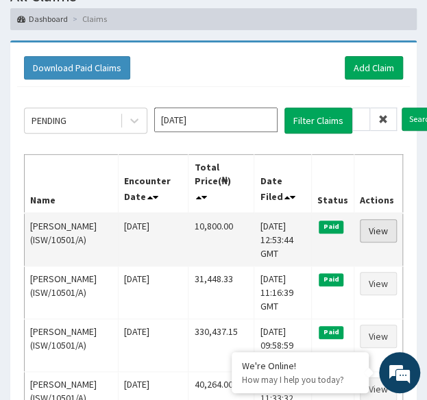
scroll to position [0, 0]
click at [379, 227] on link "View" at bounding box center [378, 230] width 37 height 23
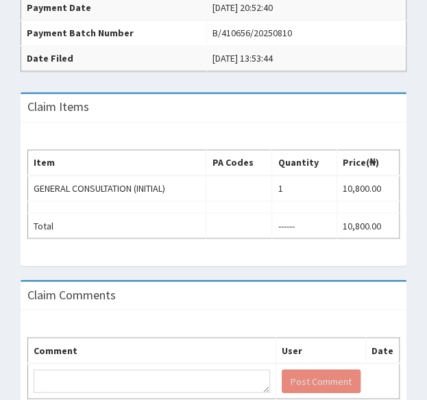
scroll to position [421, 0]
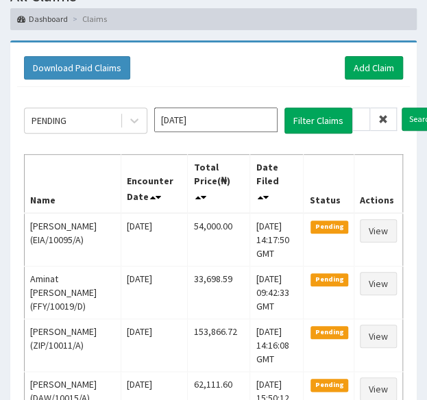
scroll to position [0, 52]
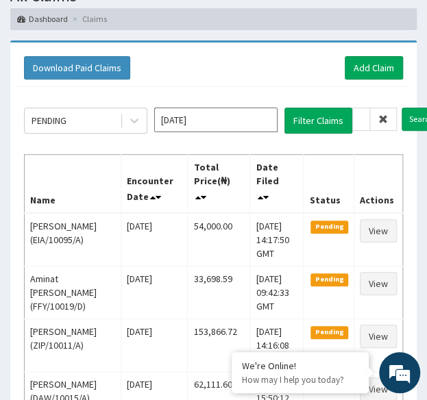
type input "BPN/10115/B"
click at [402, 108] on input "Search" at bounding box center [422, 119] width 40 height 23
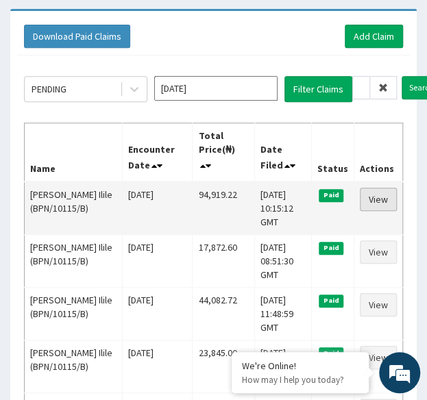
scroll to position [0, 0]
click at [380, 198] on link "View" at bounding box center [378, 199] width 37 height 23
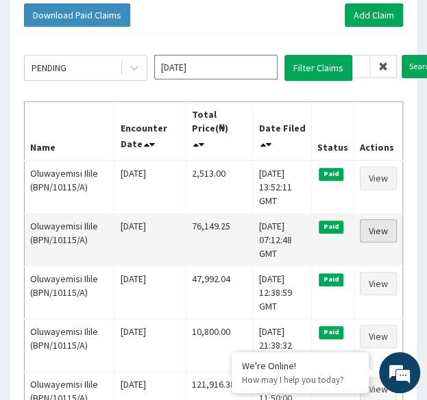
click at [392, 227] on link "View" at bounding box center [378, 230] width 37 height 23
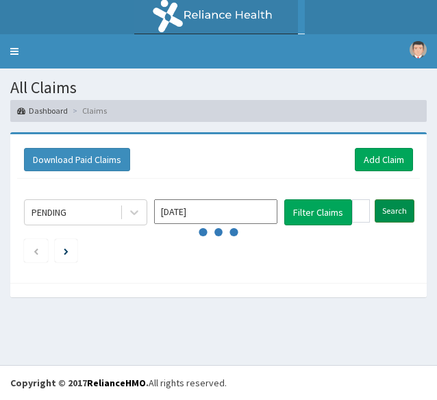
click at [392, 208] on input "Search" at bounding box center [395, 210] width 40 height 23
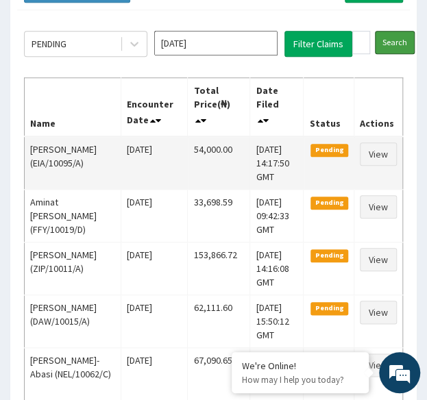
scroll to position [166, 0]
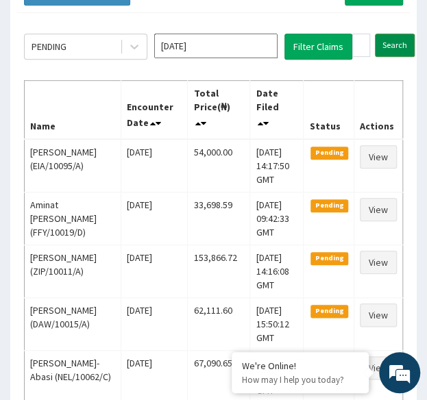
click at [388, 47] on input "Search" at bounding box center [395, 45] width 40 height 23
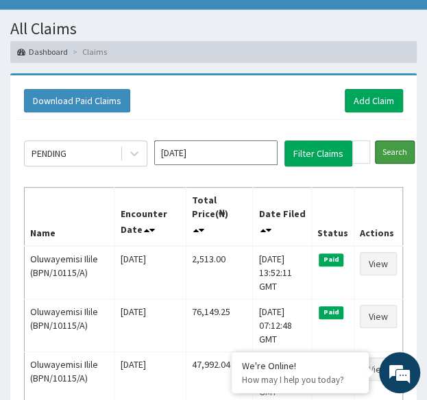
scroll to position [62, 0]
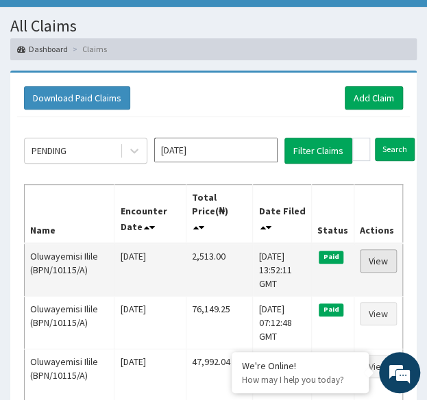
click at [386, 259] on link "View" at bounding box center [378, 260] width 37 height 23
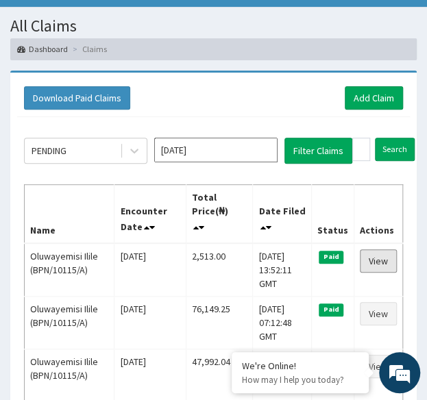
scroll to position [0, 0]
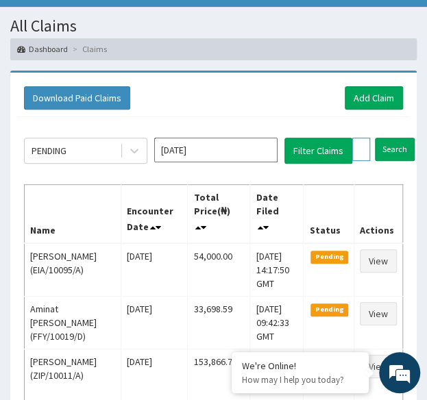
click at [364, 143] on input "BPN/10115/A" at bounding box center [361, 149] width 18 height 23
paste input "PRN/10098"
click at [402, 138] on input "Search" at bounding box center [422, 149] width 40 height 23
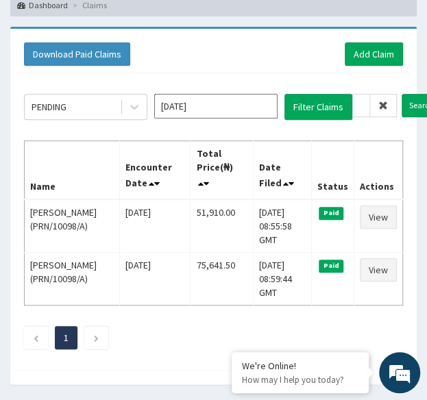
scroll to position [0, 0]
click at [360, 103] on input "PRN/10098/A" at bounding box center [361, 105] width 18 height 23
paste input "ARM/10031"
click at [360, 103] on input "ARM/10031/A" at bounding box center [361, 105] width 18 height 23
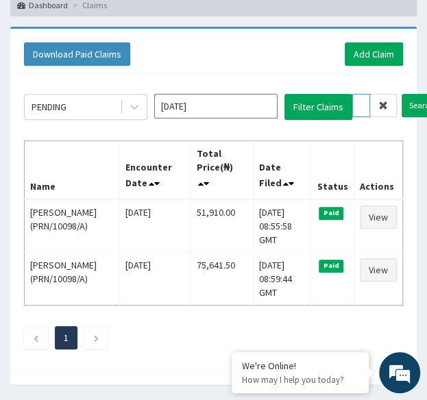
paste input "text"
type input "ARM/10031/A"
click at [402, 103] on input "Search" at bounding box center [422, 105] width 40 height 23
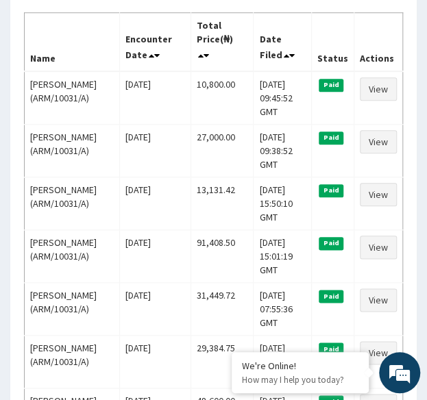
scroll to position [241, 0]
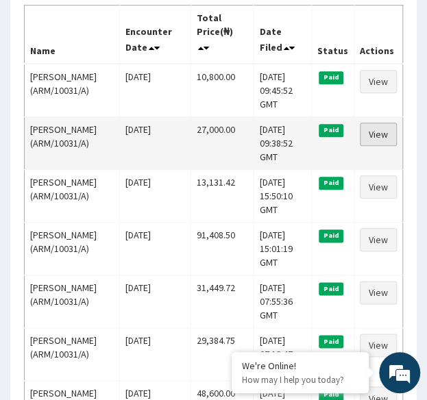
click at [376, 132] on link "View" at bounding box center [378, 134] width 37 height 23
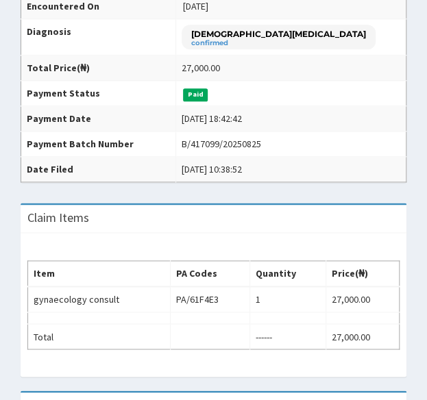
scroll to position [310, 0]
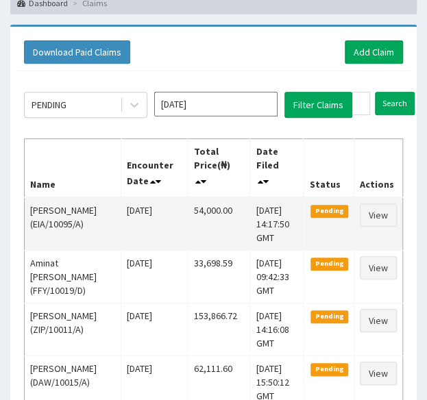
scroll to position [103, 0]
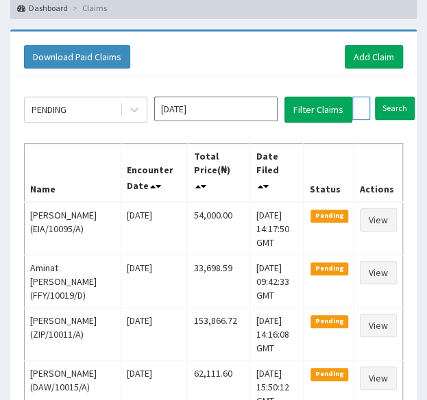
click at [366, 97] on input "ARM/10031/A" at bounding box center [361, 108] width 18 height 23
paste input "LP/1000"
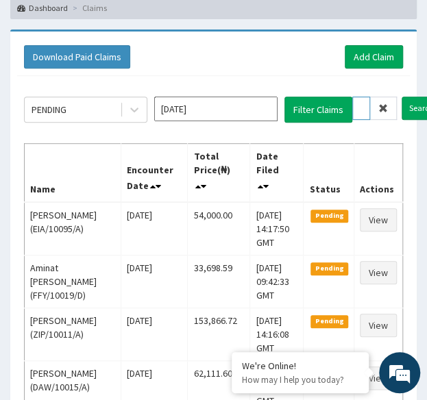
type input "ALP/10001/A"
click at [402, 97] on input "Search" at bounding box center [422, 108] width 40 height 23
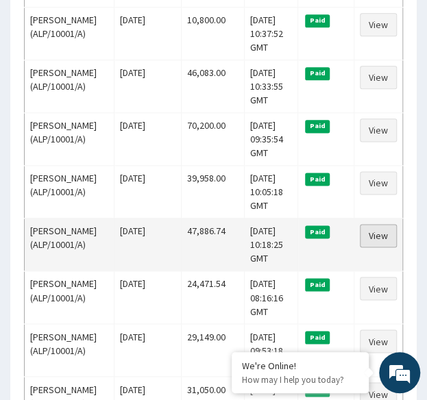
scroll to position [0, 0]
click at [376, 234] on link "View" at bounding box center [378, 235] width 37 height 23
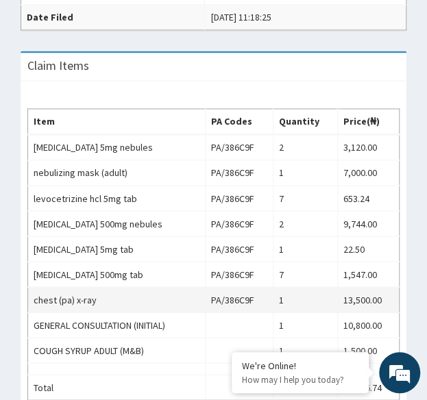
scroll to position [460, 0]
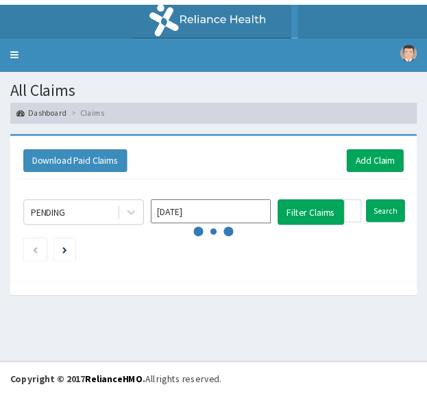
scroll to position [351, 0]
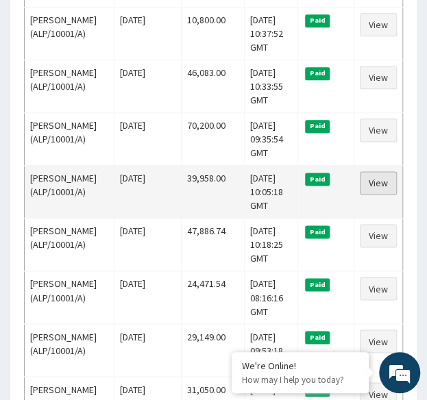
click at [381, 182] on link "View" at bounding box center [378, 182] width 37 height 23
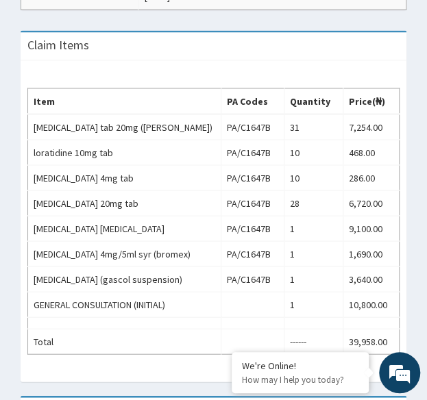
scroll to position [580, 0]
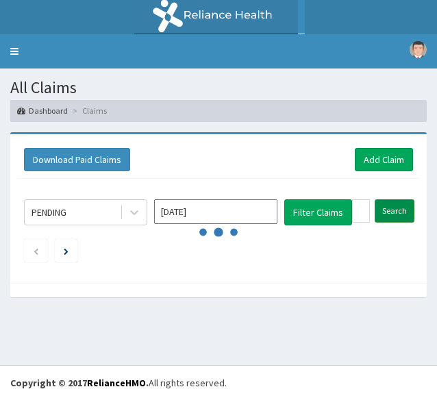
click at [401, 214] on input "Search" at bounding box center [395, 210] width 40 height 23
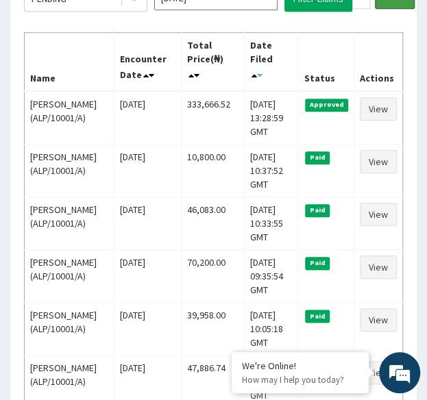
scroll to position [214, 0]
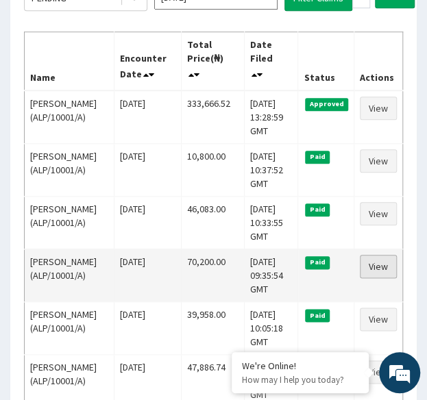
click at [373, 261] on link "View" at bounding box center [378, 266] width 37 height 23
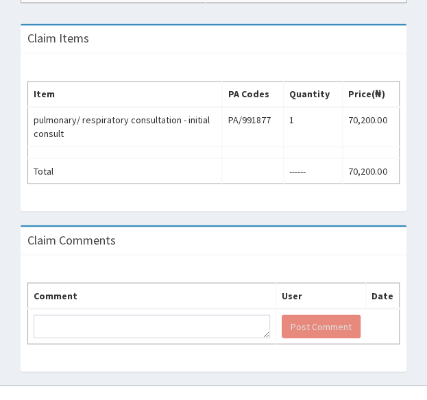
scroll to position [487, 0]
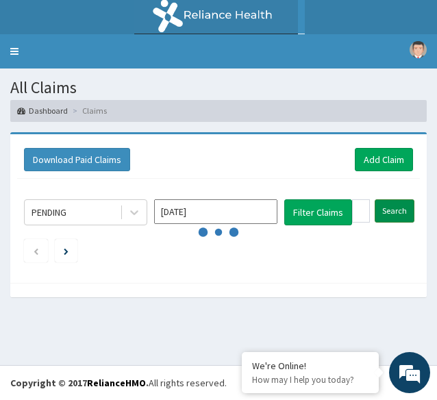
drag, startPoint x: 0, startPoint y: 0, endPoint x: 395, endPoint y: 206, distance: 445.9
click at [395, 206] on input "Search" at bounding box center [395, 210] width 40 height 23
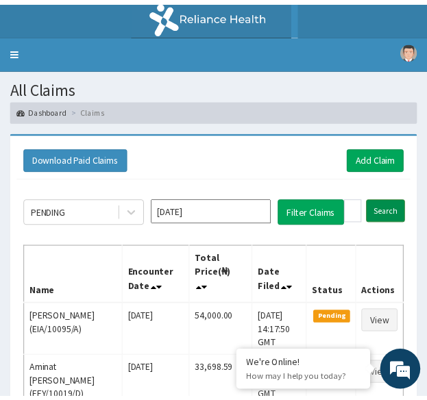
scroll to position [214, 0]
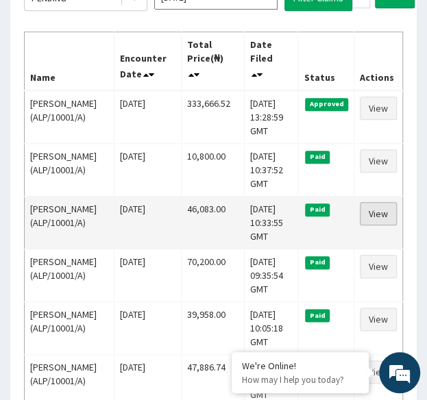
click at [385, 209] on link "View" at bounding box center [378, 213] width 37 height 23
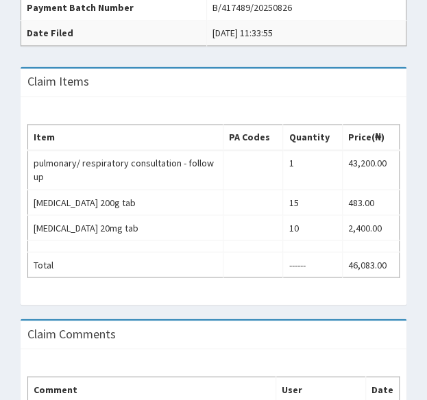
scroll to position [446, 0]
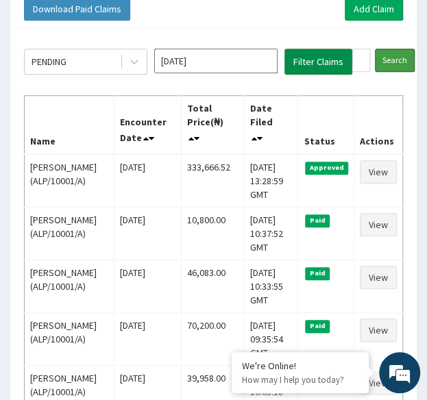
scroll to position [152, 0]
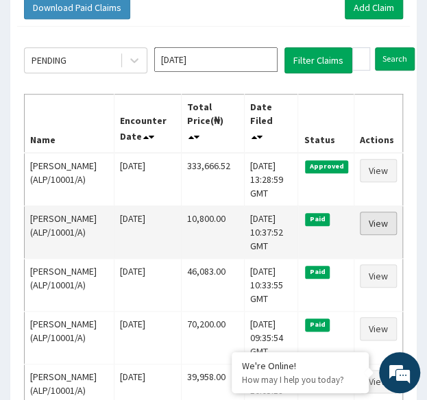
click at [381, 224] on link "View" at bounding box center [378, 223] width 37 height 23
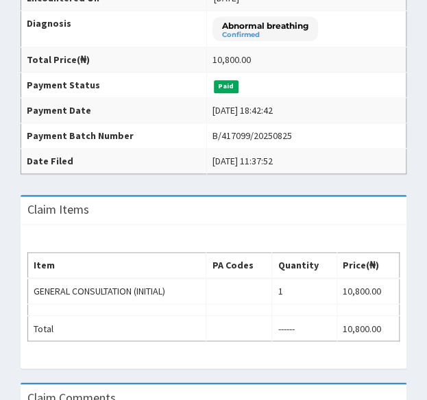
scroll to position [318, 0]
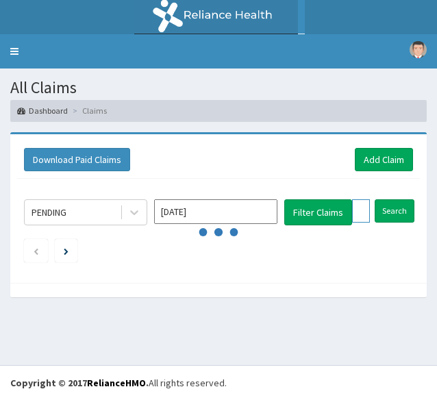
drag, startPoint x: 0, startPoint y: 0, endPoint x: 358, endPoint y: 210, distance: 415.0
click at [358, 210] on input "ALP/10001/A" at bounding box center [361, 210] width 18 height 23
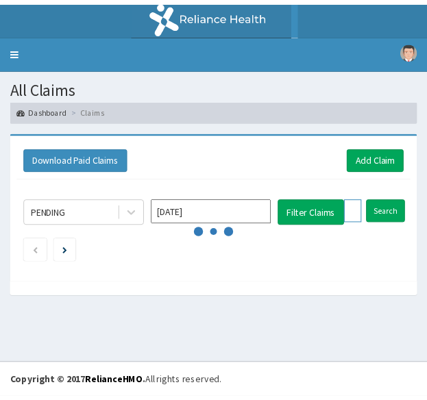
scroll to position [152, 0]
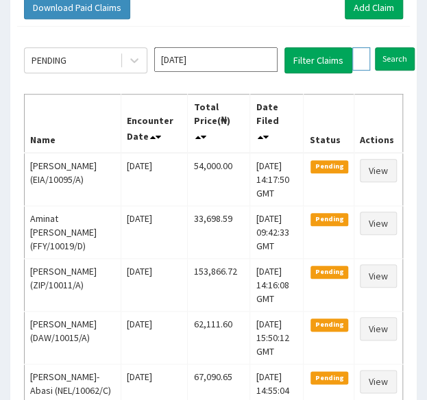
paste input "D"
type input "ALP/10001/D"
click at [402, 47] on input "Search" at bounding box center [422, 58] width 40 height 23
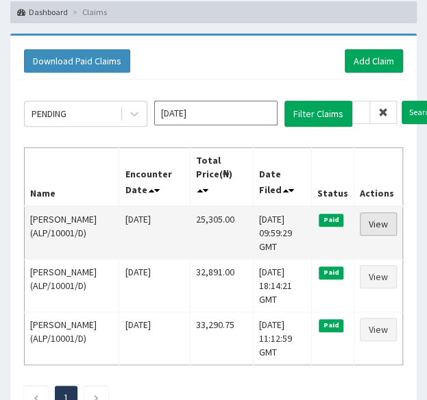
scroll to position [0, 0]
click at [382, 221] on link "View" at bounding box center [378, 223] width 37 height 23
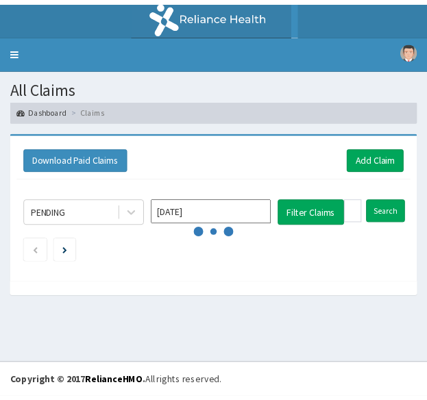
scroll to position [0, 51]
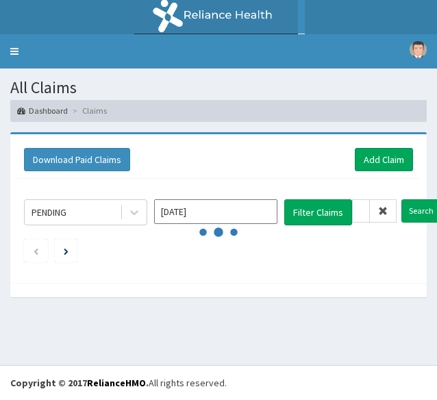
type input "ENP/10383/E"
click at [402, 199] on input "Search" at bounding box center [422, 210] width 40 height 23
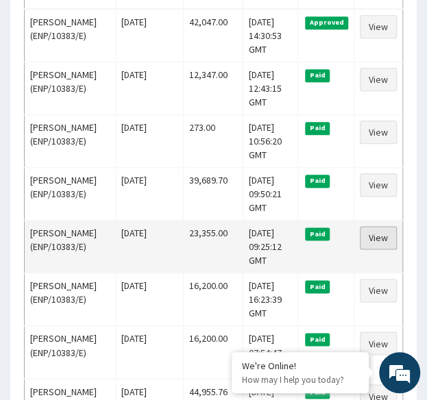
scroll to position [0, 0]
click at [380, 231] on link "View" at bounding box center [378, 237] width 37 height 23
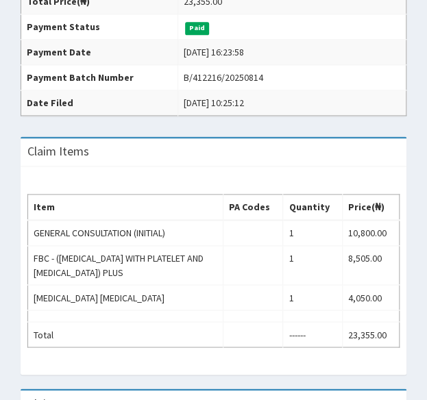
scroll to position [399, 0]
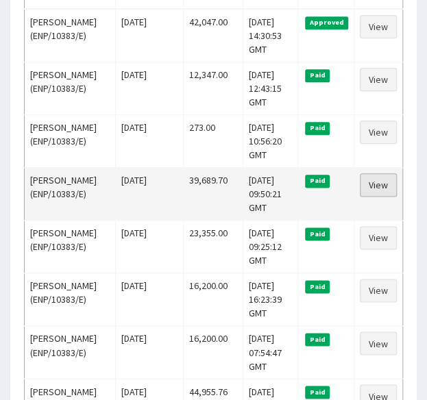
click at [384, 179] on link "View" at bounding box center [378, 184] width 37 height 23
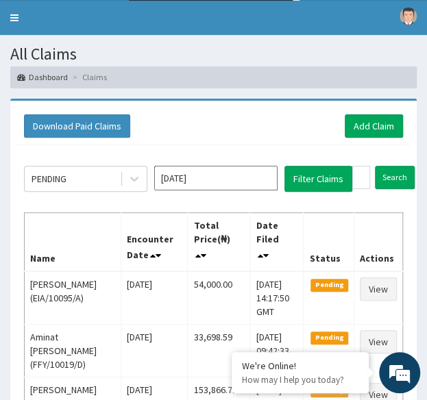
scroll to position [33, 0]
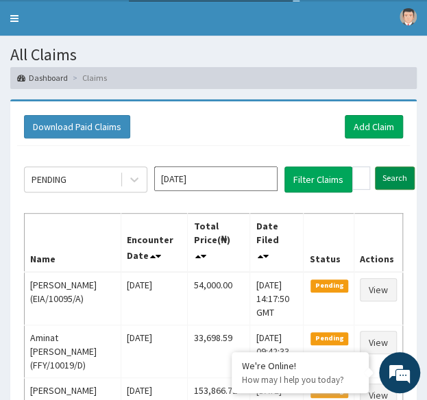
click at [391, 176] on input "Search" at bounding box center [395, 178] width 40 height 23
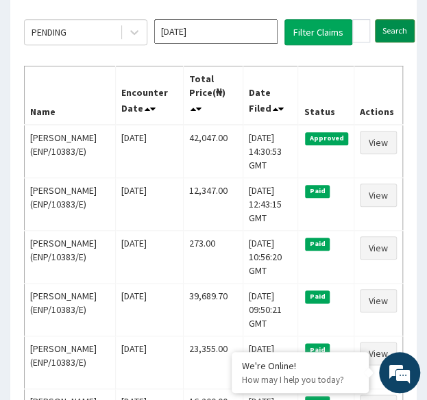
scroll to position [182, 0]
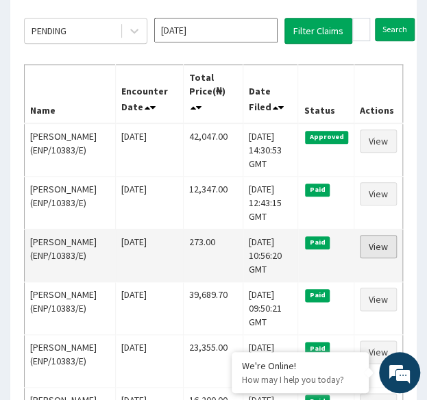
click at [380, 247] on link "View" at bounding box center [378, 246] width 37 height 23
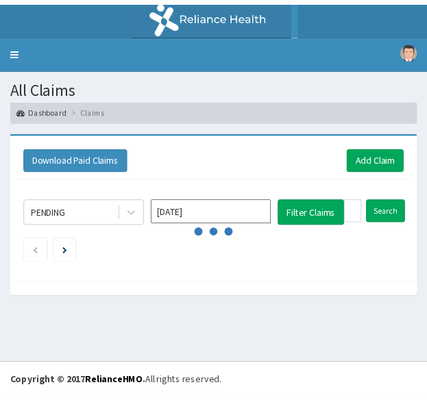
scroll to position [182, 0]
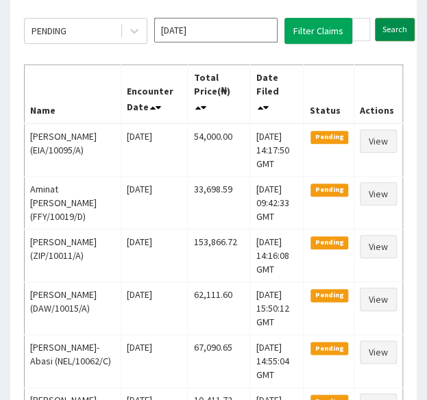
click at [393, 30] on input "Search" at bounding box center [395, 29] width 40 height 23
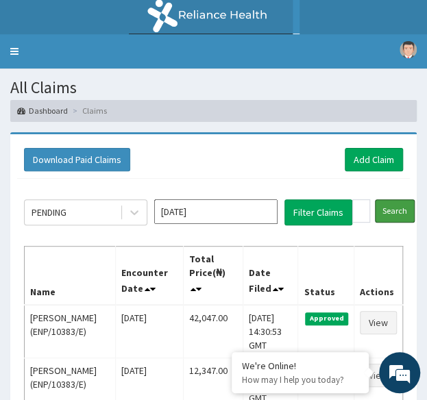
scroll to position [115, 0]
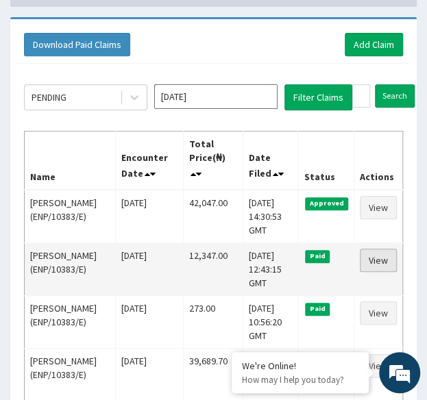
click at [384, 261] on link "View" at bounding box center [378, 260] width 37 height 23
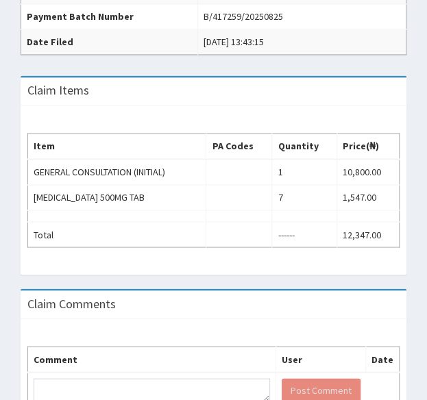
scroll to position [515, 0]
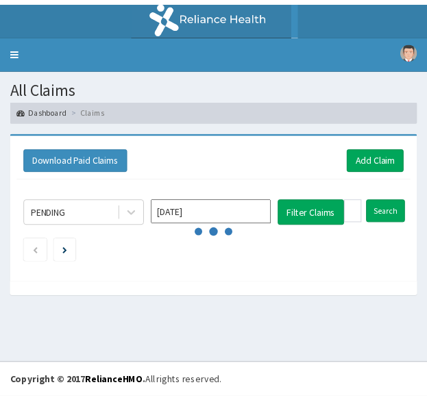
scroll to position [115, 0]
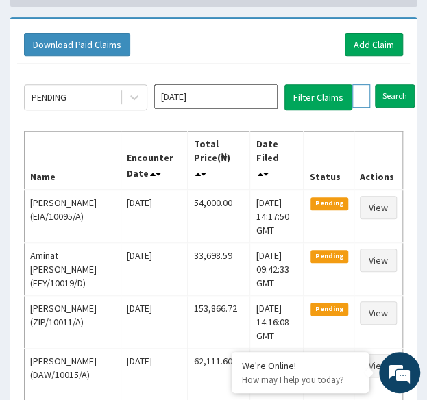
click at [359, 93] on input "ENP/10383/E" at bounding box center [361, 95] width 18 height 23
paste input "REL/10725/A"
type input "REL/10725/A"
click at [402, 84] on input "Search" at bounding box center [422, 95] width 40 height 23
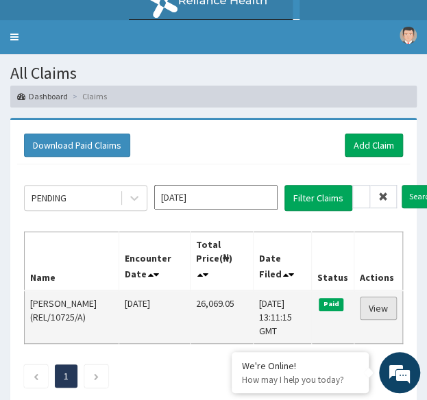
scroll to position [0, 0]
click at [381, 309] on link "View" at bounding box center [378, 308] width 37 height 23
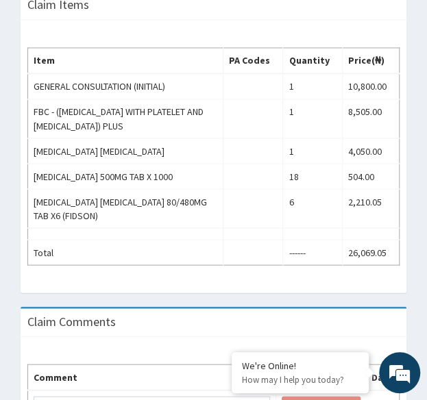
scroll to position [524, 0]
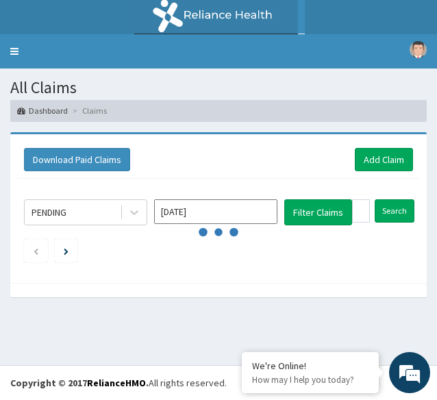
click at [358, 214] on input "REL/10725/A" at bounding box center [361, 210] width 18 height 23
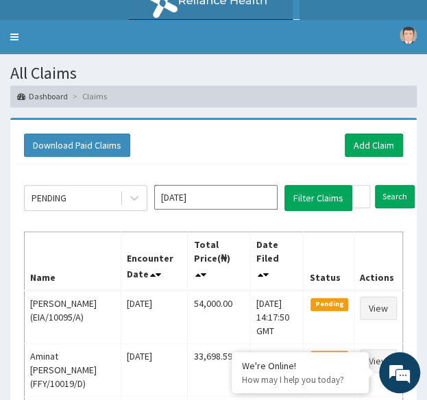
scroll to position [0, 52]
type input "FMC/10004/D"
click at [402, 185] on input "Search" at bounding box center [422, 196] width 40 height 23
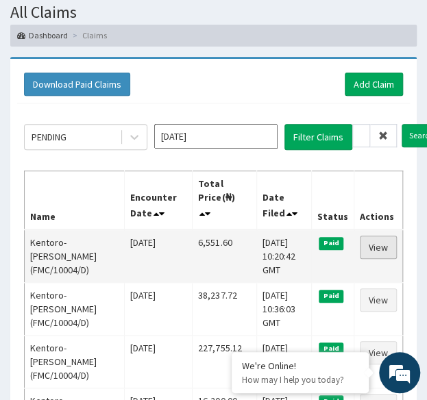
scroll to position [0, 0]
click at [376, 242] on link "View" at bounding box center [378, 247] width 37 height 23
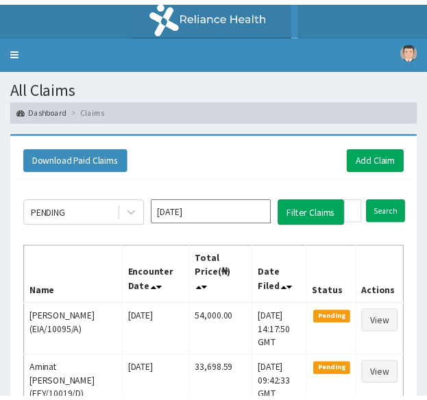
scroll to position [75, 0]
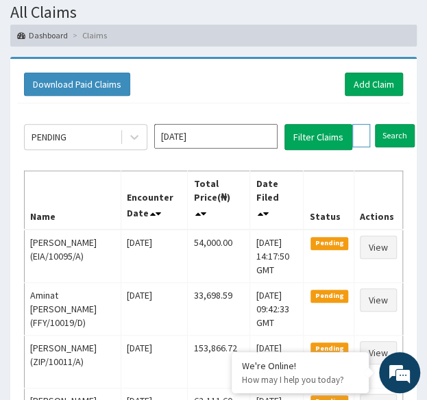
click at [360, 140] on input "FMC/10004/D" at bounding box center [361, 135] width 18 height 23
paste input "XPO/10001"
type input "XPO/10001/D"
click at [402, 124] on input "Search" at bounding box center [422, 135] width 40 height 23
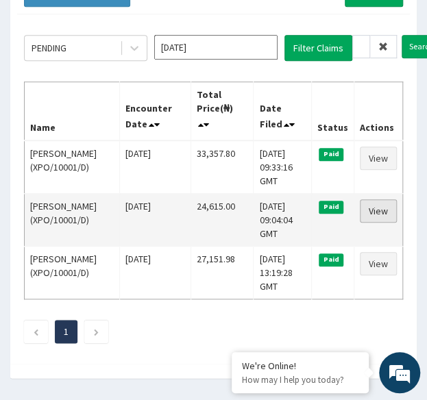
scroll to position [0, 0]
click at [375, 210] on link "View" at bounding box center [378, 210] width 37 height 23
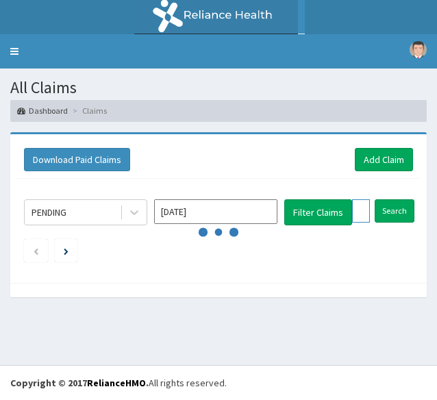
click at [356, 210] on input "XPO/10001/D" at bounding box center [361, 210] width 18 height 23
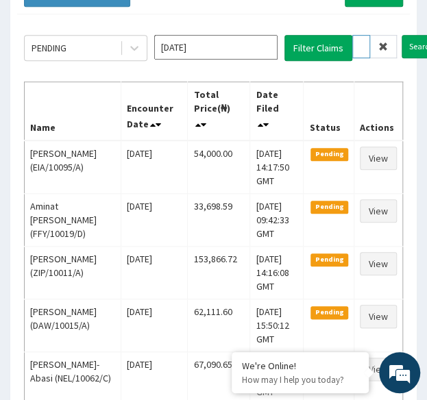
click at [359, 43] on input "XPO/10001/D" at bounding box center [361, 46] width 18 height 23
click at [402, 35] on input "Search" at bounding box center [422, 46] width 40 height 23
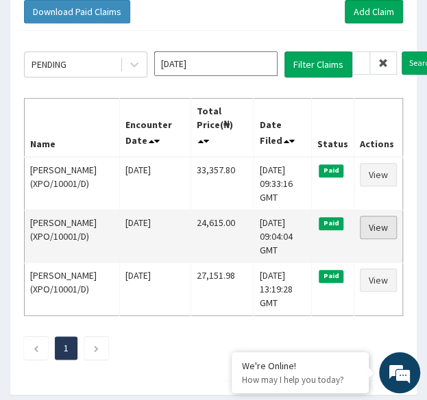
click at [381, 228] on link "View" at bounding box center [378, 227] width 37 height 23
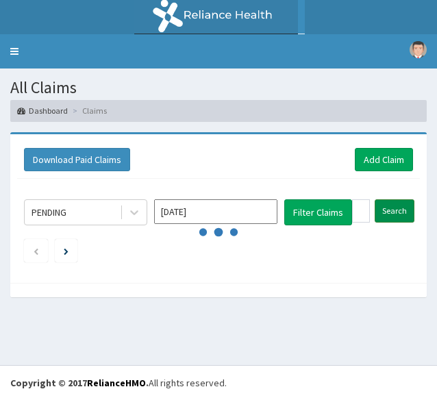
click at [402, 214] on input "Search" at bounding box center [395, 210] width 40 height 23
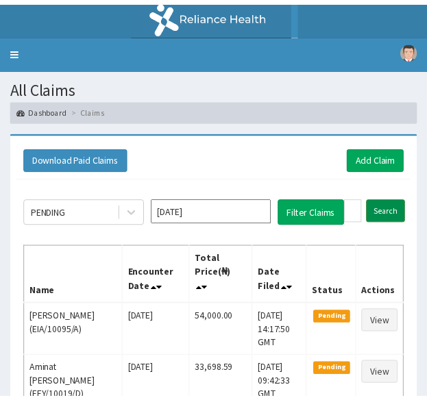
scroll to position [148, 0]
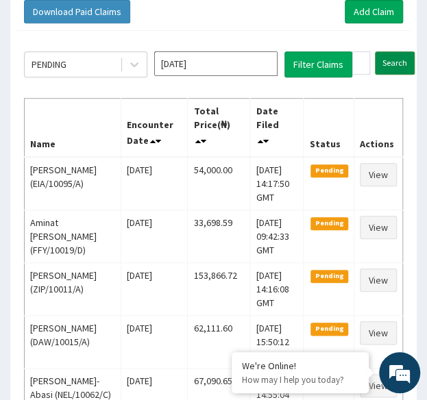
click at [388, 67] on input "Search" at bounding box center [395, 62] width 40 height 23
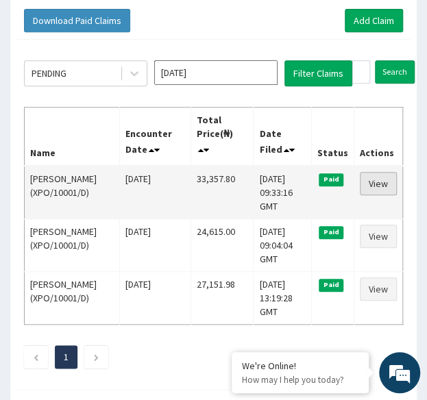
scroll to position [0, 0]
click at [388, 183] on link "View" at bounding box center [378, 183] width 37 height 23
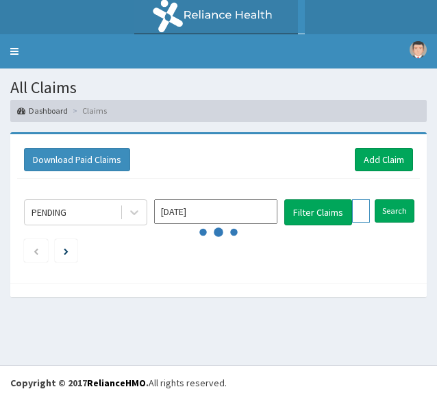
click at [363, 214] on input "XPO/10001/D" at bounding box center [361, 210] width 18 height 23
paste input "TLG/10014/A"
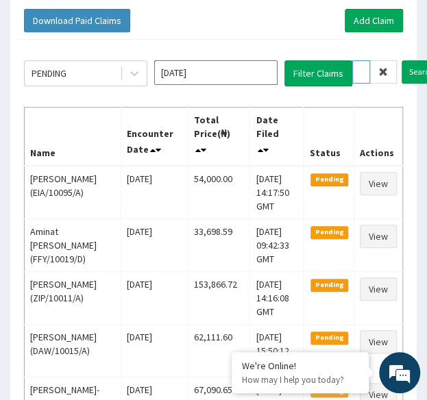
scroll to position [0, 52]
type input "TLG/10014/A"
click at [402, 60] on input "Search" at bounding box center [422, 71] width 40 height 23
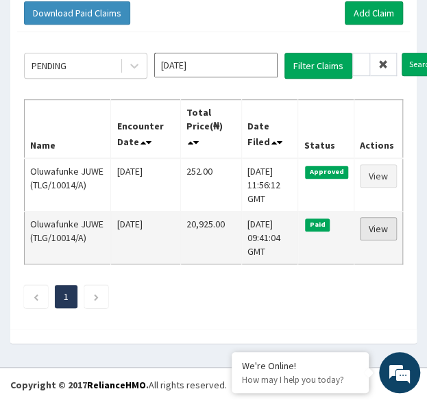
scroll to position [0, 0]
click at [382, 230] on link "View" at bounding box center [378, 228] width 37 height 23
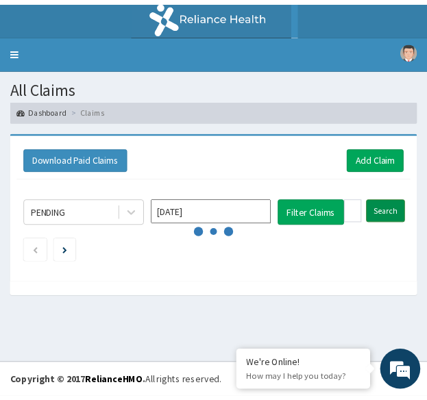
scroll to position [147, 0]
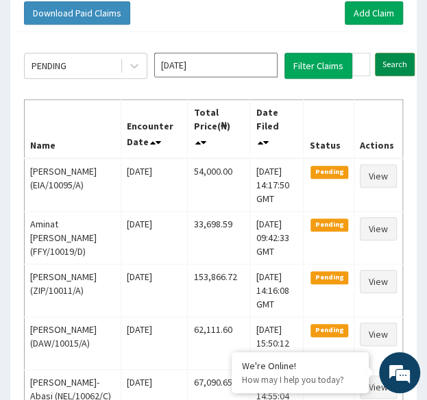
click at [386, 60] on input "Search" at bounding box center [395, 64] width 40 height 23
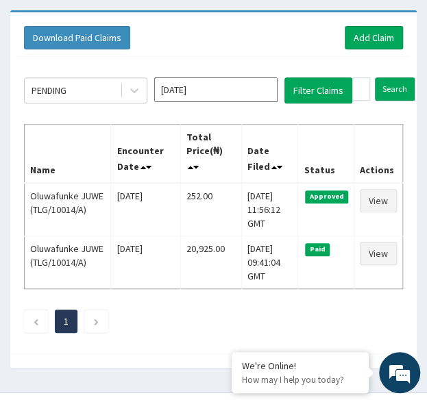
scroll to position [0, 0]
click at [356, 90] on input "TLG/10014/A" at bounding box center [361, 88] width 18 height 23
paste input "QIP/10001/E"
type input "QIP/10001/E"
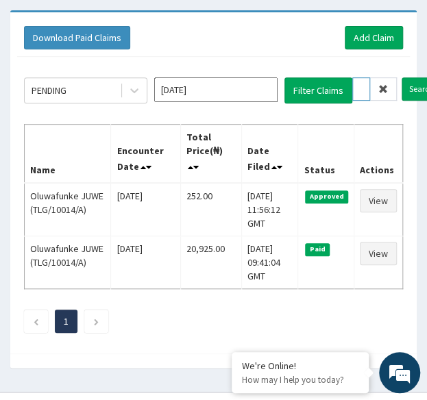
click at [402, 77] on input "Search" at bounding box center [422, 88] width 40 height 23
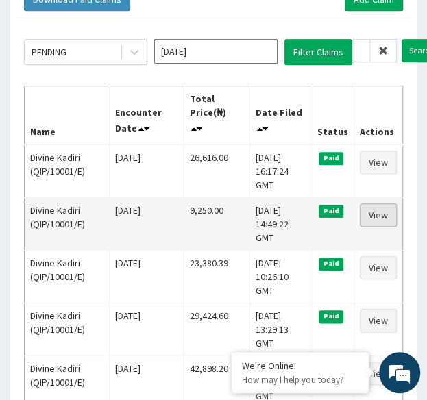
scroll to position [0, 0]
click at [378, 208] on link "View" at bounding box center [378, 215] width 37 height 23
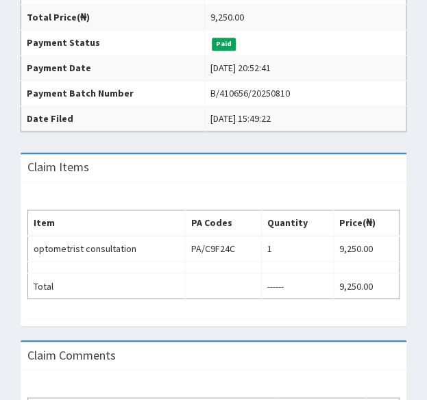
scroll to position [364, 0]
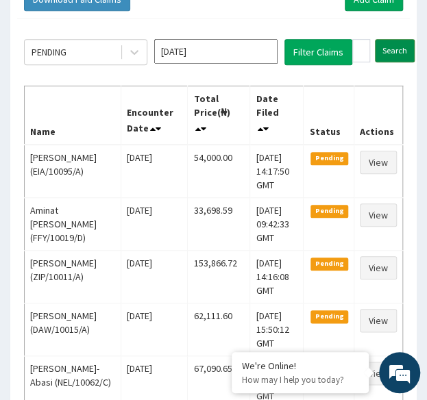
click at [392, 51] on input "Search" at bounding box center [395, 50] width 40 height 23
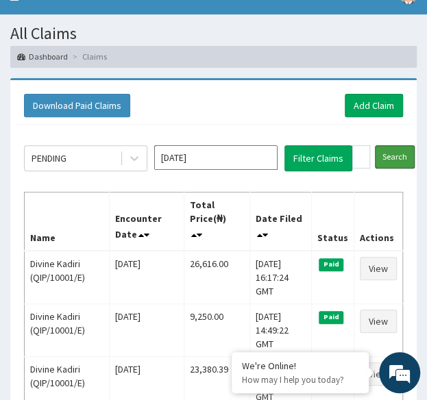
scroll to position [55, 0]
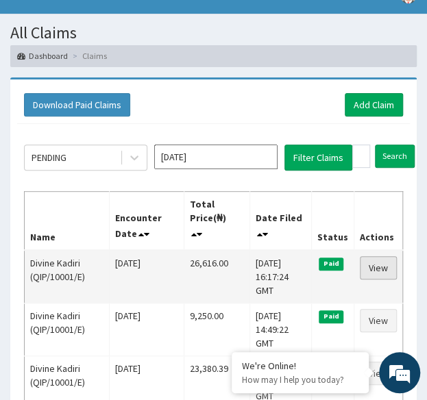
click at [378, 263] on link "View" at bounding box center [378, 267] width 37 height 23
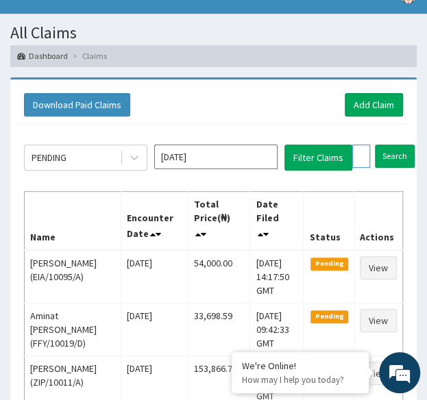
click at [358, 162] on input "QIP/10001/E" at bounding box center [361, 156] width 18 height 23
paste input "A"
type input "QIP/10001/A"
click at [402, 145] on input "Search" at bounding box center [422, 156] width 40 height 23
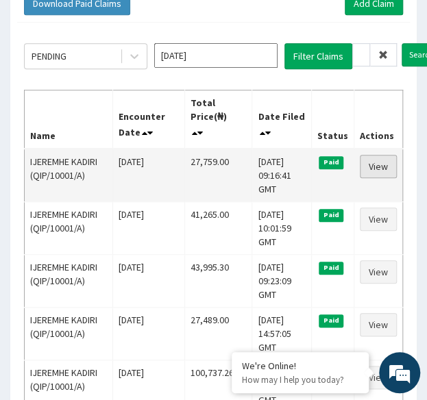
scroll to position [0, 0]
click at [382, 166] on link "View" at bounding box center [378, 166] width 37 height 23
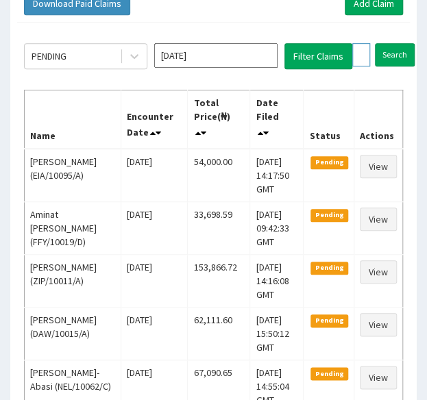
click at [359, 60] on input "QIP/10001/A" at bounding box center [361, 54] width 18 height 23
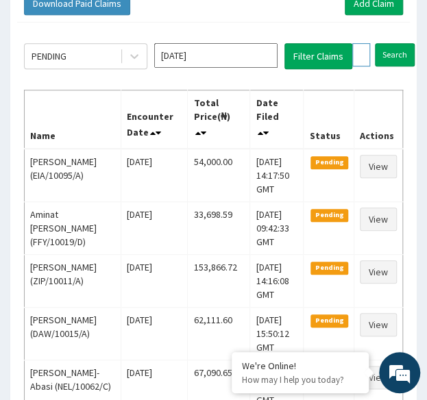
paste input "B"
type input "QIP/10001/B"
click at [402, 43] on input "Search" at bounding box center [422, 54] width 40 height 23
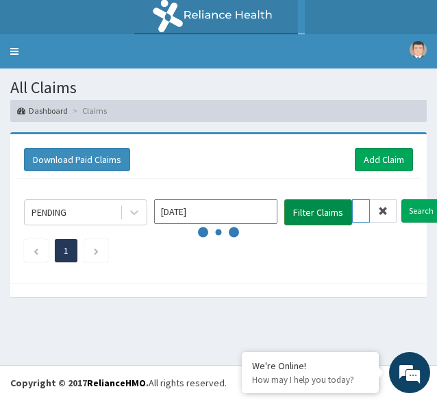
scroll to position [0, 0]
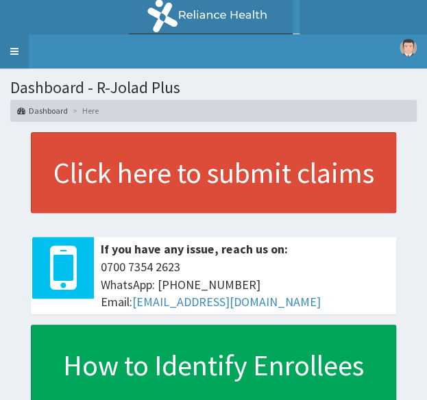
click at [15, 49] on link "Toggle navigation" at bounding box center [14, 51] width 29 height 34
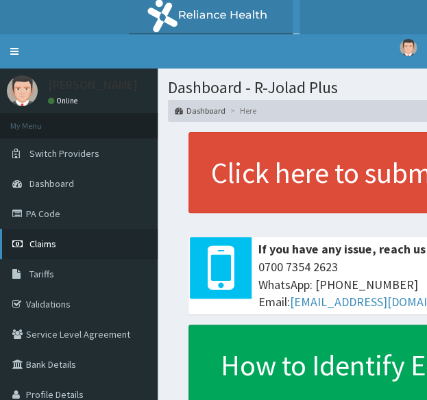
click at [38, 241] on span "Claims" at bounding box center [42, 244] width 27 height 12
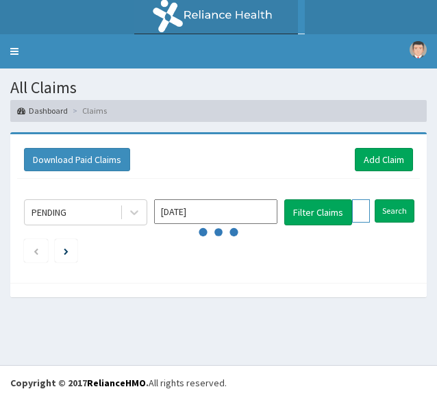
click at [356, 206] on input "text" at bounding box center [361, 210] width 18 height 23
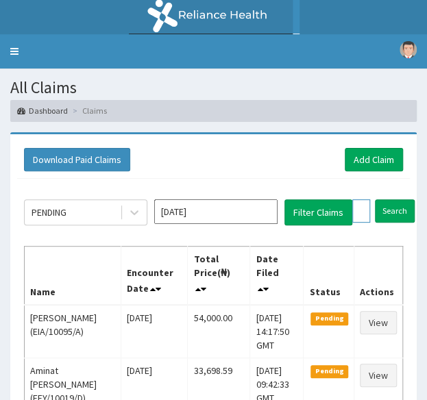
paste input "QIP/10001/B"
click at [402, 199] on input "Search" at bounding box center [422, 210] width 40 height 23
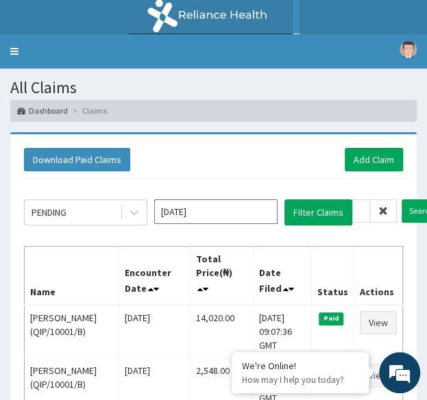
scroll to position [0, 0]
click at [360, 206] on input "QIP/10001/B" at bounding box center [361, 210] width 18 height 23
paste input "POM/10001/A"
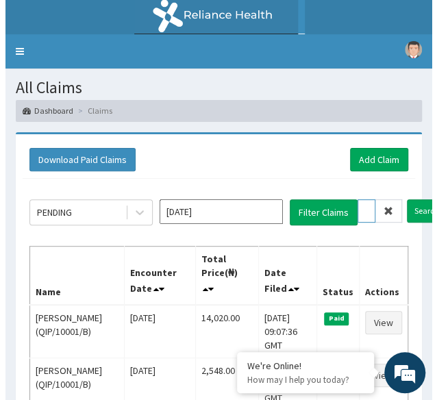
scroll to position [0, 53]
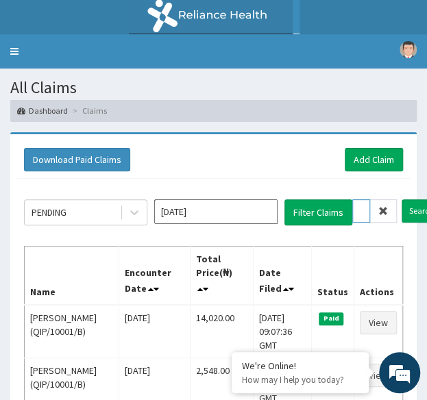
type input "POM/10001/A"
click at [402, 199] on input "Search" at bounding box center [422, 210] width 40 height 23
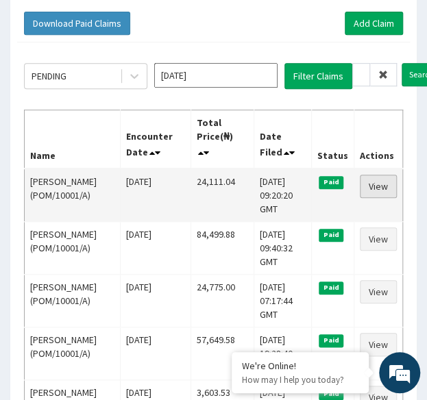
scroll to position [0, 0]
click at [373, 181] on link "View" at bounding box center [378, 186] width 37 height 23
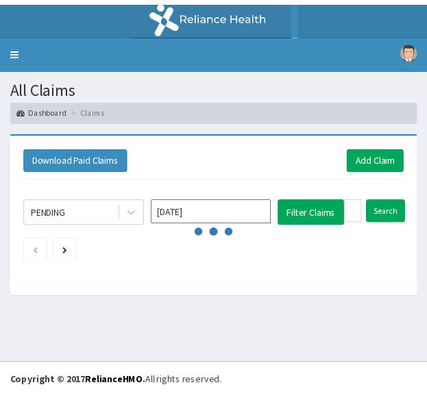
scroll to position [136, 0]
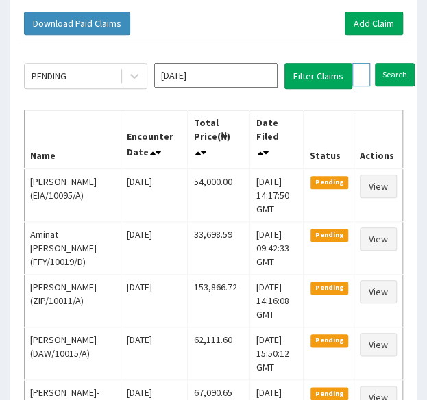
click at [360, 77] on input "POM/10001/A" at bounding box center [361, 74] width 18 height 23
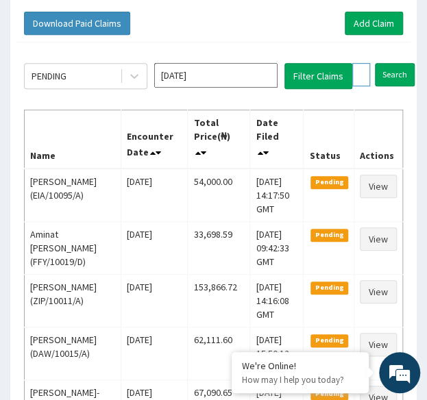
paste input "EIS/12187/B"
type input "EIS/12187/B"
click at [402, 63] on input "Search" at bounding box center [422, 74] width 40 height 23
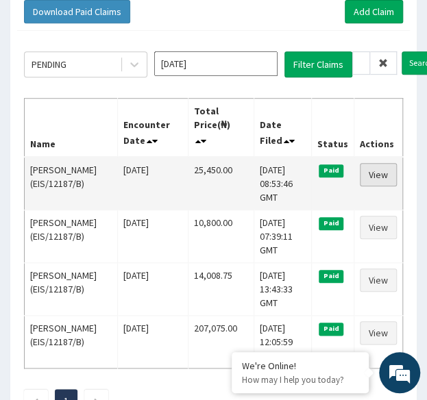
scroll to position [0, 0]
click at [381, 171] on link "View" at bounding box center [378, 174] width 37 height 23
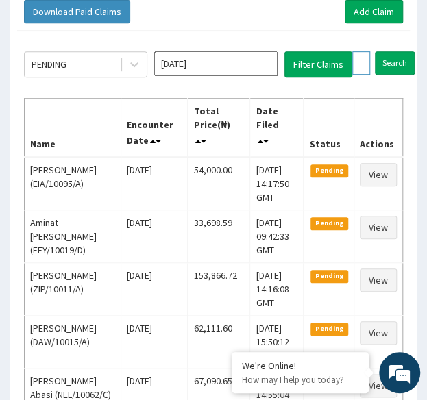
click at [355, 64] on input "EIS/12187/B" at bounding box center [361, 62] width 18 height 23
paste input "C"
type input "EIS/12187/C"
click at [402, 51] on input "Search" at bounding box center [422, 62] width 40 height 23
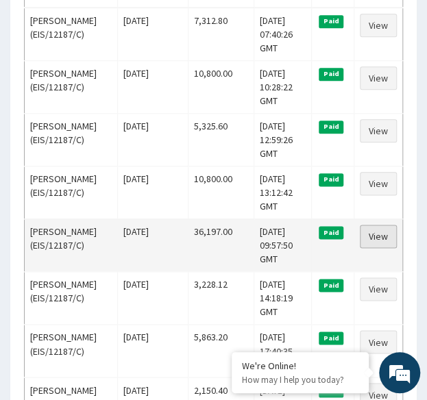
scroll to position [0, 0]
click at [384, 234] on link "View" at bounding box center [378, 236] width 37 height 23
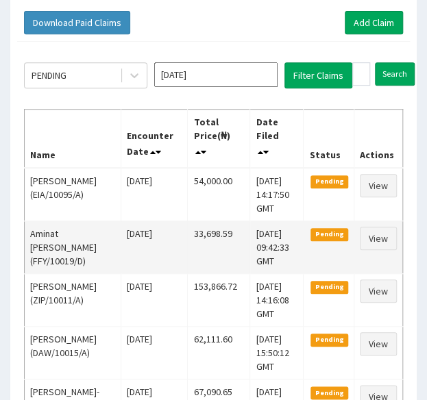
scroll to position [102, 0]
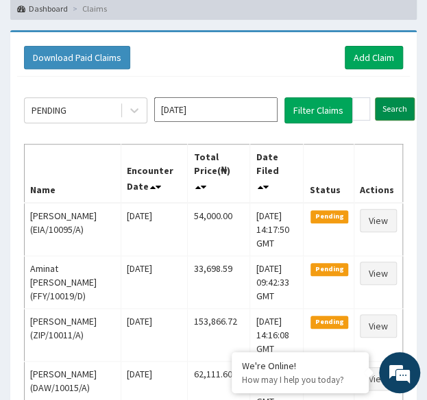
click at [398, 107] on input "Search" at bounding box center [395, 108] width 40 height 23
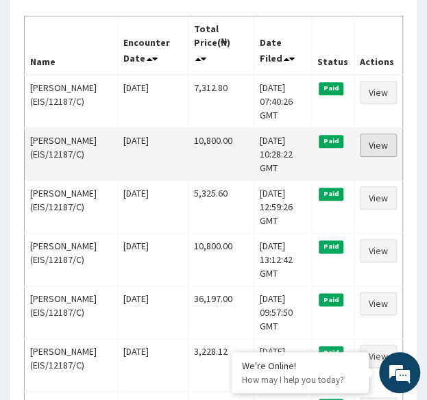
scroll to position [238, 0]
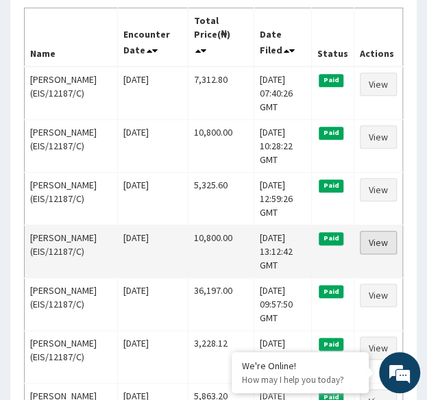
click at [384, 239] on link "View" at bounding box center [378, 242] width 37 height 23
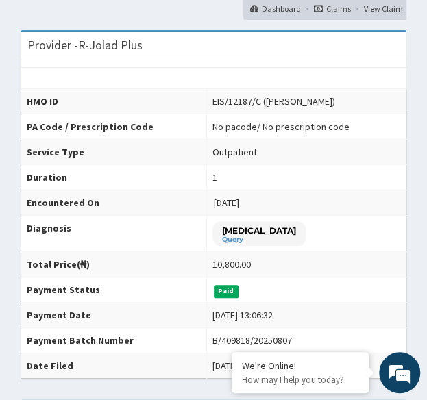
scroll to position [111, 0]
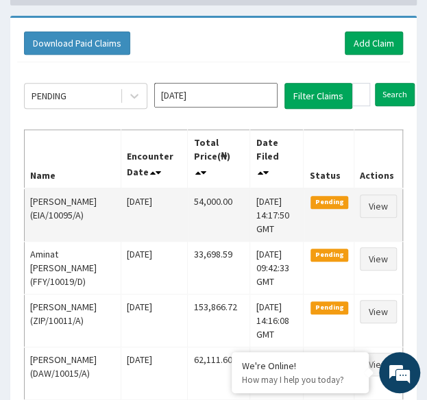
scroll to position [105, 0]
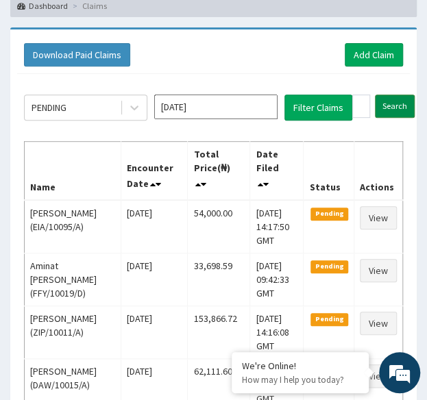
click at [395, 102] on input "Search" at bounding box center [395, 106] width 40 height 23
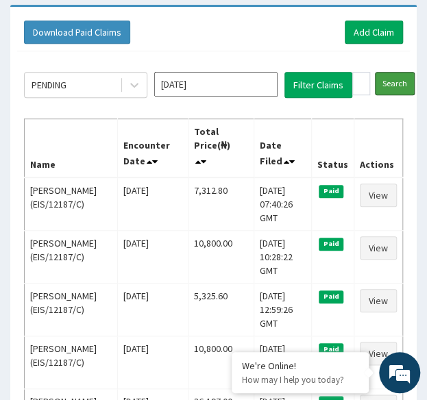
scroll to position [133, 0]
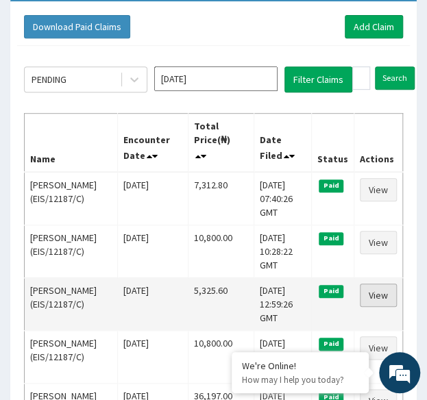
click at [378, 293] on link "View" at bounding box center [378, 295] width 37 height 23
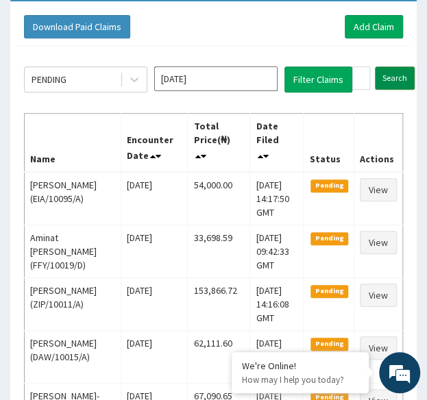
click at [396, 82] on input "Search" at bounding box center [395, 77] width 40 height 23
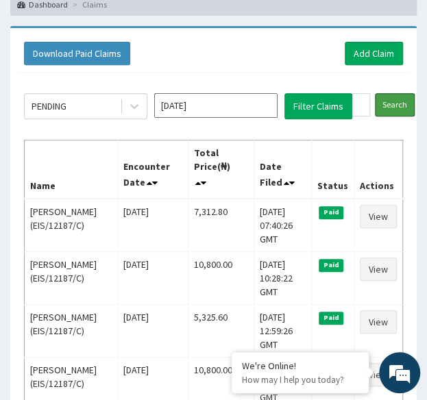
scroll to position [114, 0]
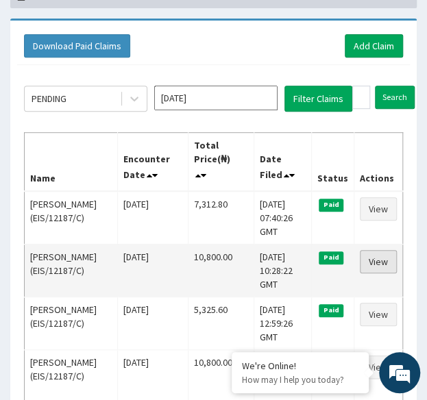
click at [382, 260] on link "View" at bounding box center [378, 261] width 37 height 23
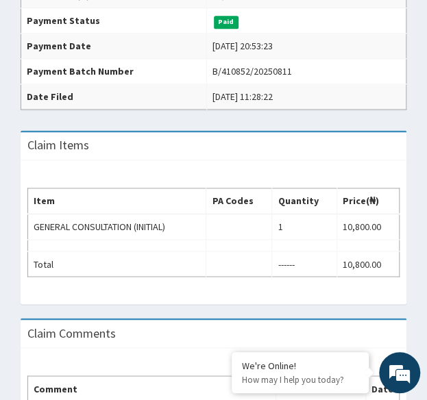
scroll to position [381, 0]
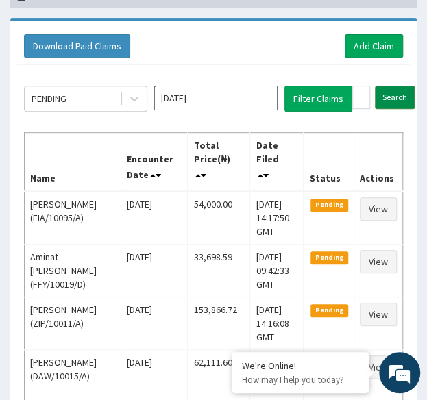
click at [393, 99] on input "Search" at bounding box center [395, 97] width 40 height 23
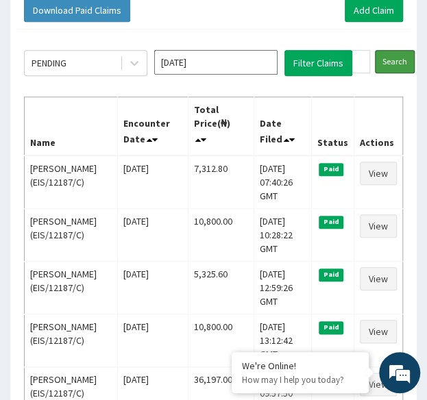
scroll to position [151, 0]
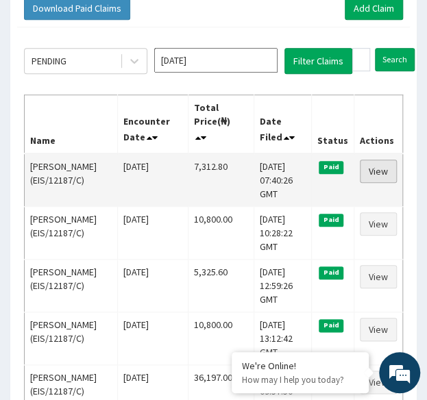
click at [378, 168] on link "View" at bounding box center [378, 171] width 37 height 23
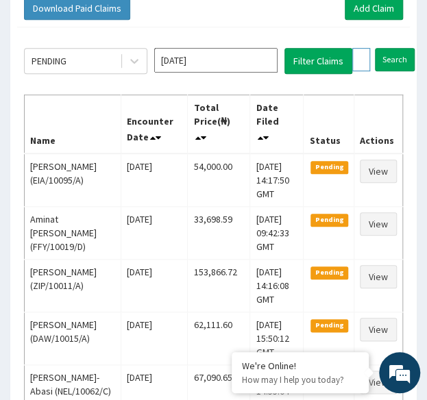
click at [359, 54] on input "EIS/12187/C" at bounding box center [361, 59] width 18 height 23
paste input "SSY/10025"
type input "SSY/10025/C"
click at [402, 48] on input "Search" at bounding box center [422, 59] width 40 height 23
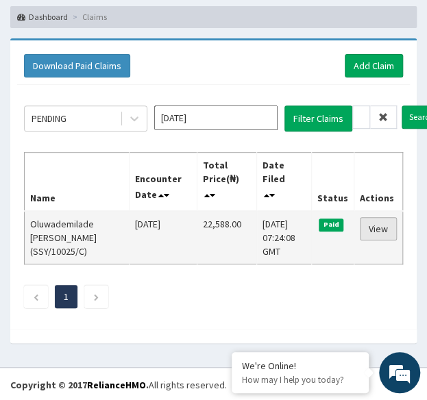
scroll to position [0, 0]
click at [384, 228] on link "View" at bounding box center [378, 228] width 37 height 23
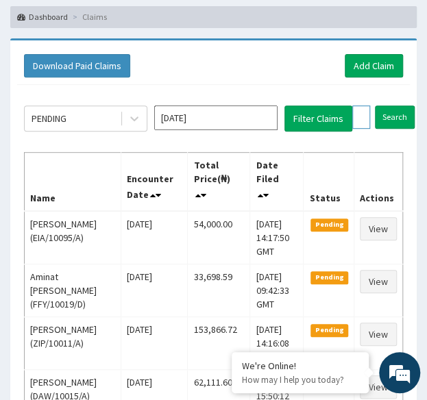
click at [360, 119] on input "SSY/10025/C" at bounding box center [361, 117] width 18 height 23
paste input "B"
type input "SSY/10025/B"
click at [402, 106] on input "Search" at bounding box center [422, 117] width 40 height 23
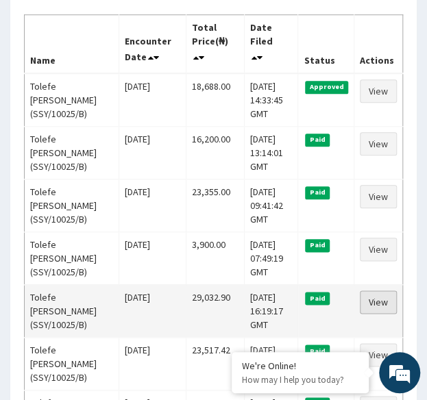
scroll to position [0, 0]
click at [387, 301] on link "View" at bounding box center [378, 302] width 37 height 23
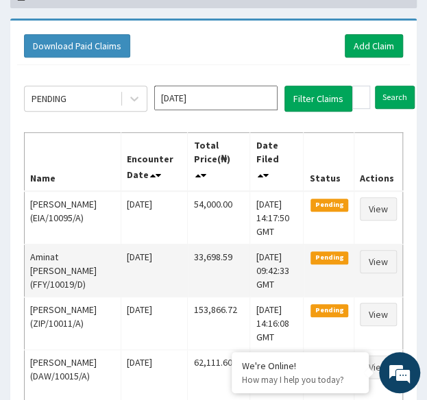
scroll to position [112, 0]
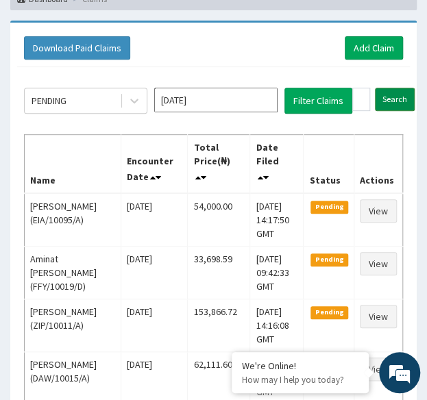
click at [397, 90] on input "Search" at bounding box center [395, 99] width 40 height 23
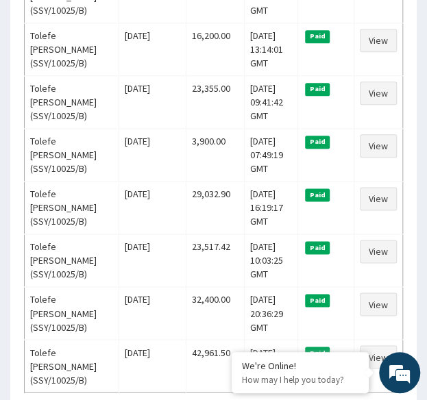
scroll to position [336, 0]
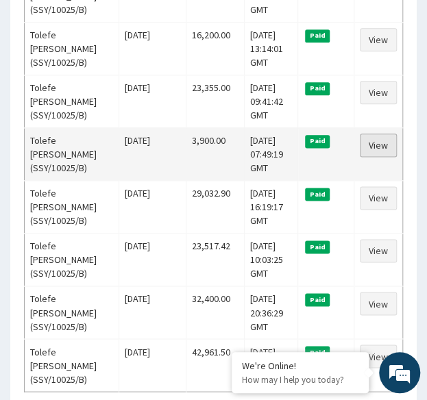
click at [375, 140] on link "View" at bounding box center [378, 145] width 37 height 23
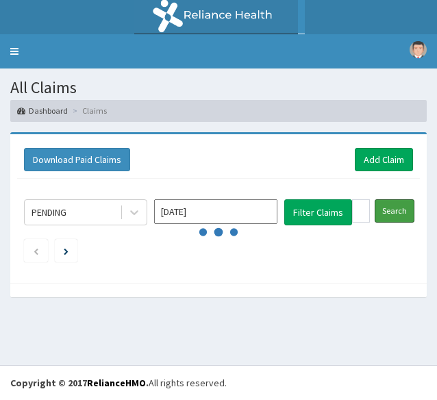
click at [392, 204] on input "Search" at bounding box center [395, 210] width 40 height 23
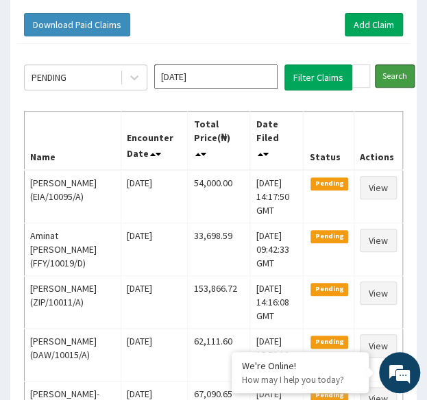
scroll to position [132, 0]
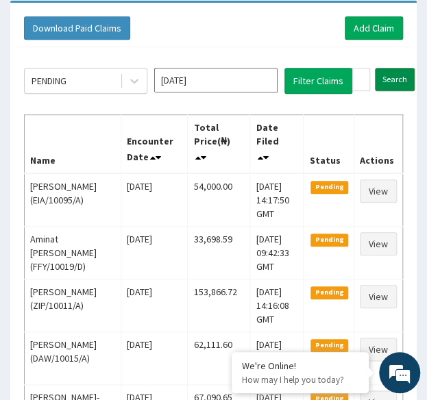
click at [397, 81] on input "Search" at bounding box center [395, 79] width 40 height 23
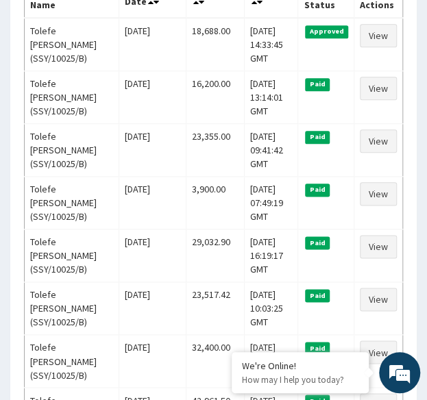
scroll to position [290, 0]
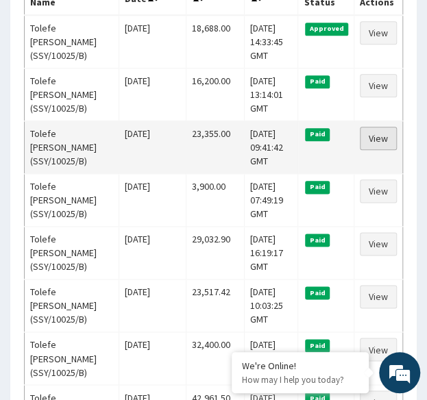
click at [373, 132] on link "View" at bounding box center [378, 138] width 37 height 23
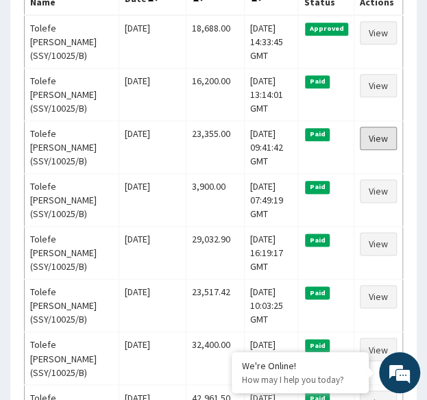
scroll to position [0, 0]
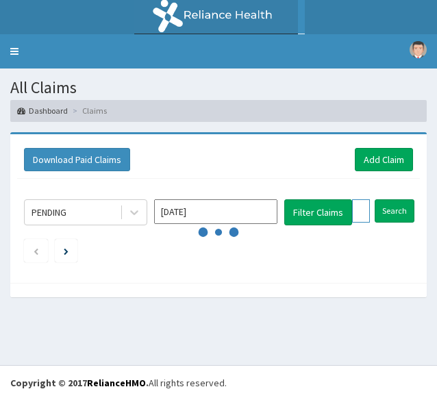
click at [356, 208] on input "SSY/10025/B" at bounding box center [361, 210] width 18 height 23
paste input "ISW/10230"
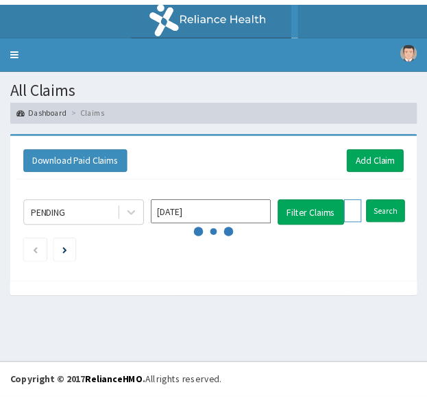
scroll to position [0, 50]
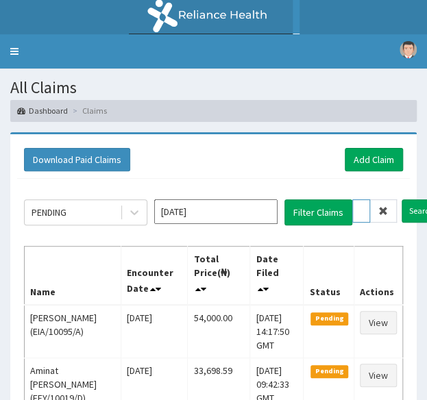
type input "ISW/10230/B"
click at [402, 199] on input "Search" at bounding box center [422, 210] width 40 height 23
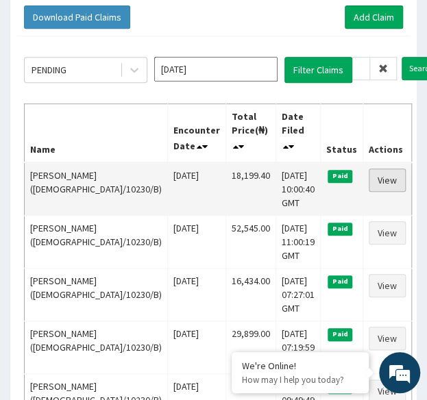
scroll to position [0, 0]
click at [381, 177] on link "View" at bounding box center [387, 180] width 37 height 23
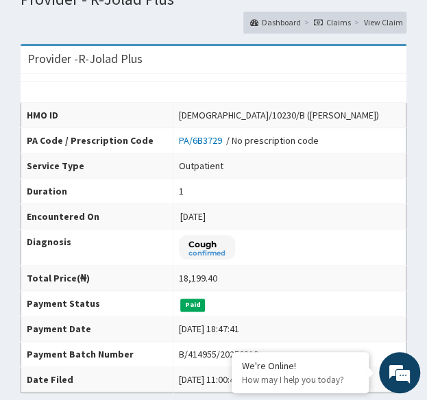
scroll to position [93, 0]
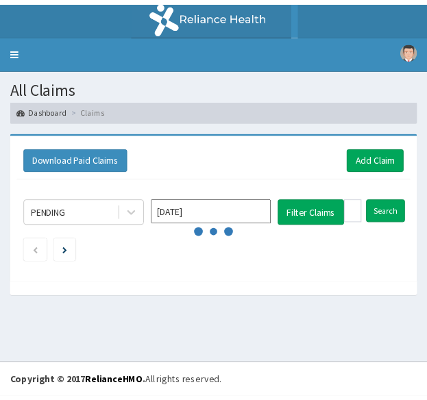
scroll to position [0, 52]
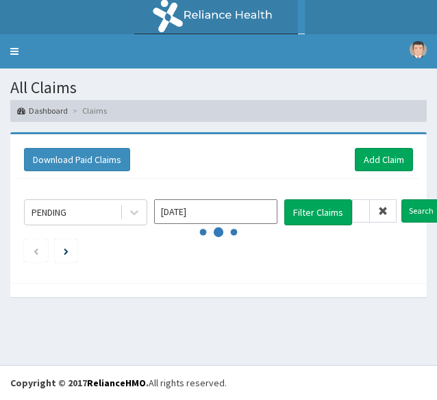
type input "SOA/10159/D"
click at [402, 199] on input "Search" at bounding box center [422, 210] width 40 height 23
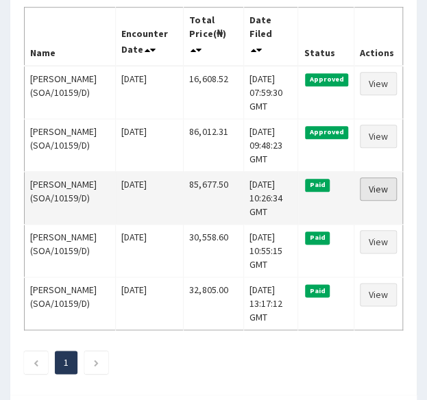
scroll to position [0, 0]
click at [373, 193] on link "View" at bounding box center [378, 188] width 37 height 23
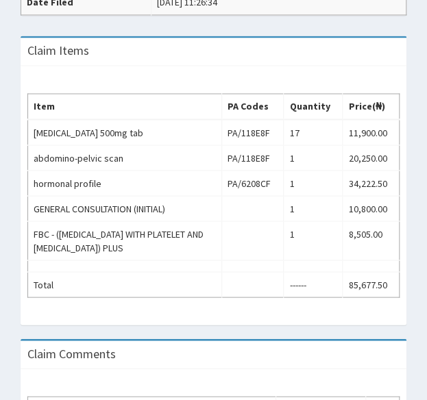
scroll to position [519, 0]
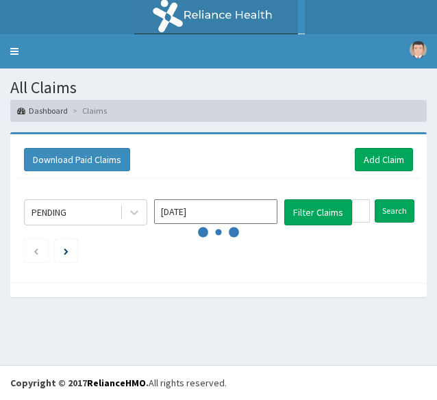
click at [354, 212] on input "SOA/10159/D" at bounding box center [361, 210] width 18 height 23
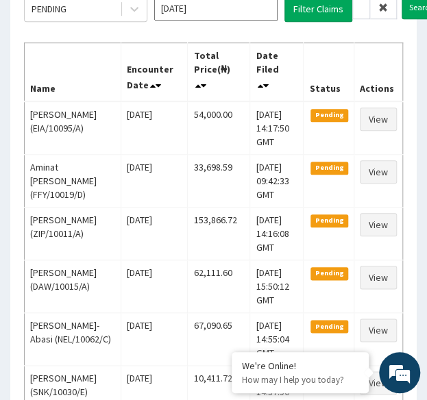
scroll to position [0, 52]
type input "NDK/10060/A"
click at [415, 4] on input "Search" at bounding box center [422, 7] width 40 height 23
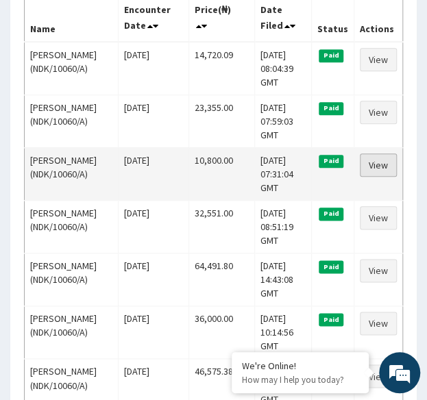
click at [378, 163] on link "View" at bounding box center [378, 164] width 37 height 23
